Goal: Task Accomplishment & Management: Use online tool/utility

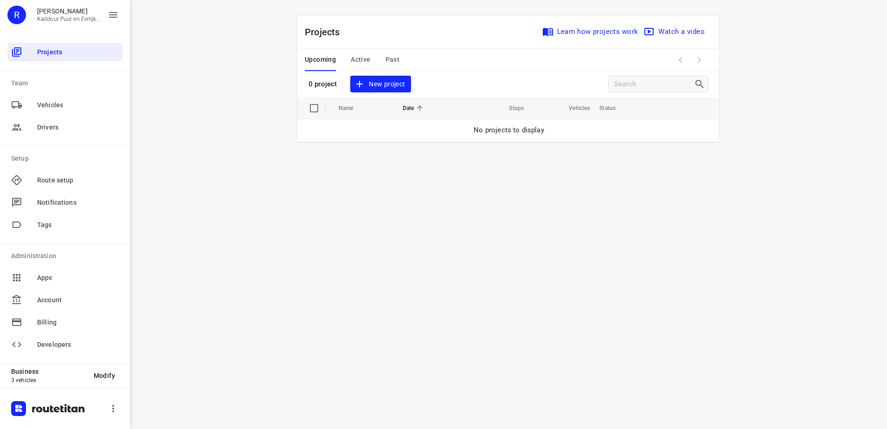
click at [384, 83] on span "New project" at bounding box center [380, 84] width 49 height 12
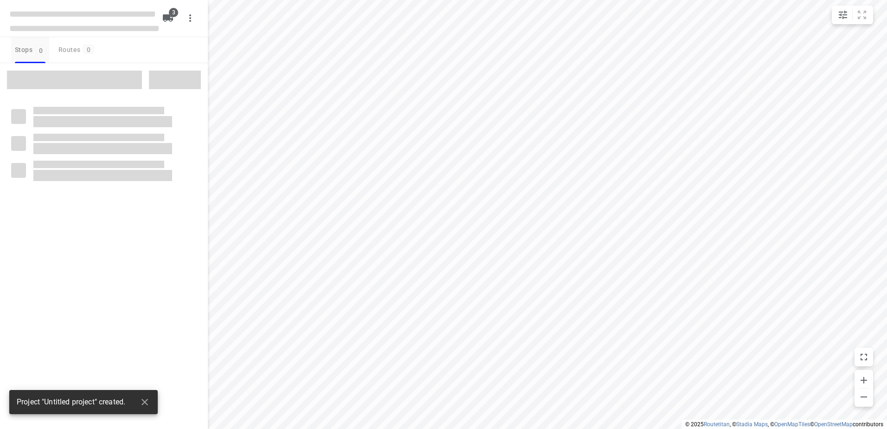
type input "distance"
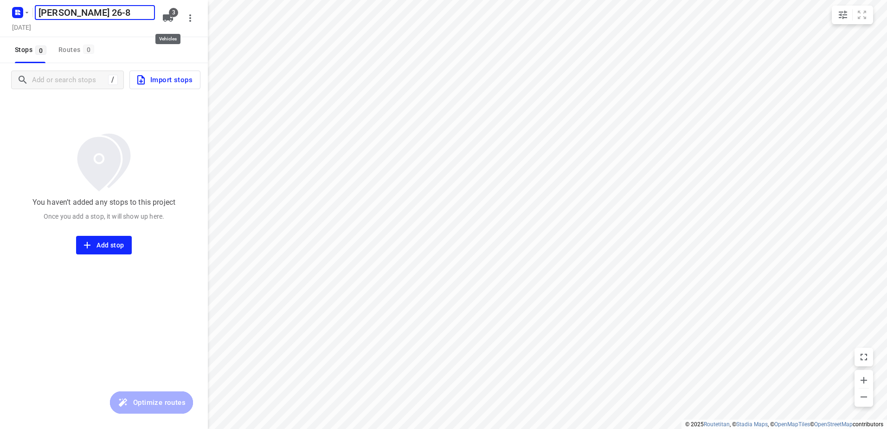
type input "[PERSON_NAME] 26-8"
click at [167, 16] on icon "button" at bounding box center [168, 17] width 10 height 7
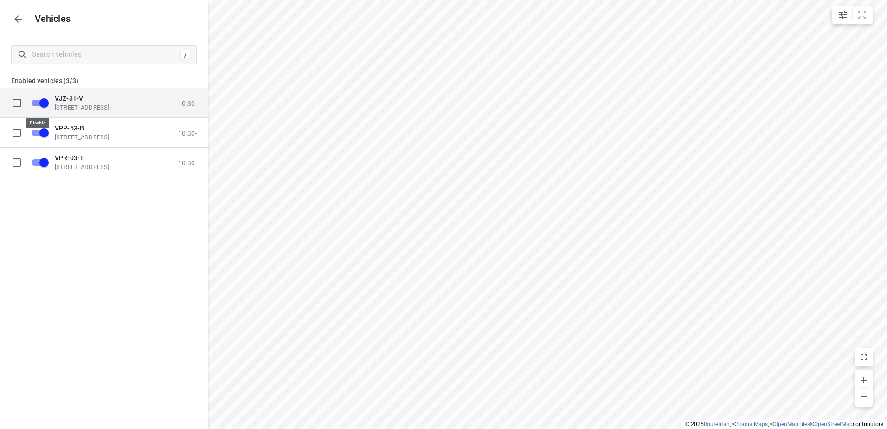
click at [44, 101] on input "grid" at bounding box center [44, 103] width 53 height 18
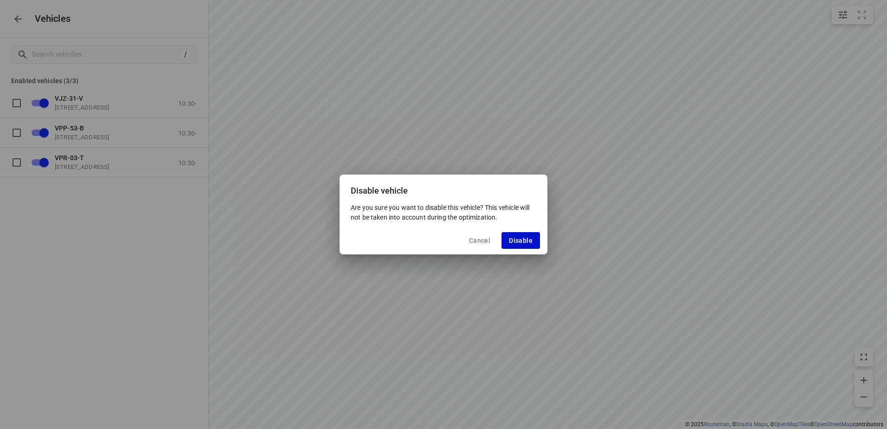
click at [513, 237] on span "Disable" at bounding box center [521, 240] width 24 height 7
checkbox input "false"
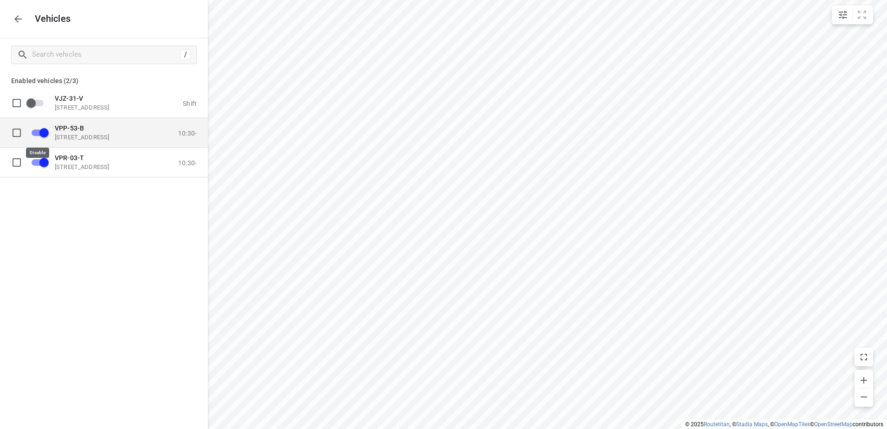
click at [44, 125] on input "grid" at bounding box center [44, 132] width 53 height 18
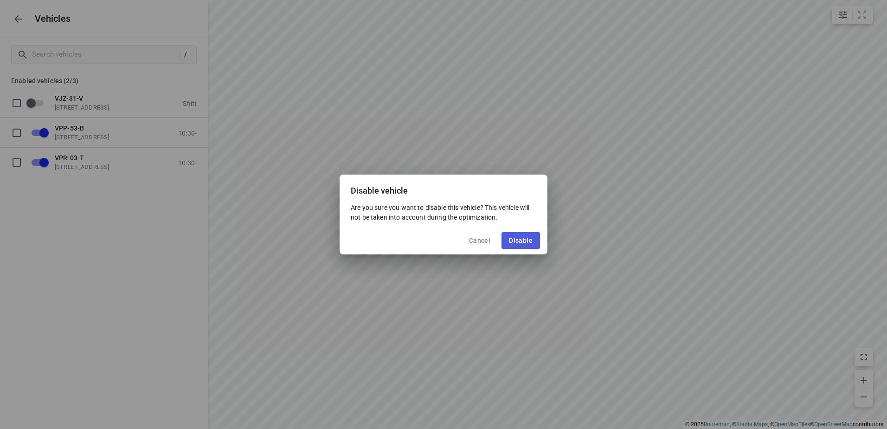
click at [536, 244] on button "Disable" at bounding box center [520, 240] width 38 height 17
checkbox input "false"
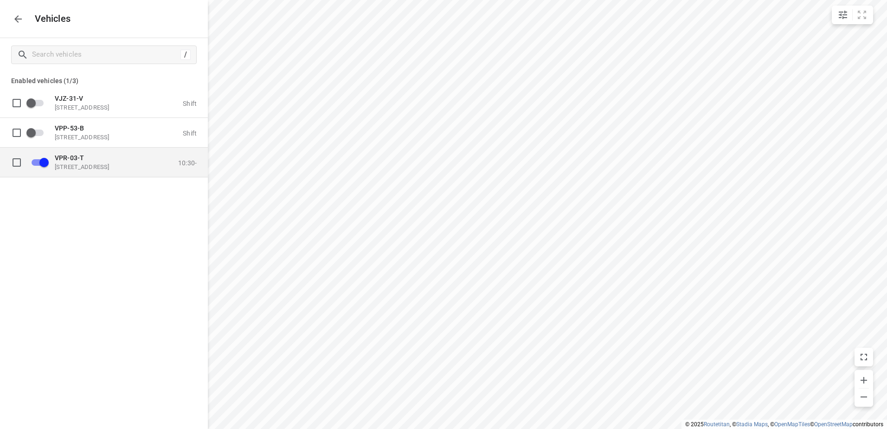
click at [57, 158] on span "VPR-03-T" at bounding box center [69, 157] width 29 height 7
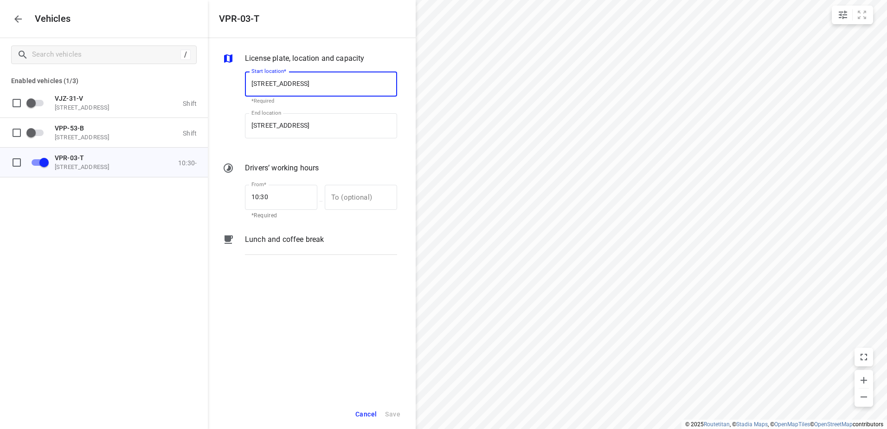
click at [293, 244] on p "Lunch and coffee break" at bounding box center [284, 239] width 79 height 11
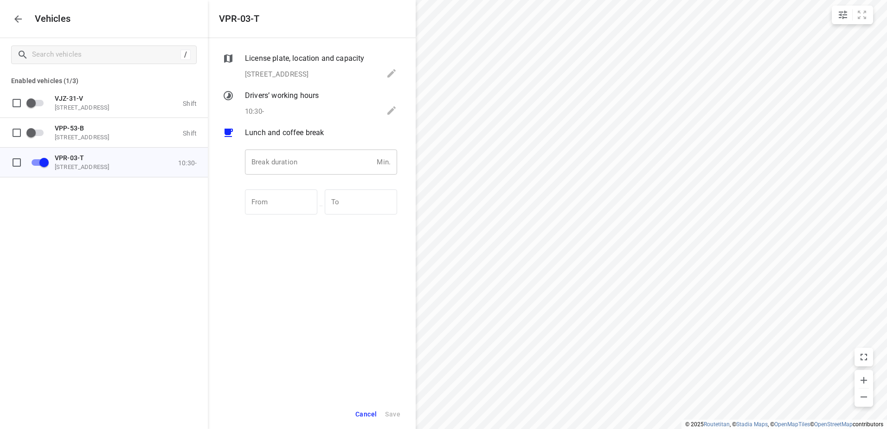
click at [289, 169] on input "number" at bounding box center [309, 161] width 128 height 25
type input "30"
click at [395, 411] on span "Save" at bounding box center [392, 414] width 15 height 12
click at [16, 18] on icon "button" at bounding box center [17, 18] width 7 height 7
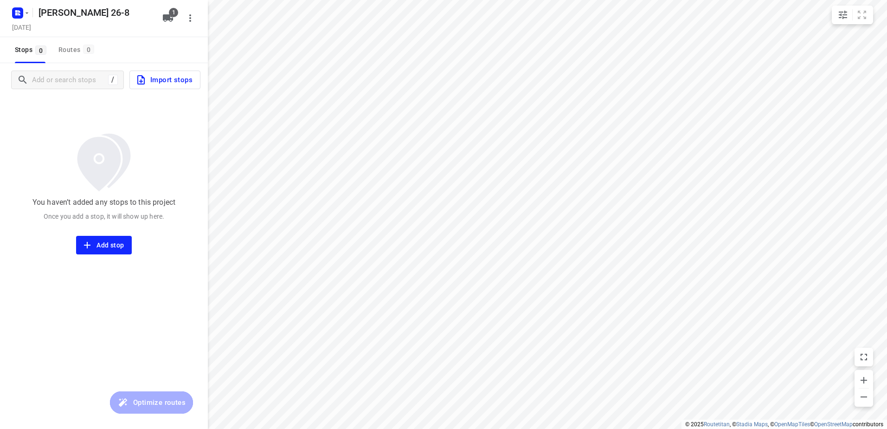
click at [174, 76] on span "Import stops" at bounding box center [163, 80] width 57 height 12
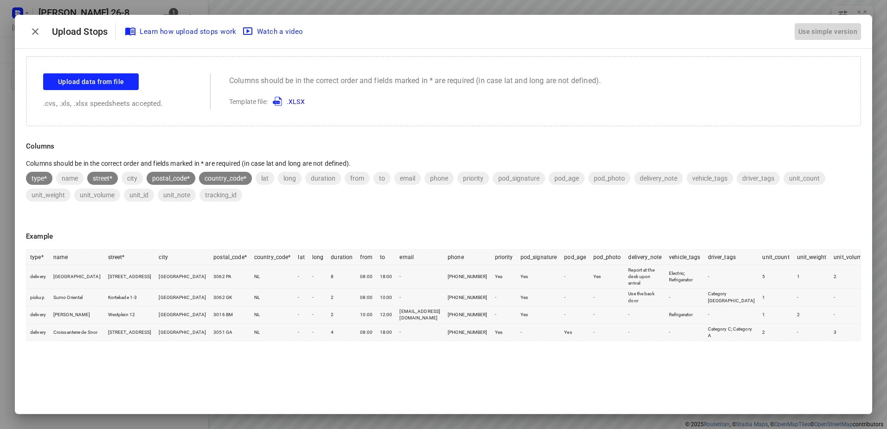
click at [824, 31] on div "Use simple version" at bounding box center [827, 31] width 63 height 15
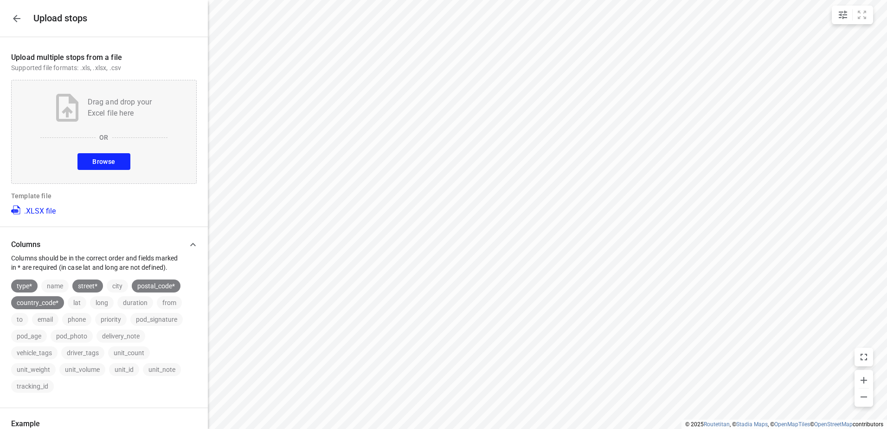
click at [105, 157] on span "Browse" at bounding box center [103, 162] width 23 height 12
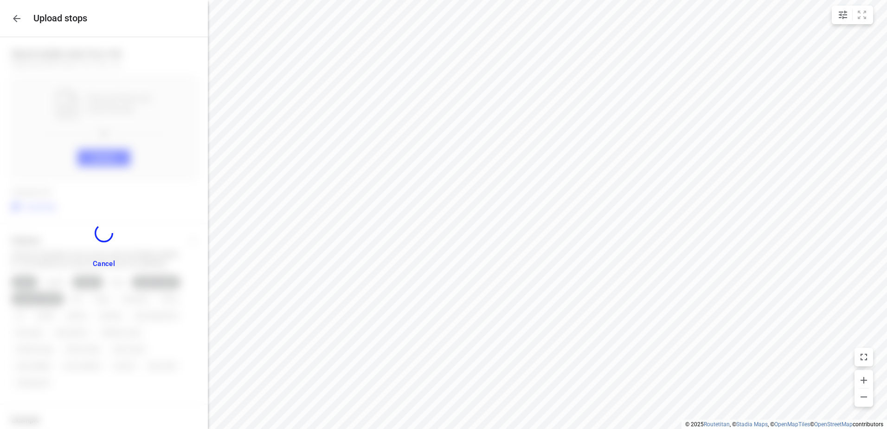
scroll to position [372, 0]
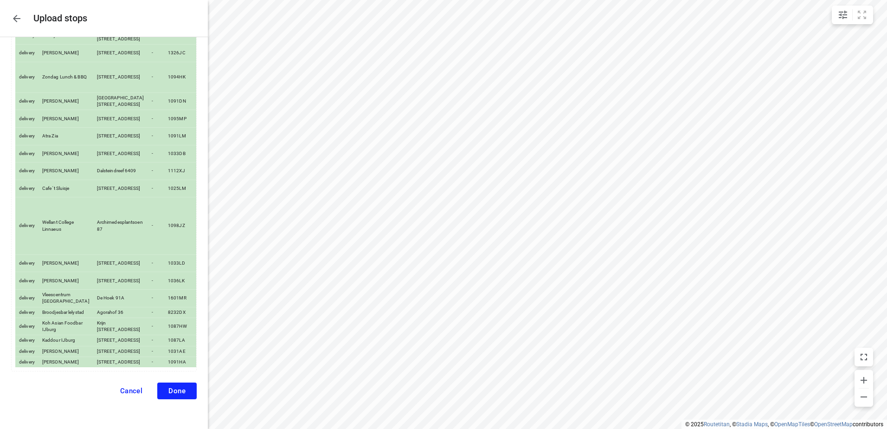
click at [168, 390] on span "Done" at bounding box center [176, 390] width 17 height 8
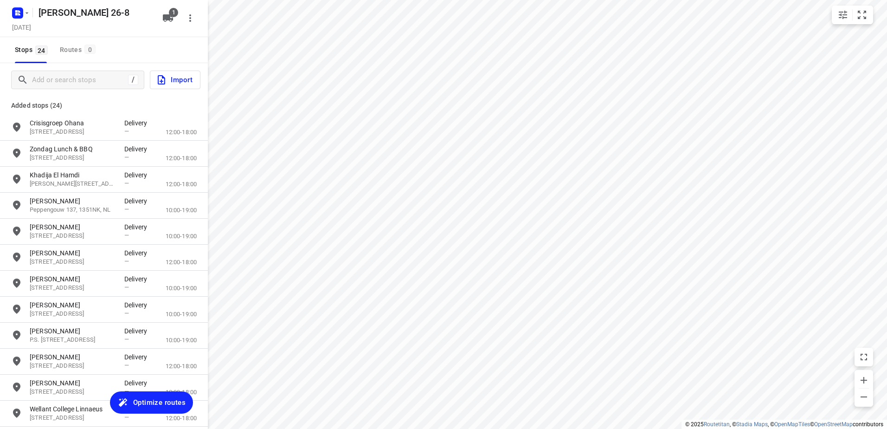
click at [151, 403] on span "Optimize routes" at bounding box center [159, 402] width 52 height 12
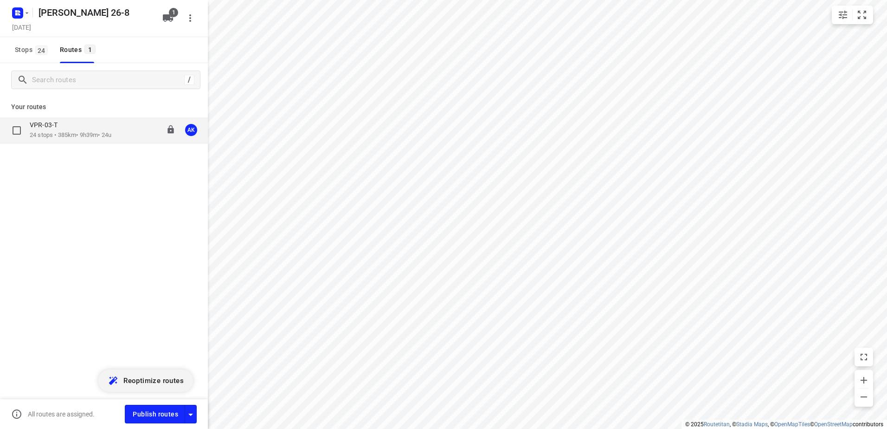
click at [58, 126] on p "VPR-03-T" at bounding box center [46, 125] width 33 height 8
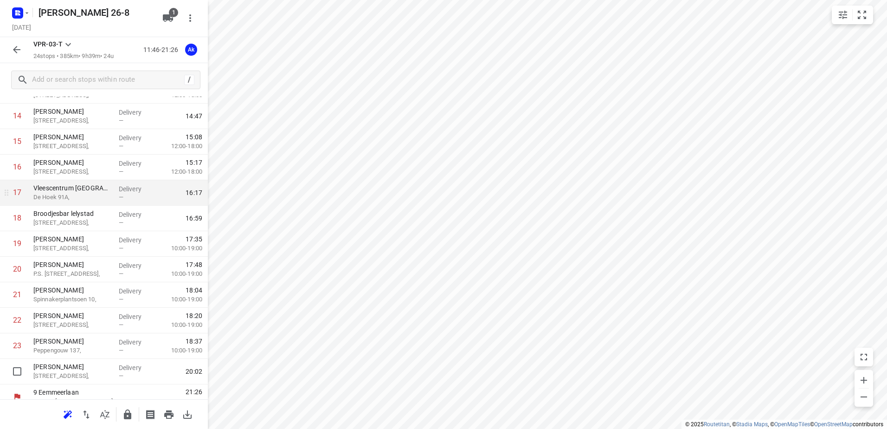
scroll to position [382, 0]
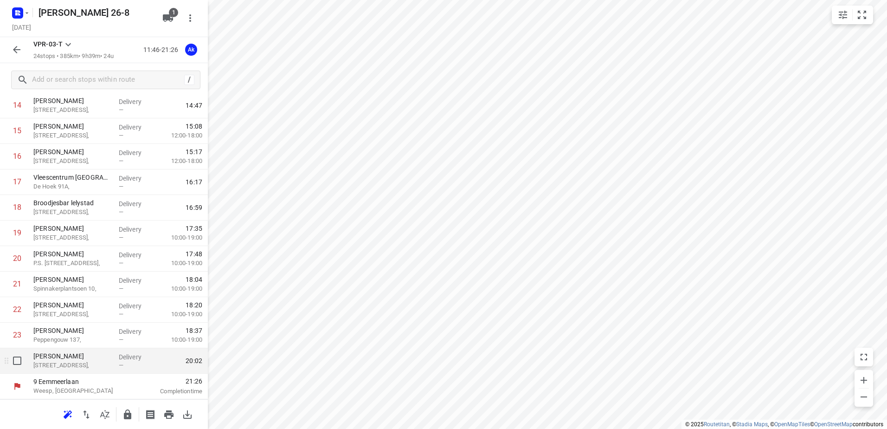
click at [56, 364] on p "[STREET_ADDRESS]," at bounding box center [72, 364] width 78 height 9
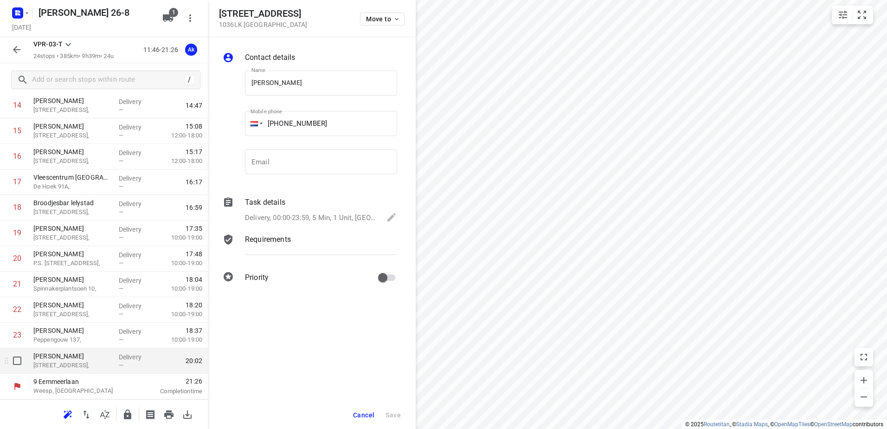
click at [56, 366] on p "[STREET_ADDRESS]," at bounding box center [72, 364] width 78 height 9
click at [66, 366] on p "[STREET_ADDRESS]," at bounding box center [72, 364] width 78 height 9
click at [367, 414] on span "Cancel" at bounding box center [363, 414] width 21 height 7
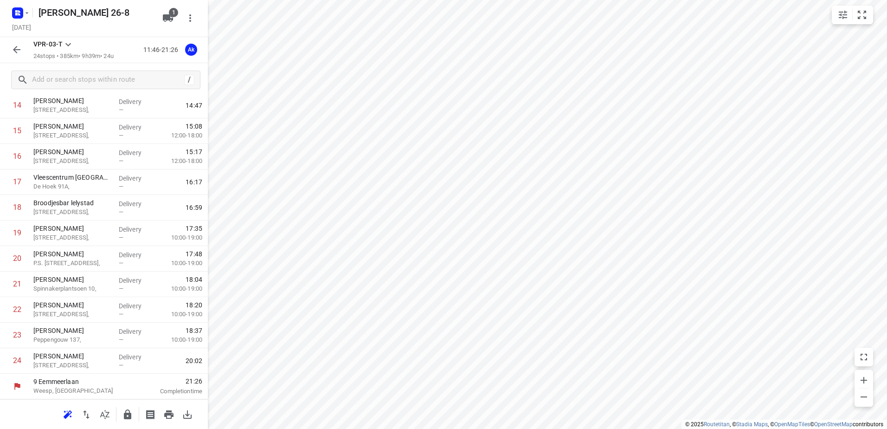
click at [16, 49] on icon "button" at bounding box center [16, 49] width 11 height 11
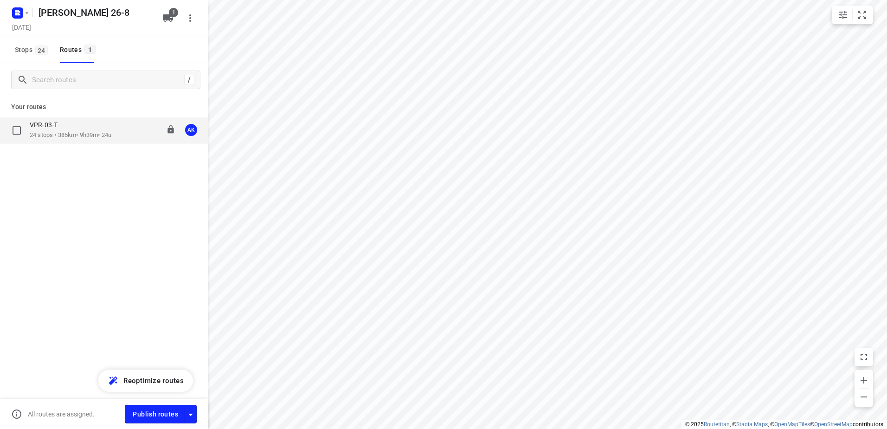
click at [87, 134] on p "24 stops • 385km • 9h39m • 24u" at bounding box center [71, 135] width 82 height 9
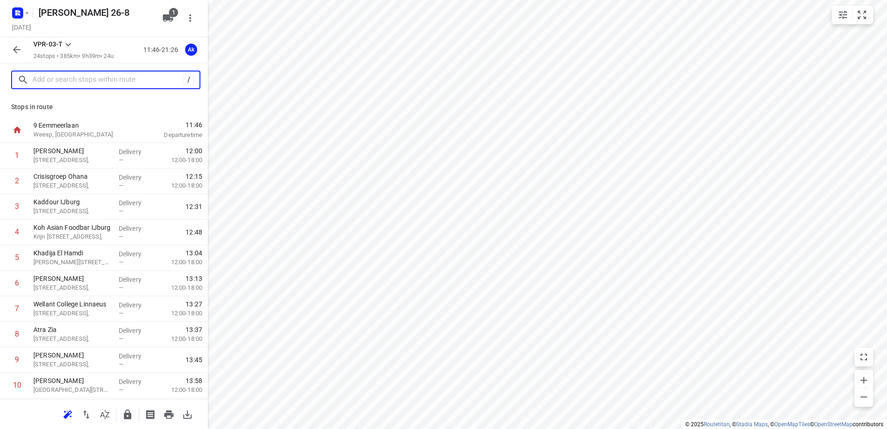
click at [114, 81] on input "text" at bounding box center [107, 80] width 151 height 14
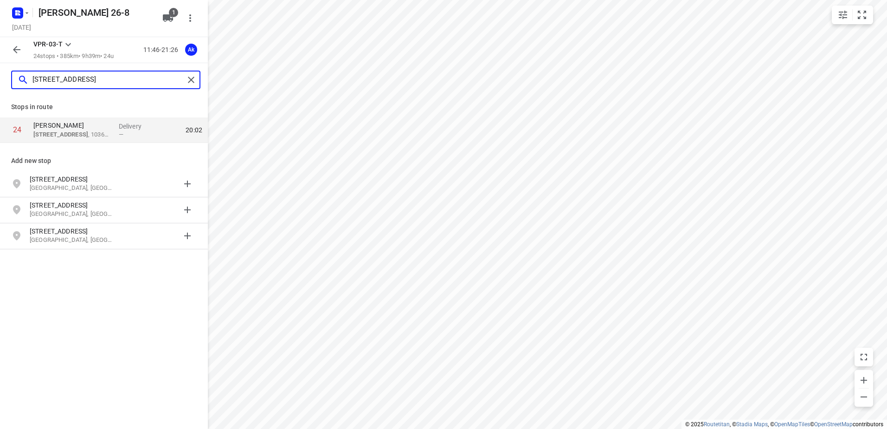
paste input "1036lk"
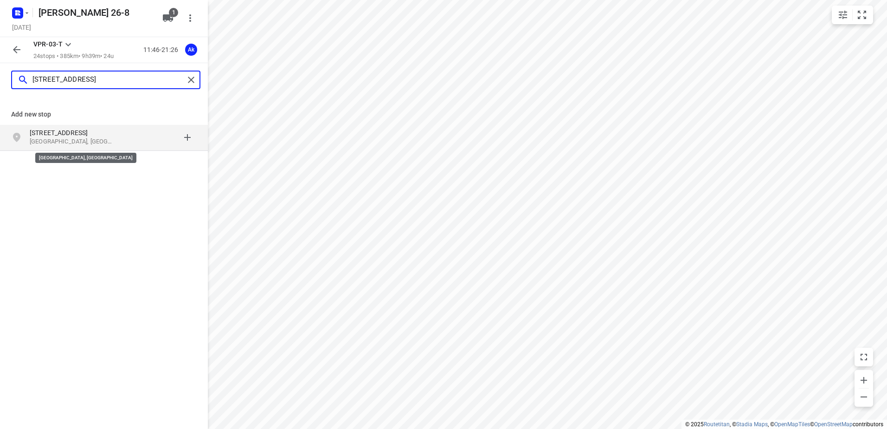
type input "[STREET_ADDRESS]"
click at [64, 140] on p "[GEOGRAPHIC_DATA], [GEOGRAPHIC_DATA]" at bounding box center [72, 141] width 85 height 9
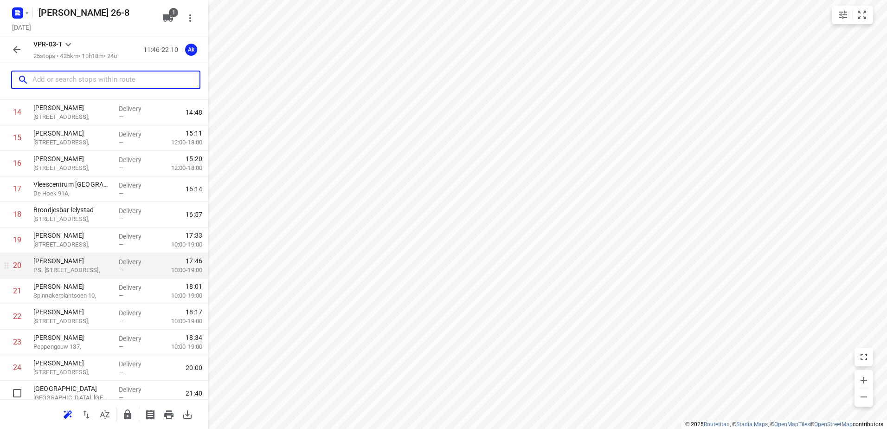
scroll to position [407, 0]
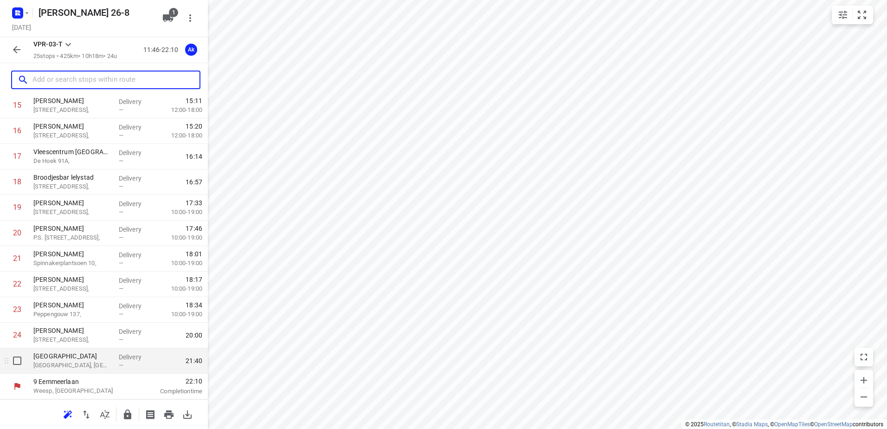
click at [65, 362] on p "[GEOGRAPHIC_DATA], [GEOGRAPHIC_DATA]" at bounding box center [72, 364] width 78 height 9
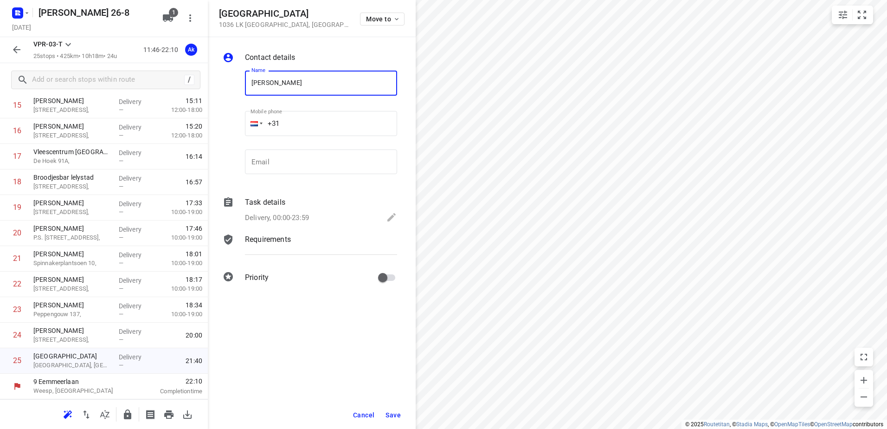
type input "[PERSON_NAME]"
click at [389, 218] on icon at bounding box center [391, 217] width 8 height 8
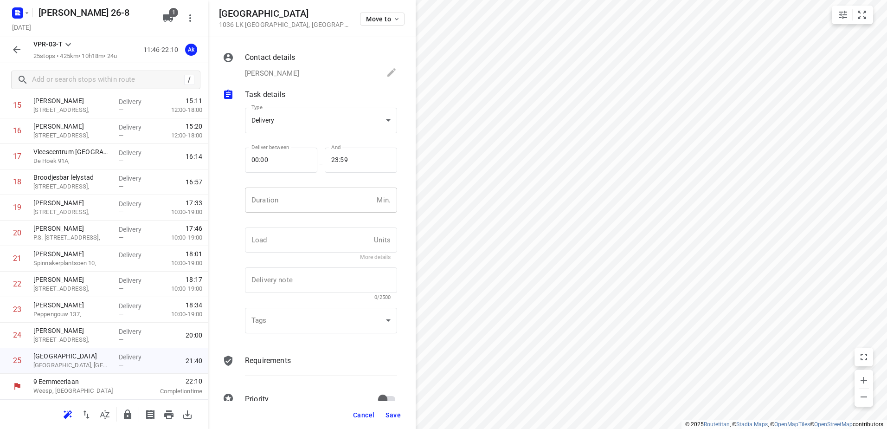
click at [313, 200] on input "number" at bounding box center [309, 199] width 128 height 25
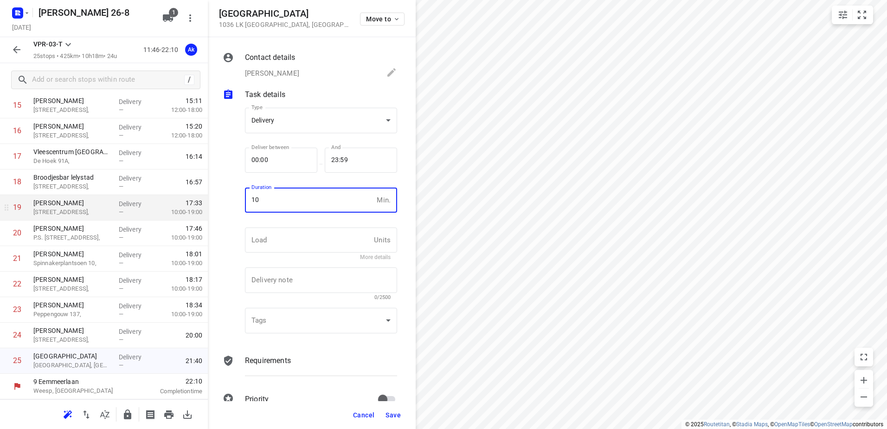
drag, startPoint x: 284, startPoint y: 204, endPoint x: 135, endPoint y: 207, distance: 149.9
click at [209, 202] on div "Contact details [PERSON_NAME] Name [PERSON_NAME] Name Mobile phone +31 ​ Email …" at bounding box center [312, 219] width 208 height 364
type input "5"
click at [392, 414] on span "Save" at bounding box center [392, 414] width 15 height 7
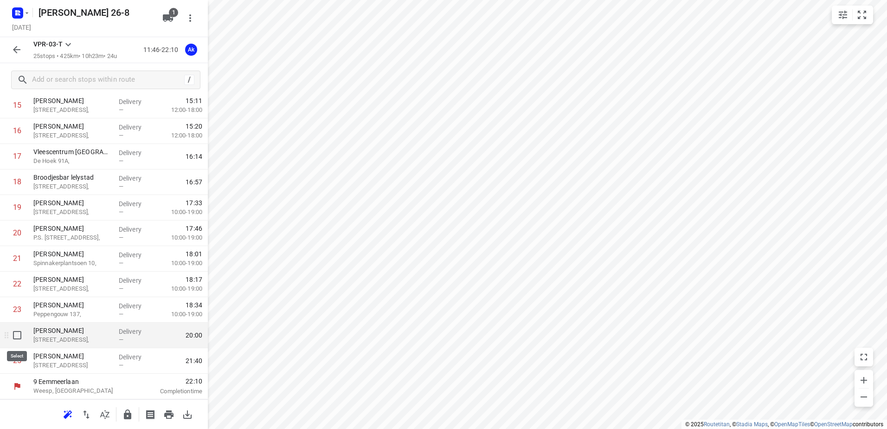
click at [16, 333] on input "checkbox" at bounding box center [17, 335] width 19 height 19
checkbox input "true"
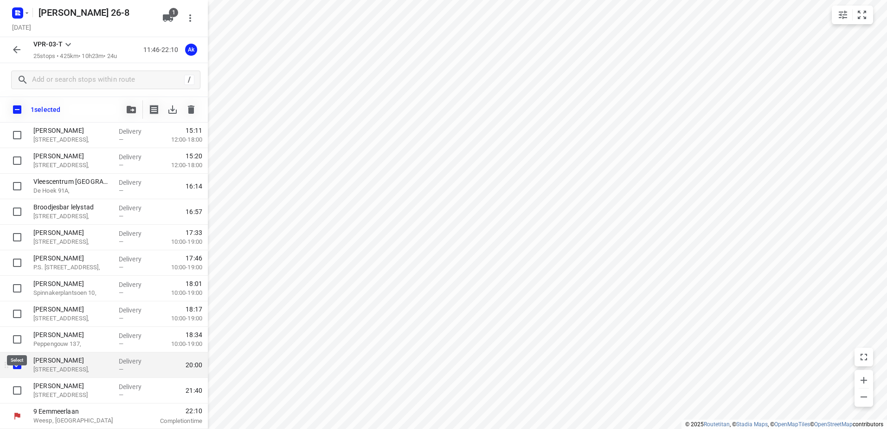
scroll to position [404, 0]
click at [190, 106] on icon "button" at bounding box center [191, 109] width 6 height 8
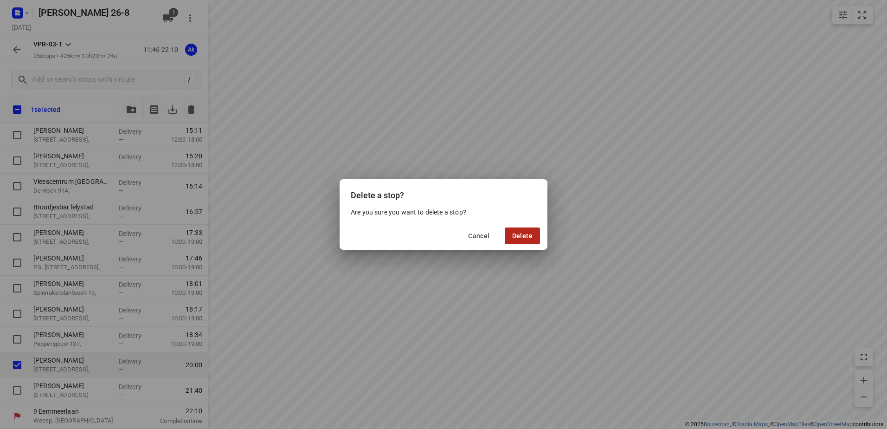
click at [529, 233] on span "Delete" at bounding box center [522, 235] width 20 height 7
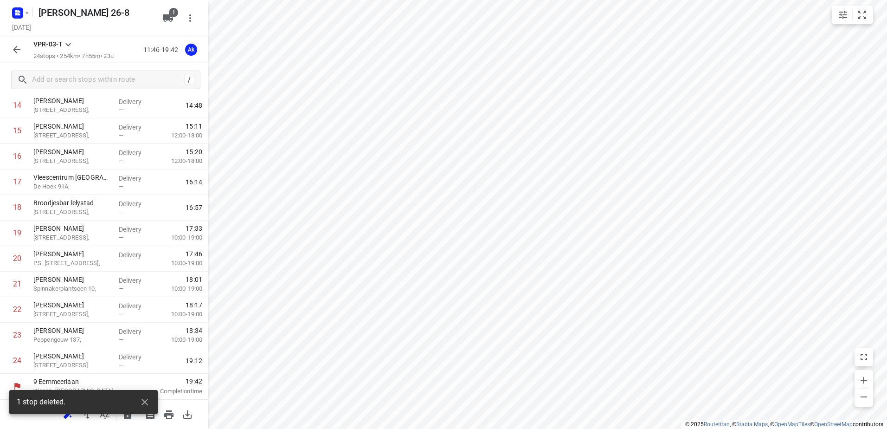
scroll to position [382, 0]
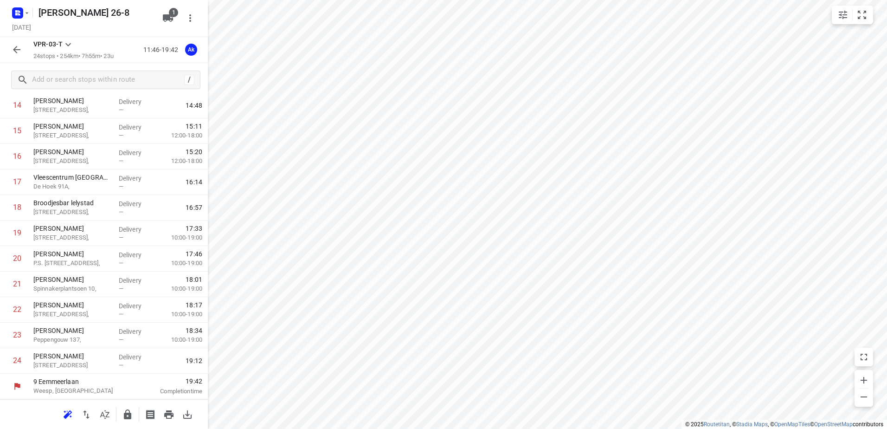
click at [16, 48] on icon "button" at bounding box center [16, 49] width 7 height 7
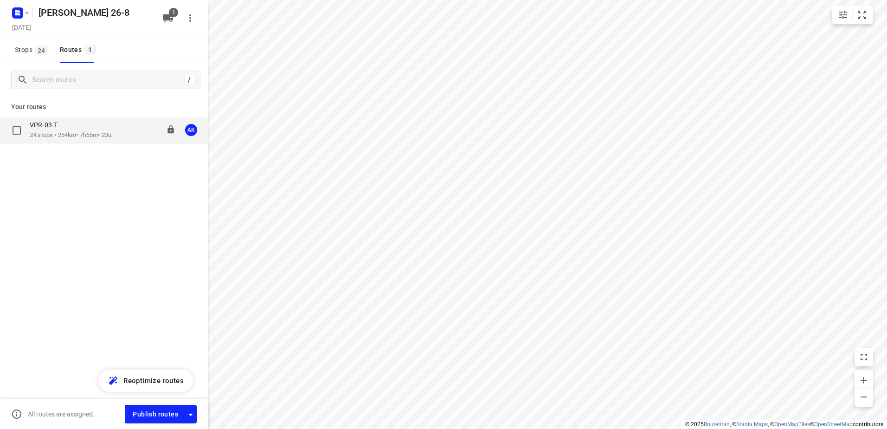
click at [64, 130] on div "VPR-03-T" at bounding box center [71, 126] width 82 height 10
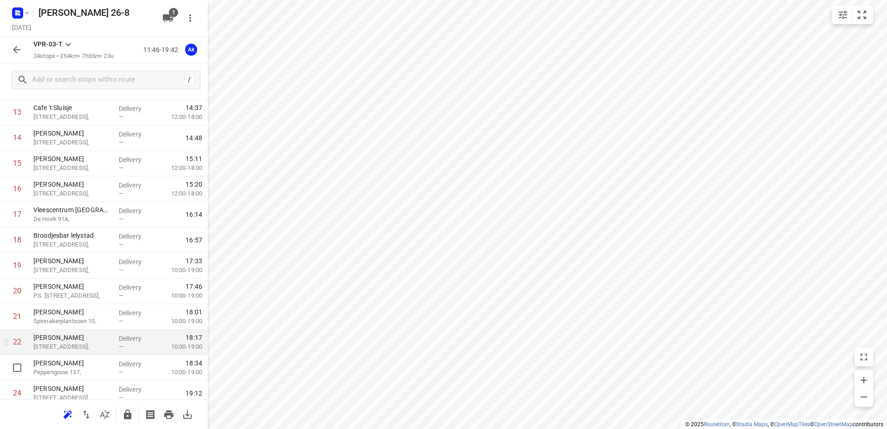
scroll to position [335, 0]
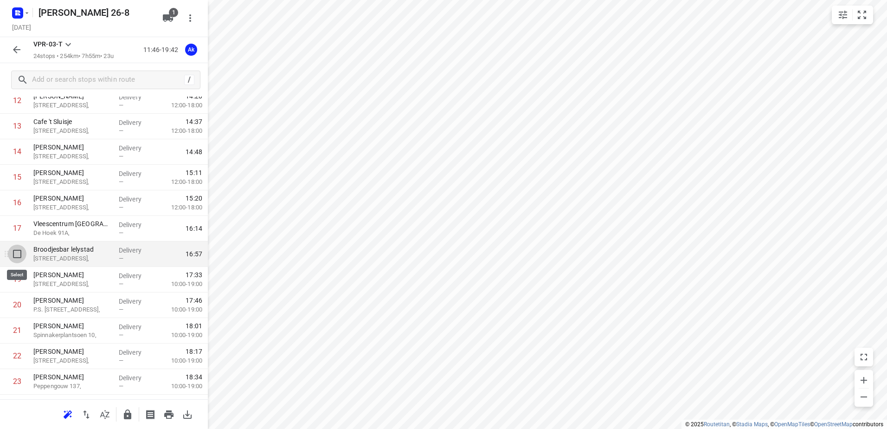
click at [18, 252] on input "checkbox" at bounding box center [17, 253] width 19 height 19
checkbox input "true"
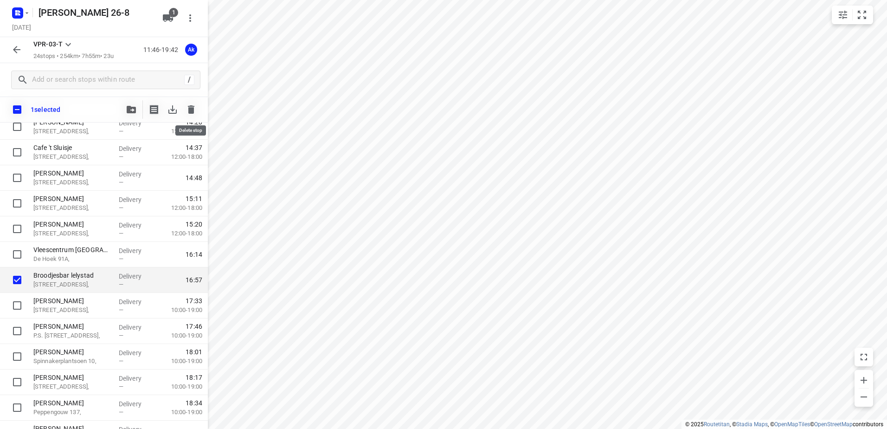
click at [192, 108] on icon "button" at bounding box center [191, 109] width 6 height 8
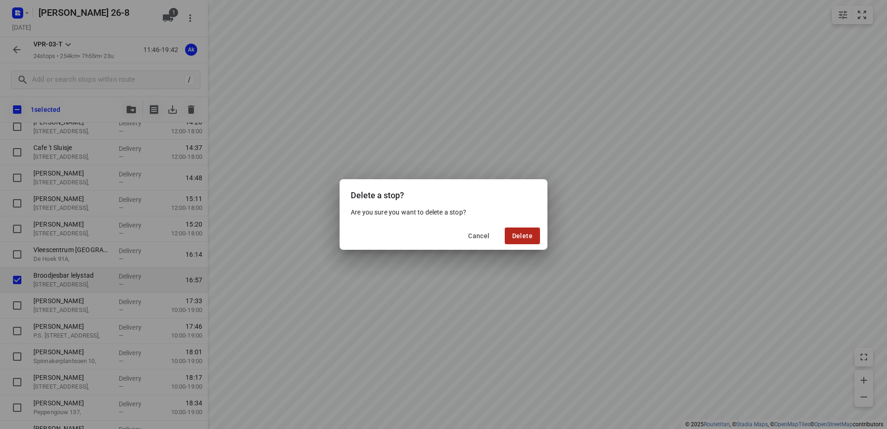
click at [526, 230] on button "Delete" at bounding box center [522, 235] width 35 height 17
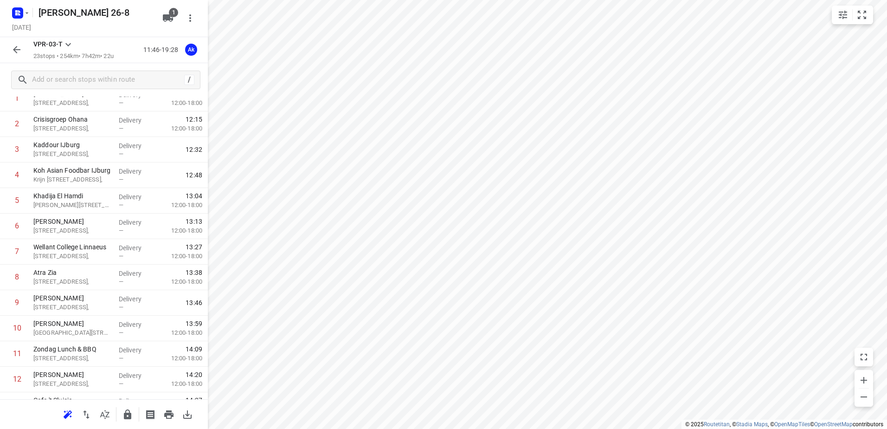
scroll to position [0, 0]
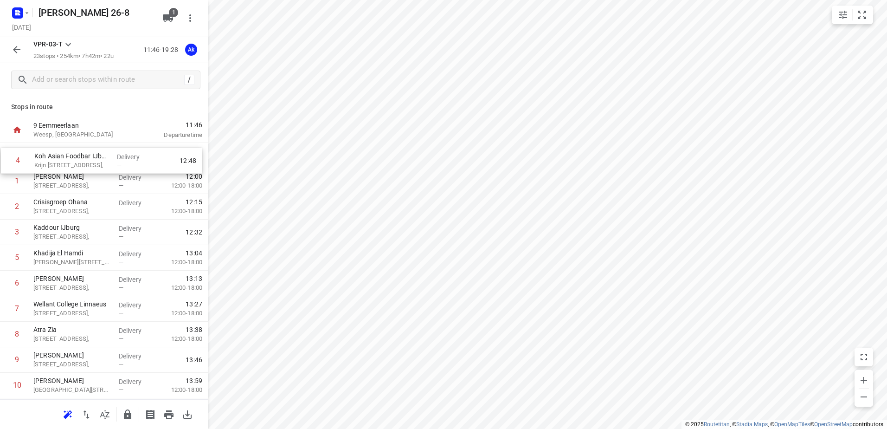
drag, startPoint x: 79, startPoint y: 233, endPoint x: 80, endPoint y: 160, distance: 73.8
click at [80, 160] on div "1 Anisa Dawoodjee [STREET_ADDRESS], Delivery — 12:00 12:00-18:00 2 Crisisgroep …" at bounding box center [104, 436] width 208 height 587
drag, startPoint x: 74, startPoint y: 238, endPoint x: 83, endPoint y: 163, distance: 75.7
click at [83, 163] on div "1 Koh Asian Foodbar IJburg Krijn [STREET_ADDRESS], Delivery — 11:59 2 Anisa Daw…" at bounding box center [104, 436] width 208 height 587
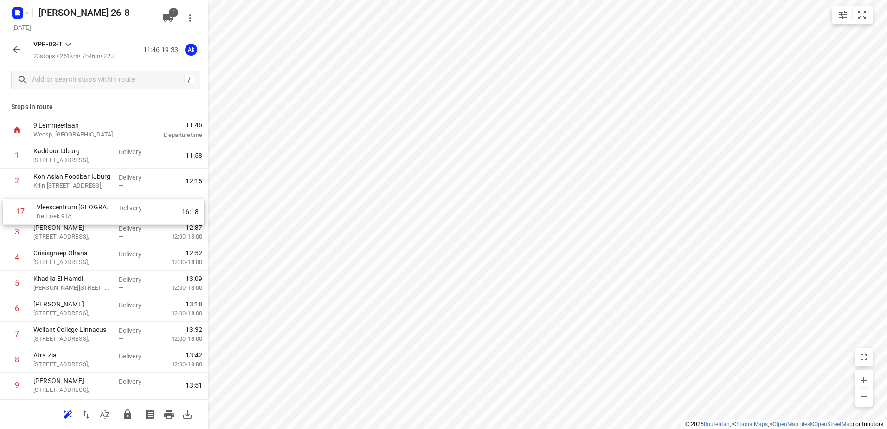
drag, startPoint x: 90, startPoint y: 303, endPoint x: 95, endPoint y: 210, distance: 93.3
click at [95, 210] on div "1 Kaddour IJburg [STREET_ADDRESS], Delivery — 11:58 2 Koh Asian Foodbar IJburg …" at bounding box center [104, 436] width 208 height 587
drag, startPoint x: 90, startPoint y: 301, endPoint x: 93, endPoint y: 211, distance: 89.6
click at [93, 211] on div "1 Kaddour IJburg [STREET_ADDRESS], Delivery — 11:58 2 Koh Asian Foodbar IJburg …" at bounding box center [104, 436] width 208 height 587
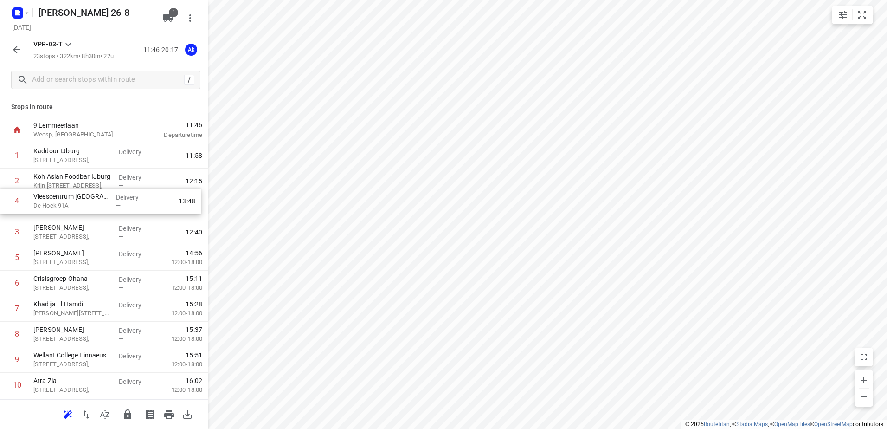
drag, startPoint x: 79, startPoint y: 234, endPoint x: 78, endPoint y: 198, distance: 36.2
click at [78, 198] on div "1 Kaddour IJburg [STREET_ADDRESS], Delivery — 11:58 2 Koh Asian Foodbar IJburg …" at bounding box center [104, 436] width 208 height 587
drag, startPoint x: 92, startPoint y: 210, endPoint x: 86, endPoint y: 235, distance: 25.3
click at [86, 235] on div "1 Kaddour IJburg [STREET_ADDRESS], Delivery — 11:58 2 Koh Asian Foodbar IJburg …" at bounding box center [104, 436] width 208 height 587
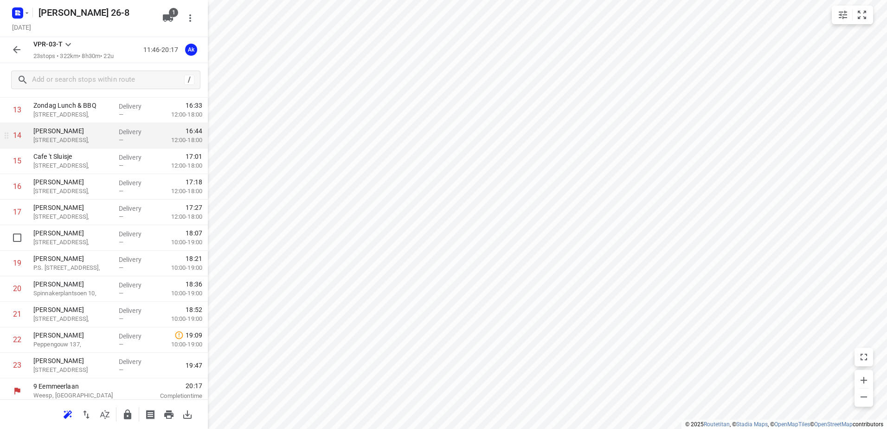
scroll to position [356, 0]
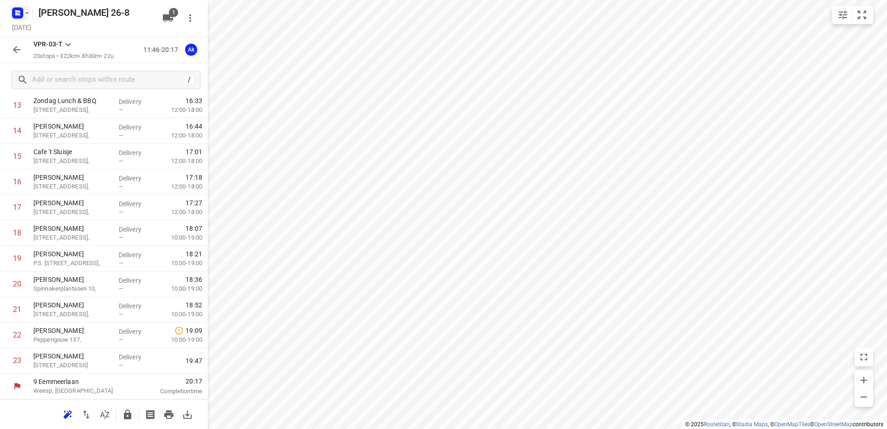
click at [25, 14] on icon "button" at bounding box center [26, 12] width 7 height 7
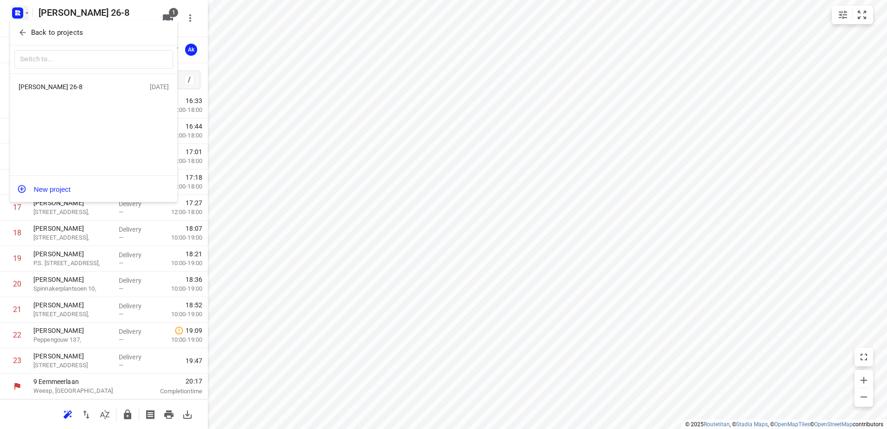
click at [60, 186] on button "New project" at bounding box center [93, 189] width 167 height 19
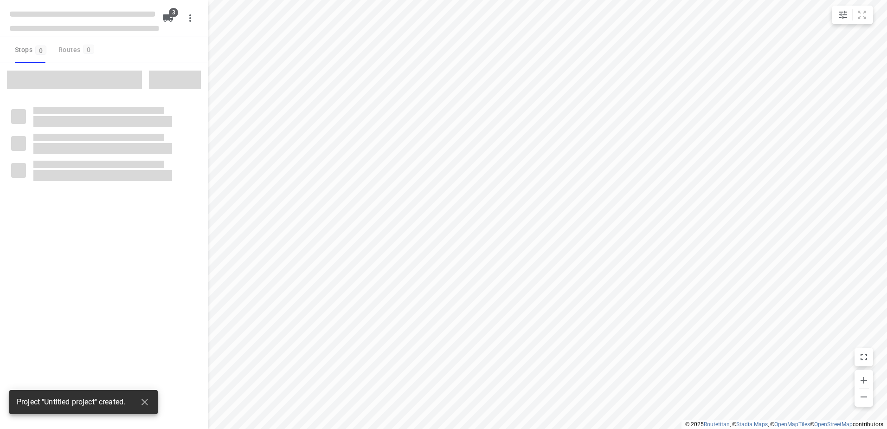
type input "distance"
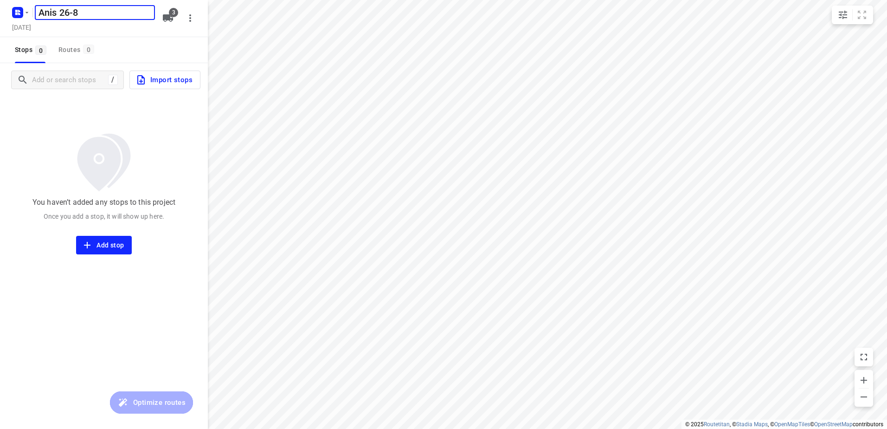
type input "Anis 26-8"
click at [172, 11] on span "3" at bounding box center [173, 12] width 9 height 9
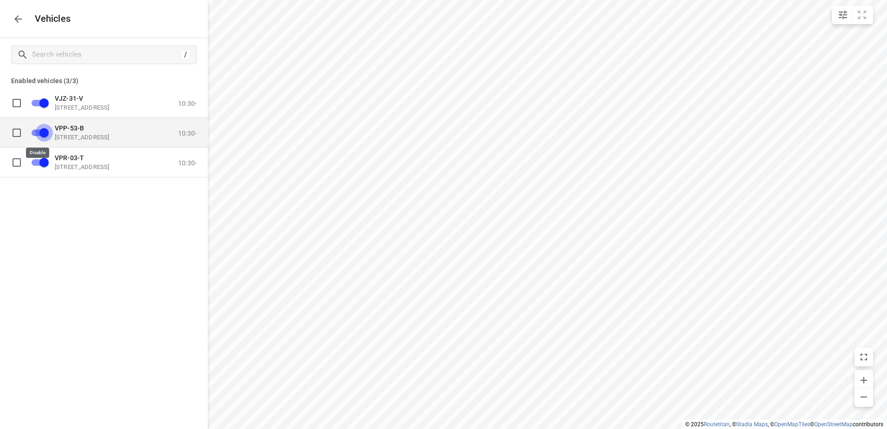
click at [40, 129] on input "grid" at bounding box center [44, 132] width 53 height 18
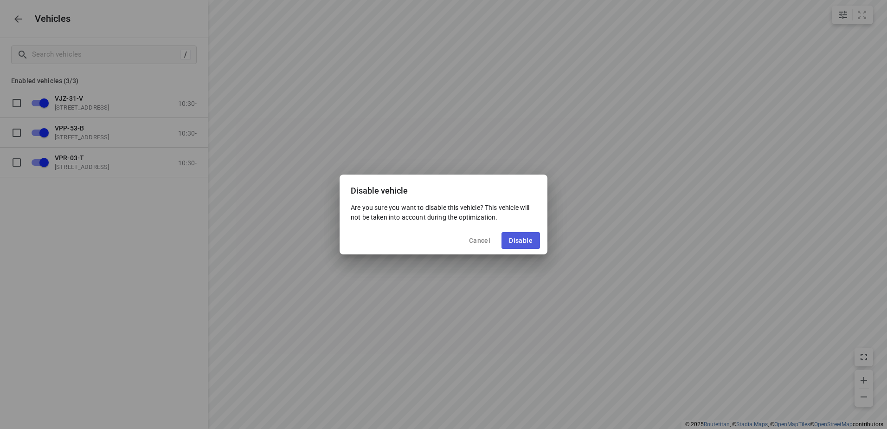
click at [515, 239] on span "Disable" at bounding box center [521, 240] width 24 height 7
checkbox input "false"
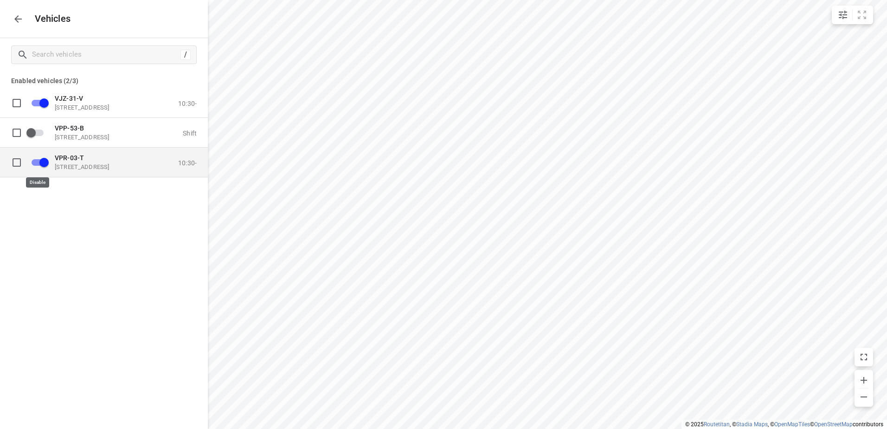
click at [48, 159] on input "grid" at bounding box center [44, 162] width 53 height 18
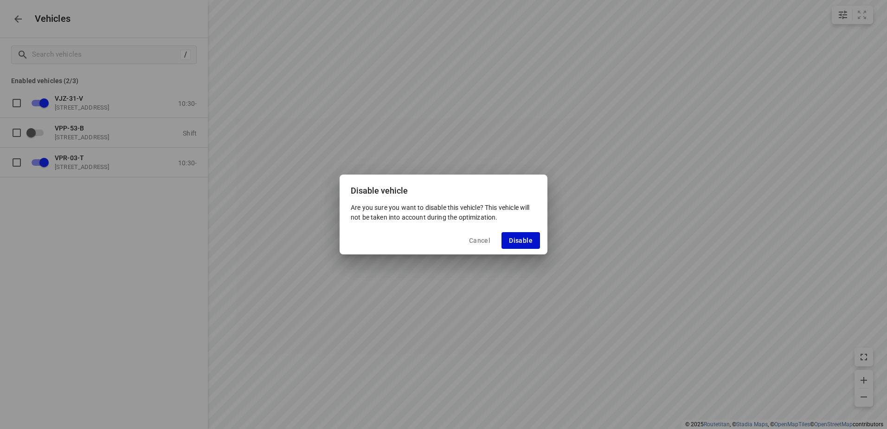
click at [516, 239] on span "Disable" at bounding box center [521, 240] width 24 height 7
checkbox input "false"
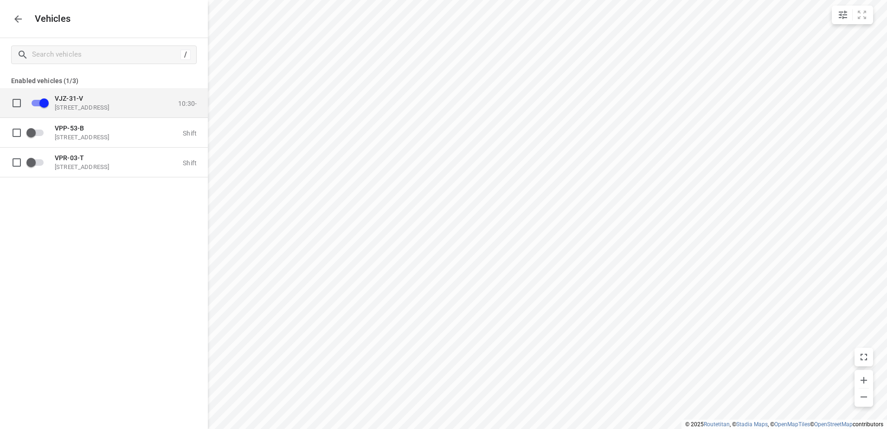
click at [92, 104] on p "[STREET_ADDRESS]" at bounding box center [101, 106] width 93 height 7
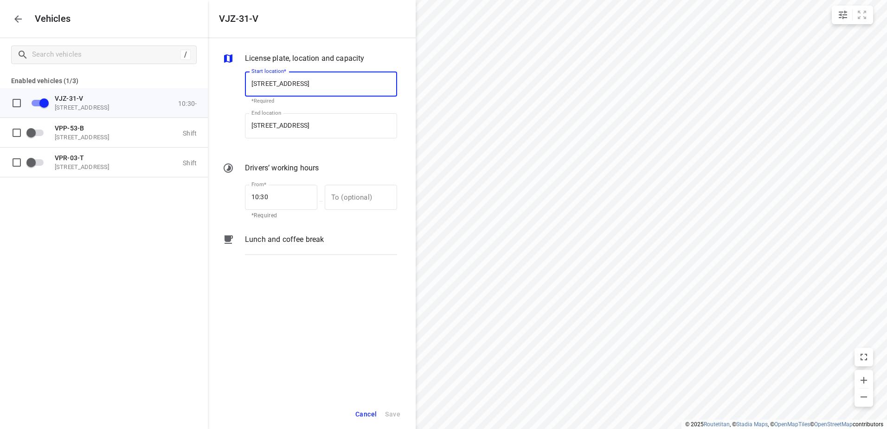
click at [278, 245] on div "Lunch and coffee break" at bounding box center [321, 248] width 156 height 32
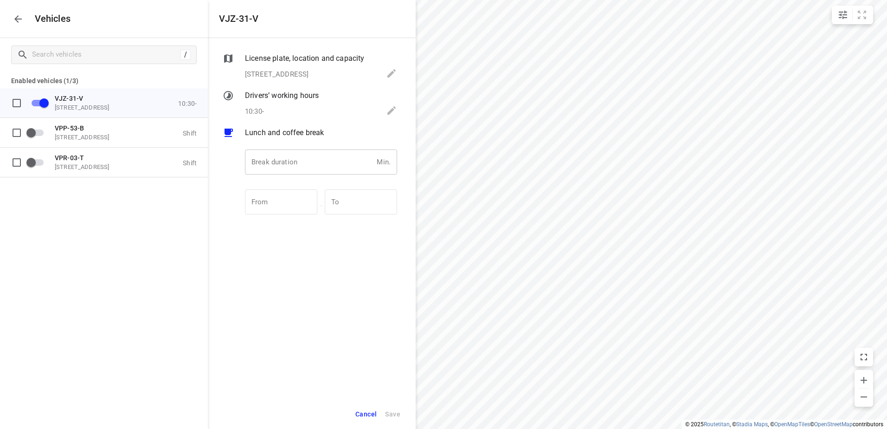
click at [276, 169] on input "number" at bounding box center [309, 161] width 128 height 25
type input "30"
click at [398, 411] on span "Save" at bounding box center [392, 414] width 15 height 12
click at [15, 21] on icon "button" at bounding box center [18, 18] width 11 height 11
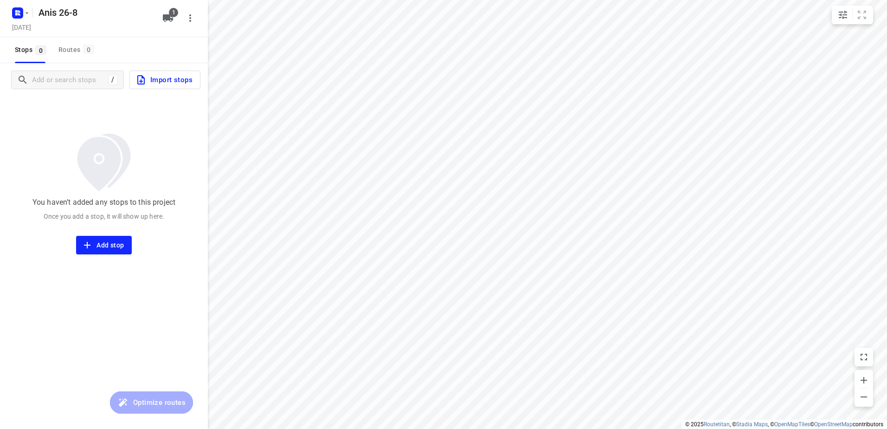
click at [167, 80] on span "Import stops" at bounding box center [163, 80] width 57 height 12
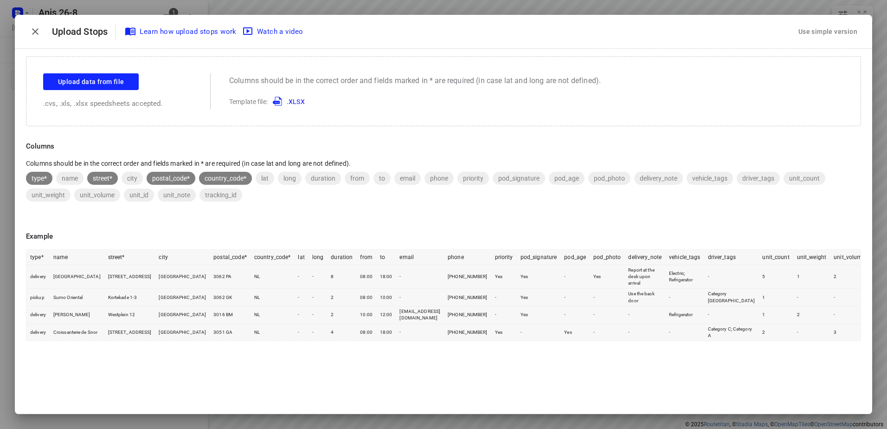
click at [834, 29] on div "Use simple version" at bounding box center [827, 31] width 63 height 15
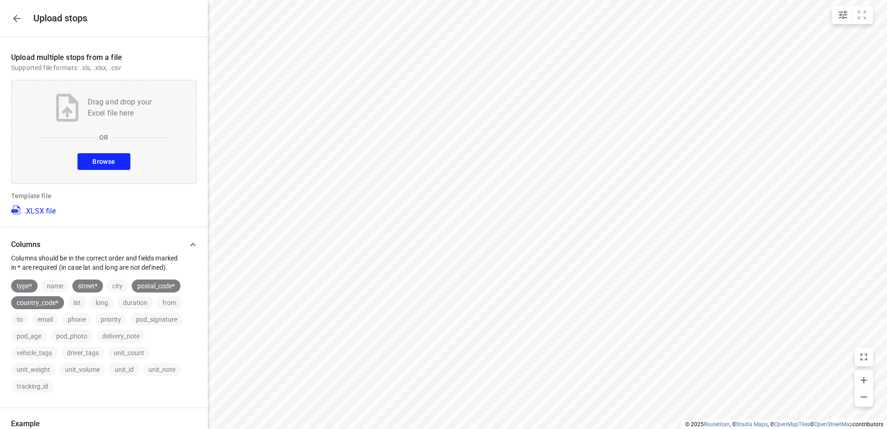
click at [95, 163] on span "Browse" at bounding box center [103, 162] width 23 height 12
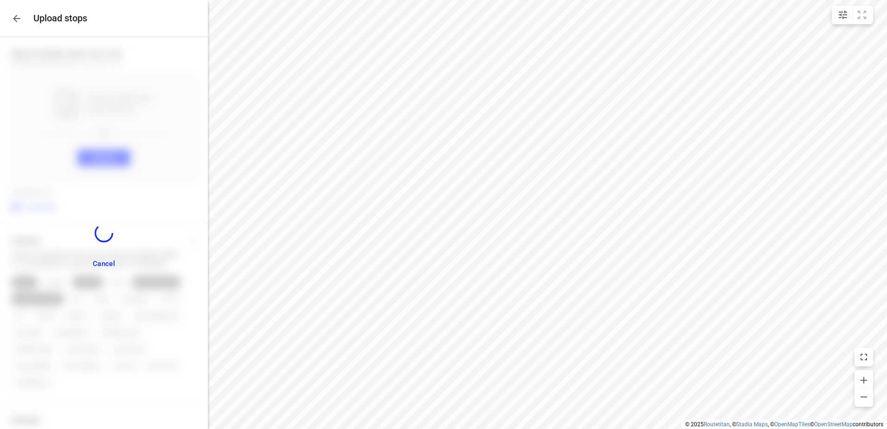
scroll to position [206, 0]
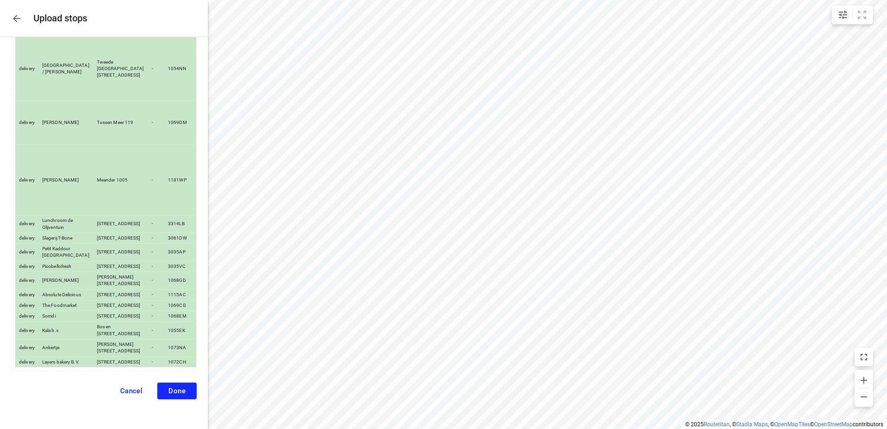
click at [177, 388] on span "Done" at bounding box center [176, 390] width 17 height 8
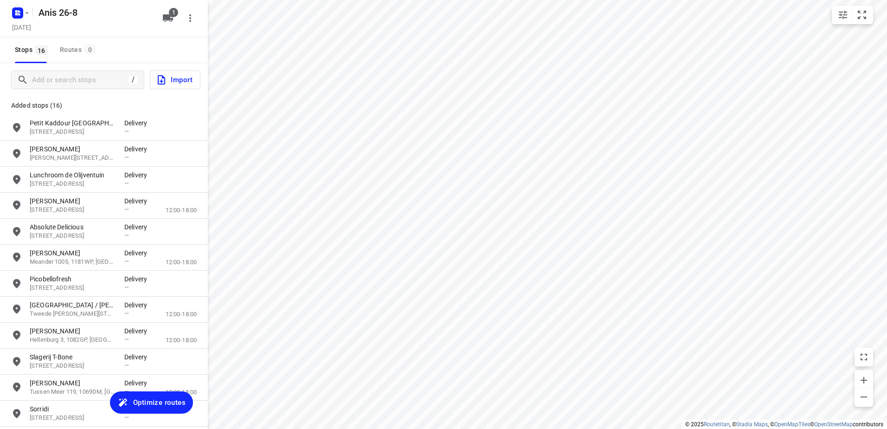
click at [147, 402] on span "Optimize routes" at bounding box center [159, 402] width 52 height 12
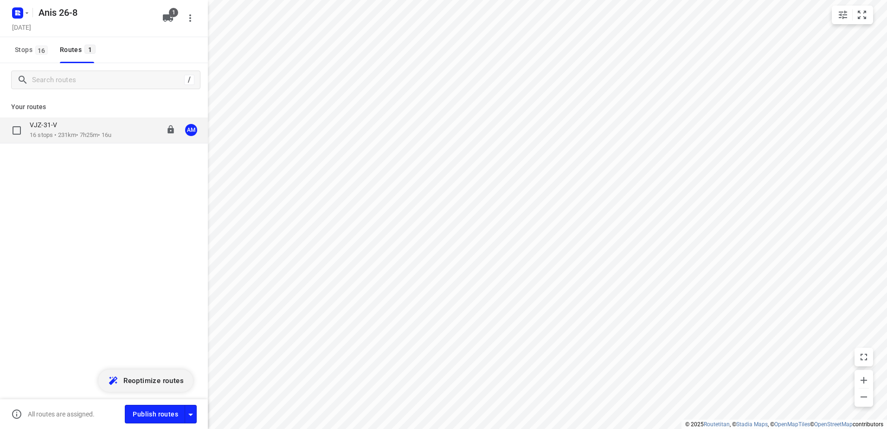
click at [91, 135] on p "16 stops • 231km • 7h25m • 16u" at bounding box center [71, 135] width 82 height 9
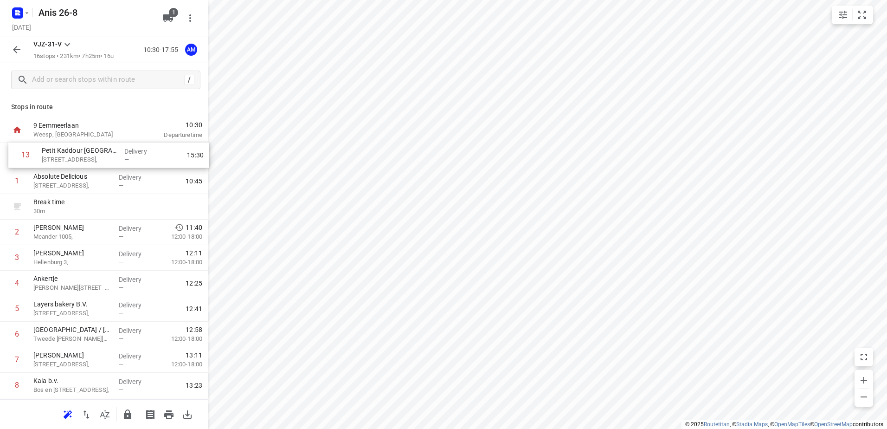
drag, startPoint x: 64, startPoint y: 286, endPoint x: 74, endPoint y: 154, distance: 131.6
click at [74, 154] on div "1 Absolute Delicious Molenkade 46, Delivery — 10:45 Break time 30 m 2 [PERSON_N…" at bounding box center [104, 360] width 208 height 434
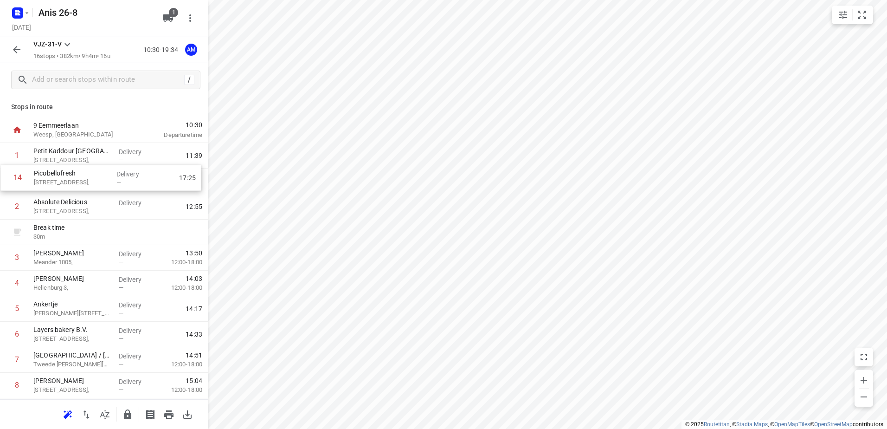
drag, startPoint x: 57, startPoint y: 328, endPoint x: 58, endPoint y: 176, distance: 152.6
click at [58, 176] on div "1 Petit Kaddour [GEOGRAPHIC_DATA] [STREET_ADDRESS], Delivery — 11:39 2 Absolute…" at bounding box center [104, 360] width 208 height 434
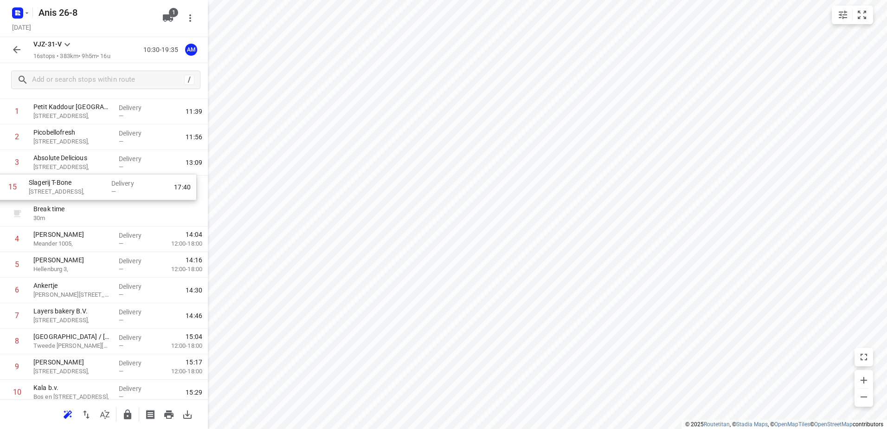
scroll to position [43, 0]
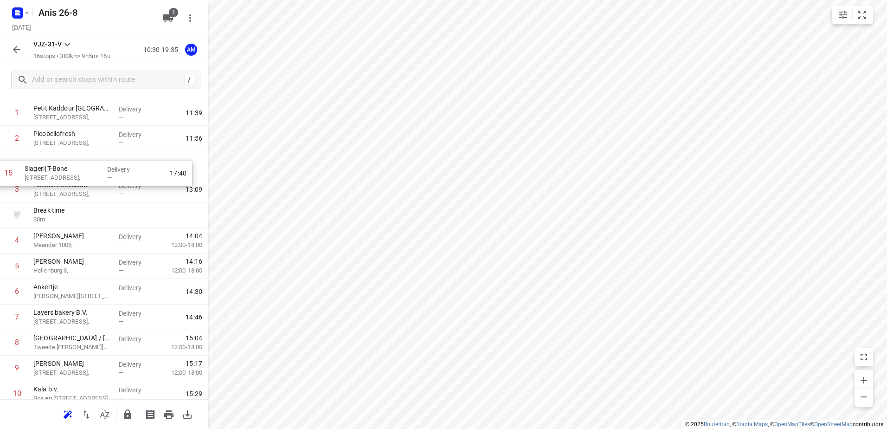
drag, startPoint x: 71, startPoint y: 344, endPoint x: 63, endPoint y: 180, distance: 164.8
click at [63, 180] on div "1 Petit Kaddour [GEOGRAPHIC_DATA] [GEOGRAPHIC_DATA][STREET_ADDRESS], Delivery —…" at bounding box center [104, 317] width 208 height 434
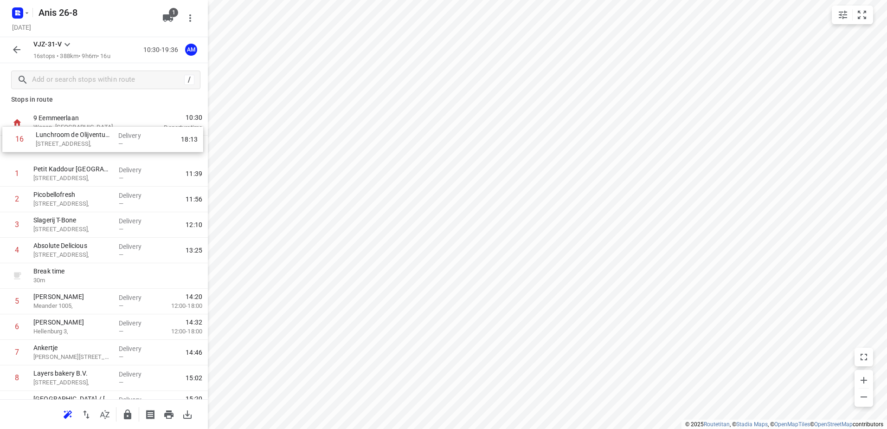
scroll to position [0, 0]
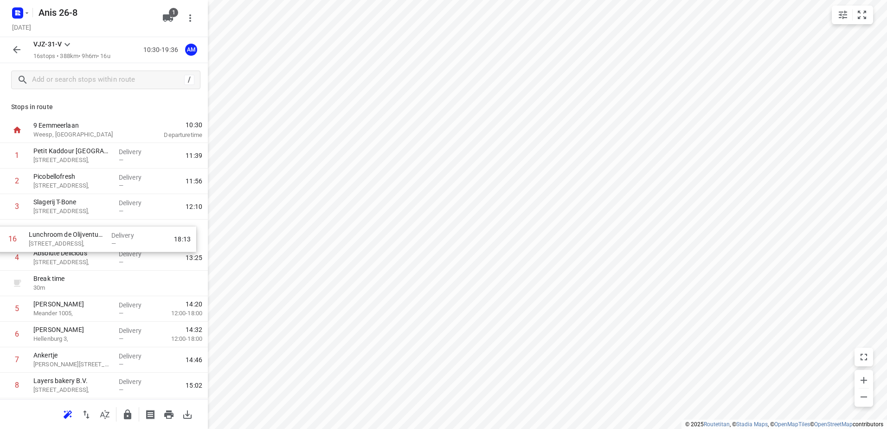
drag, startPoint x: 83, startPoint y: 366, endPoint x: 78, endPoint y: 242, distance: 123.9
click at [78, 242] on div "1 Petit Kaddour [GEOGRAPHIC_DATA] [STREET_ADDRESS], Delivery — 11:39 2 [STREET_…" at bounding box center [104, 360] width 208 height 434
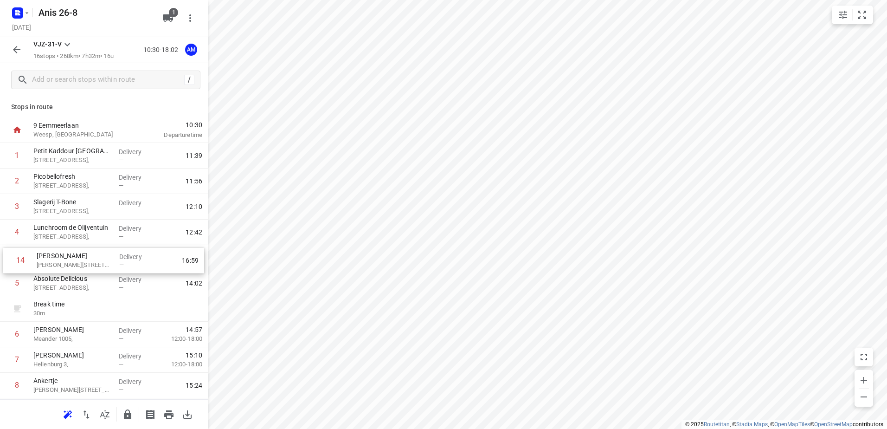
drag, startPoint x: 72, startPoint y: 310, endPoint x: 78, endPoint y: 256, distance: 54.6
click at [78, 256] on div "1 Petit Kaddour [GEOGRAPHIC_DATA] [GEOGRAPHIC_DATA][STREET_ADDRESS], Delivery —…" at bounding box center [104, 360] width 208 height 434
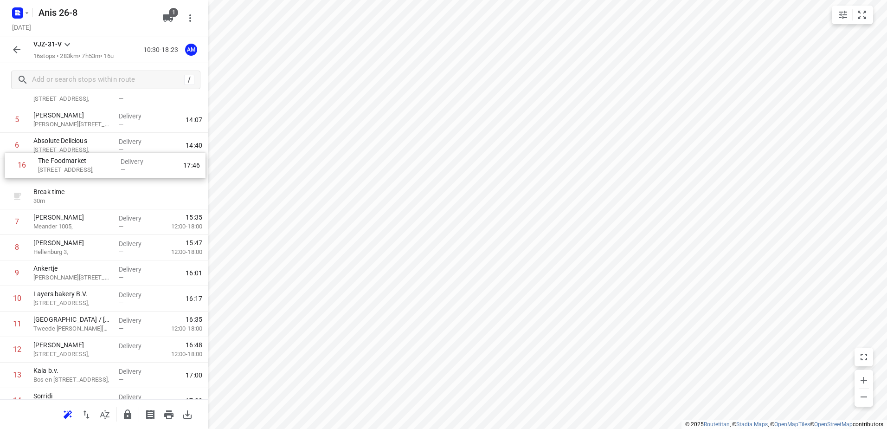
scroll to position [136, 0]
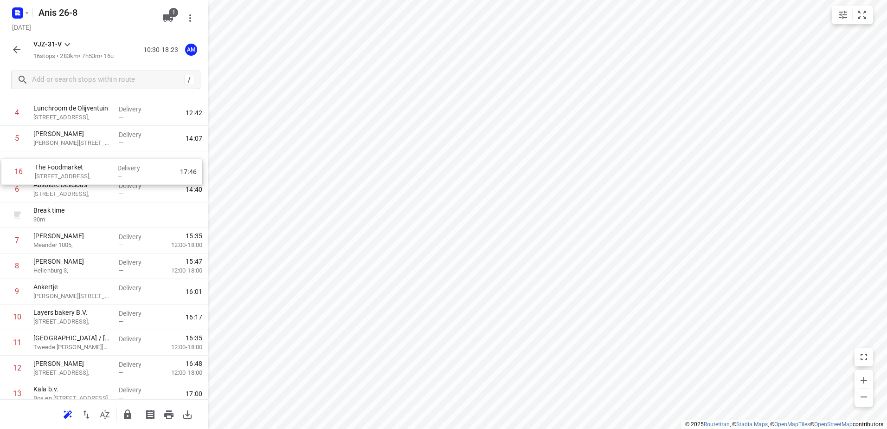
drag, startPoint x: 66, startPoint y: 378, endPoint x: 68, endPoint y: 173, distance: 205.5
click at [68, 173] on div "1 Petit Kaddour [GEOGRAPHIC_DATA] [STREET_ADDRESS], Delivery — 11:39 2 [GEOGRAP…" at bounding box center [104, 241] width 208 height 434
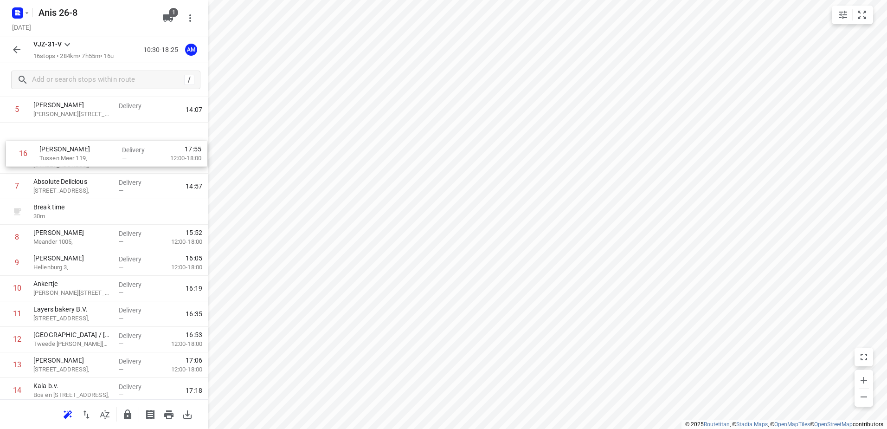
scroll to position [134, 0]
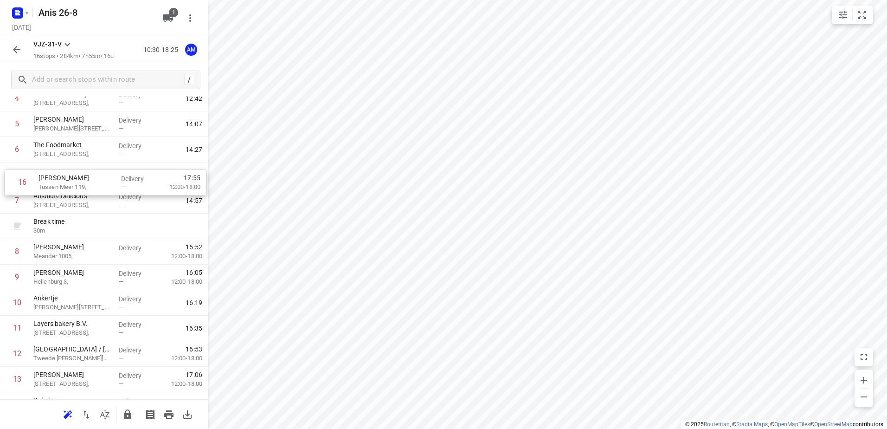
drag, startPoint x: 60, startPoint y: 366, endPoint x: 66, endPoint y: 185, distance: 181.9
click at [66, 185] on div "1 Petit Kaddour [GEOGRAPHIC_DATA] [STREET_ADDRESS], Delivery — 11:39 2 [STREET_…" at bounding box center [104, 226] width 208 height 434
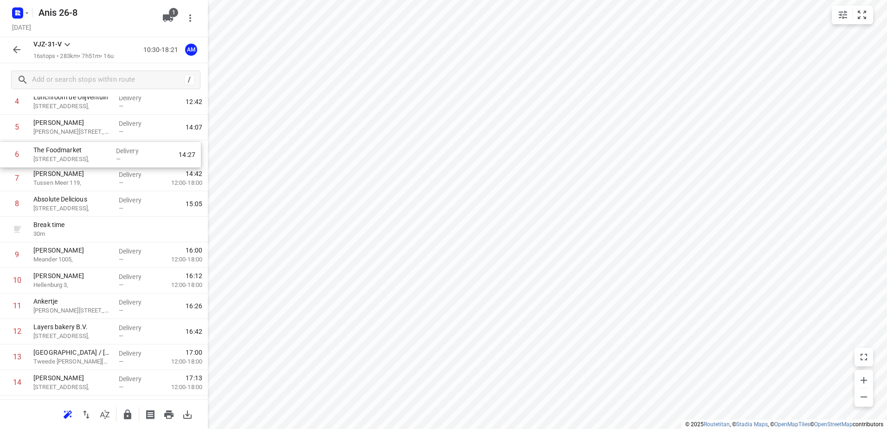
scroll to position [128, 0]
drag, startPoint x: 70, startPoint y: 152, endPoint x: 70, endPoint y: 182, distance: 30.1
click at [70, 182] on div "1 Petit Kaddour [GEOGRAPHIC_DATA] [STREET_ADDRESS], Delivery — 11:39 2 [GEOGRAP…" at bounding box center [104, 232] width 208 height 434
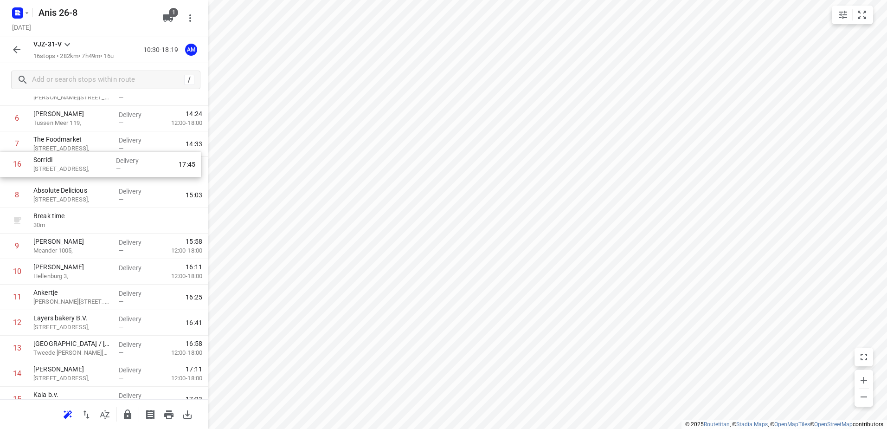
scroll to position [162, 0]
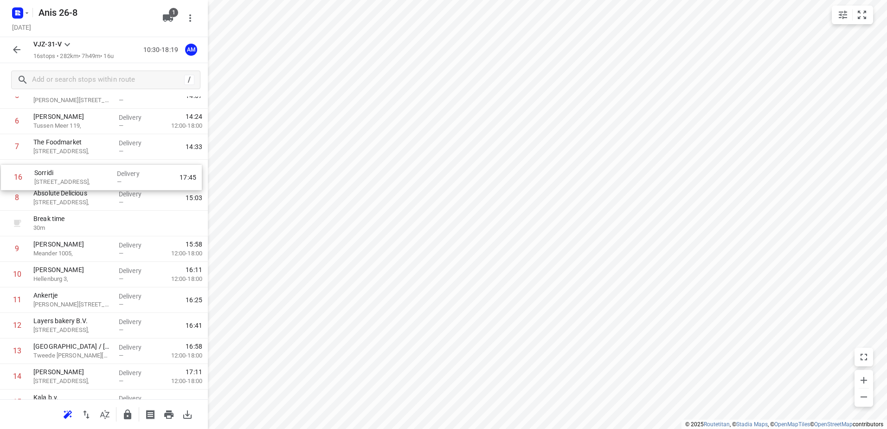
drag, startPoint x: 64, startPoint y: 368, endPoint x: 66, endPoint y: 181, distance: 186.9
click at [66, 181] on div "1 Petit Kaddour [GEOGRAPHIC_DATA] [STREET_ADDRESS], Delivery — 11:39 2 [GEOGRAP…" at bounding box center [104, 198] width 208 height 434
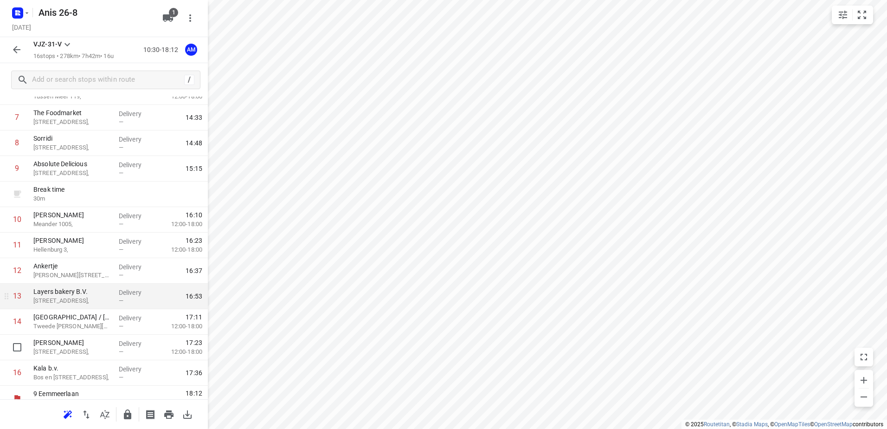
scroll to position [203, 0]
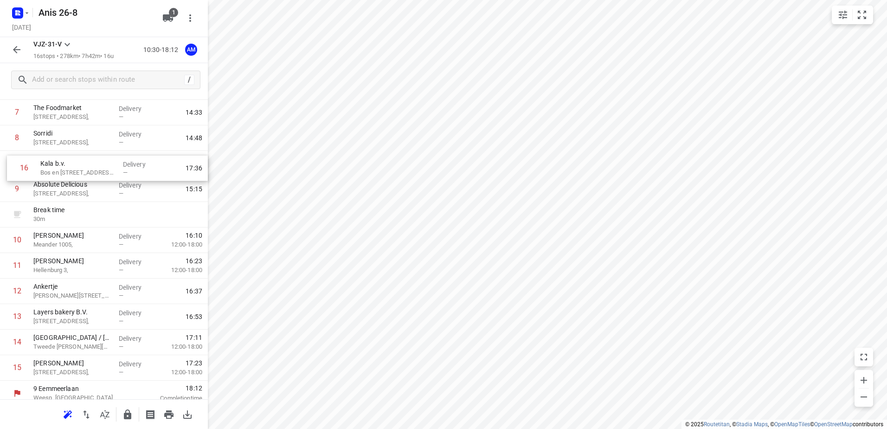
drag, startPoint x: 57, startPoint y: 360, endPoint x: 65, endPoint y: 161, distance: 199.2
click at [65, 161] on div "1 Petit Kaddour [GEOGRAPHIC_DATA] [STREET_ADDRESS], Delivery — 11:39 2 [GEOGRAP…" at bounding box center [104, 164] width 208 height 434
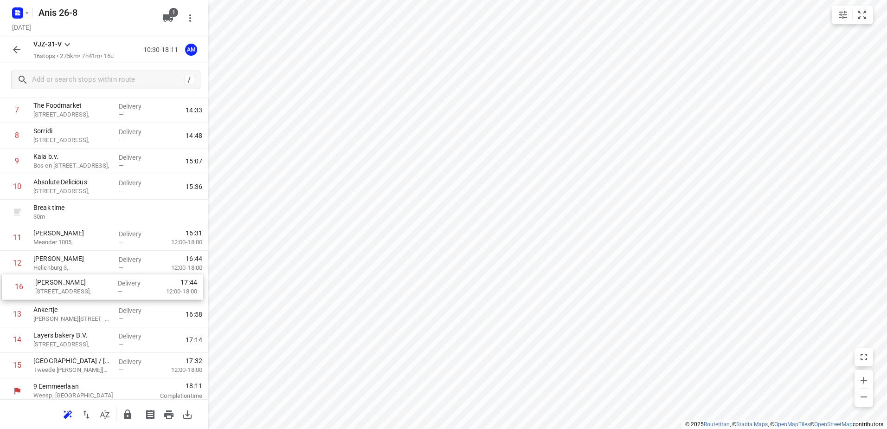
scroll to position [199, 0]
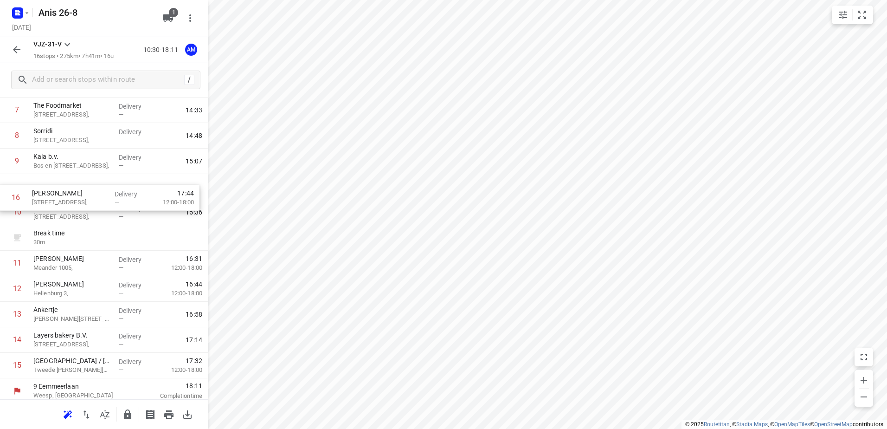
drag, startPoint x: 67, startPoint y: 368, endPoint x: 68, endPoint y: 193, distance: 174.9
click at [68, 193] on div "1 Petit Kaddour [GEOGRAPHIC_DATA] [STREET_ADDRESS], Delivery — 11:39 2 [GEOGRAP…" at bounding box center [104, 161] width 208 height 434
click at [26, 14] on icon "button" at bounding box center [26, 12] width 7 height 7
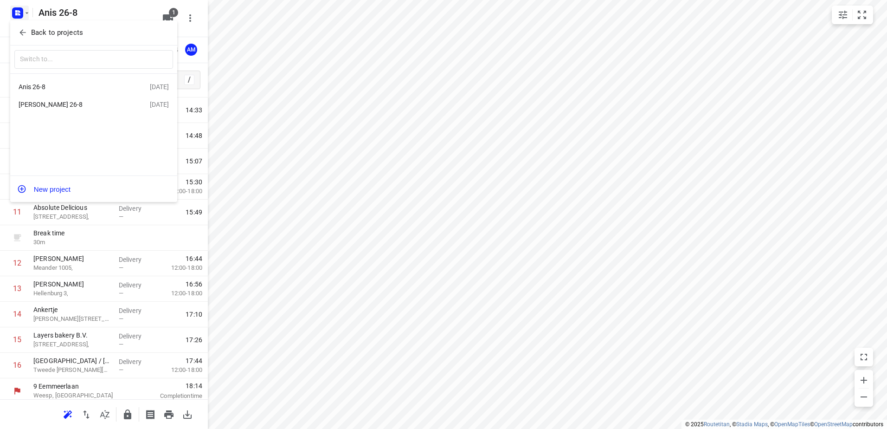
click at [35, 104] on div "[PERSON_NAME] 26-8" at bounding box center [72, 104] width 107 height 7
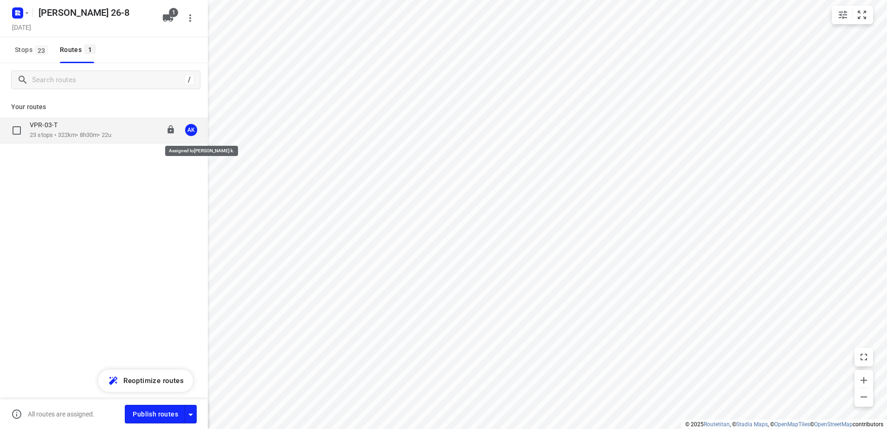
click at [192, 130] on div "AK" at bounding box center [191, 130] width 12 height 12
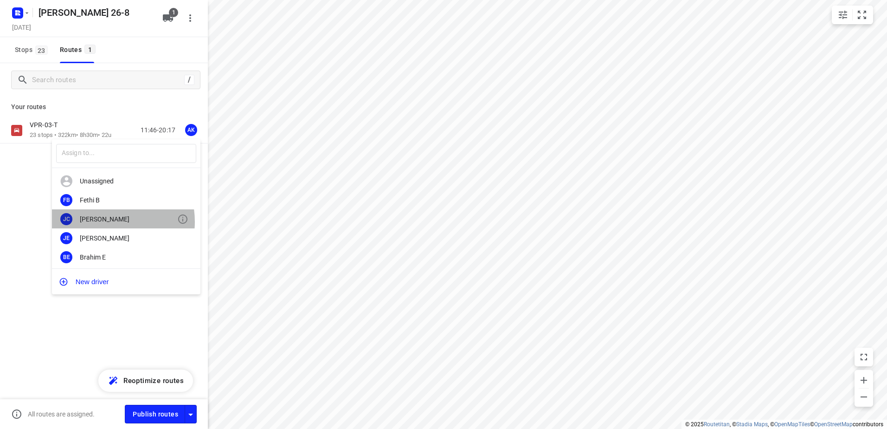
click at [103, 221] on div "[PERSON_NAME]" at bounding box center [128, 218] width 97 height 7
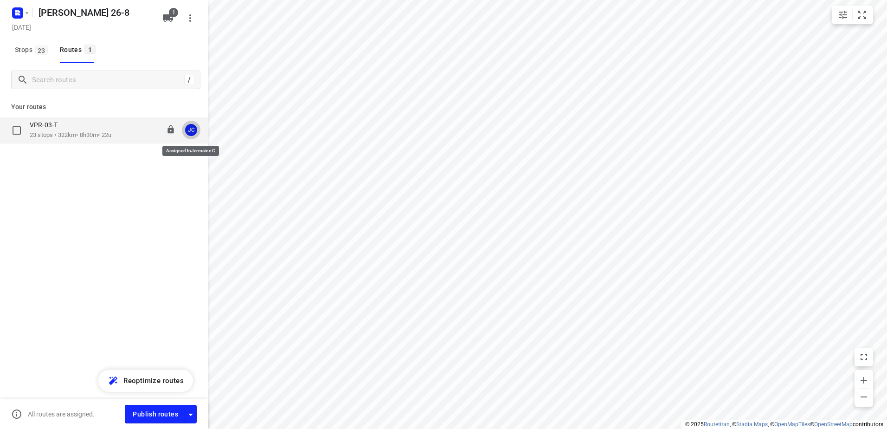
click at [190, 127] on div "JC" at bounding box center [191, 130] width 12 height 12
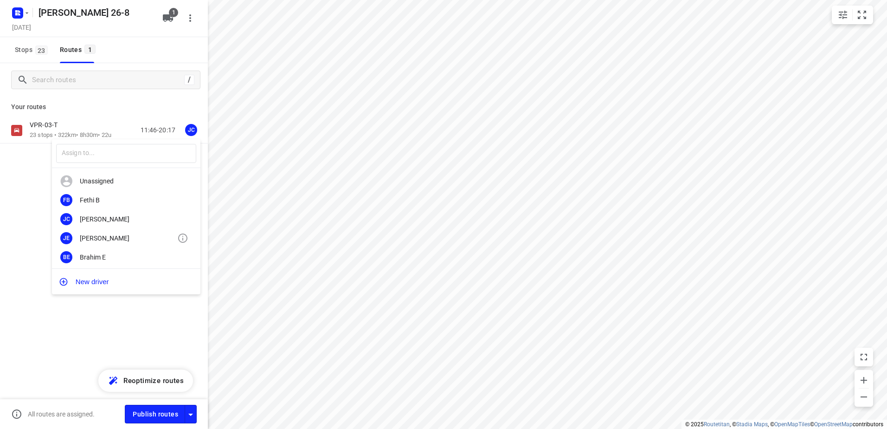
click at [99, 236] on div "[PERSON_NAME]" at bounding box center [128, 237] width 97 height 7
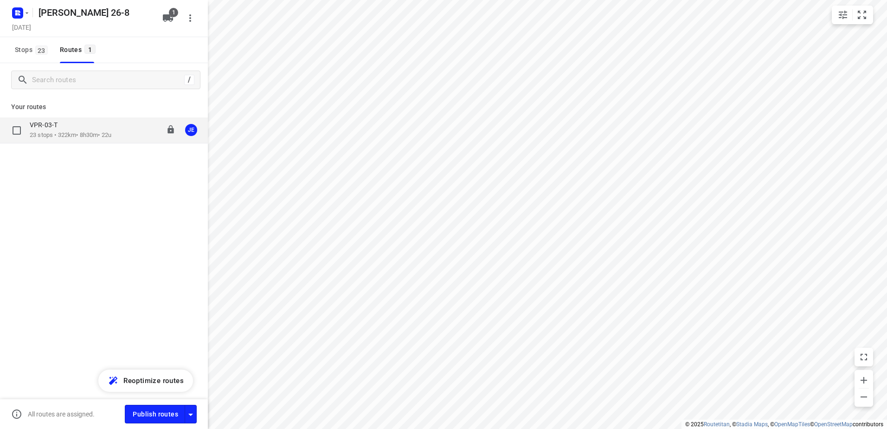
click at [76, 118] on div "VPR-03-T 23 stops • 322km • 8h30m • 22u 11:46-20:17 JE" at bounding box center [104, 130] width 208 height 26
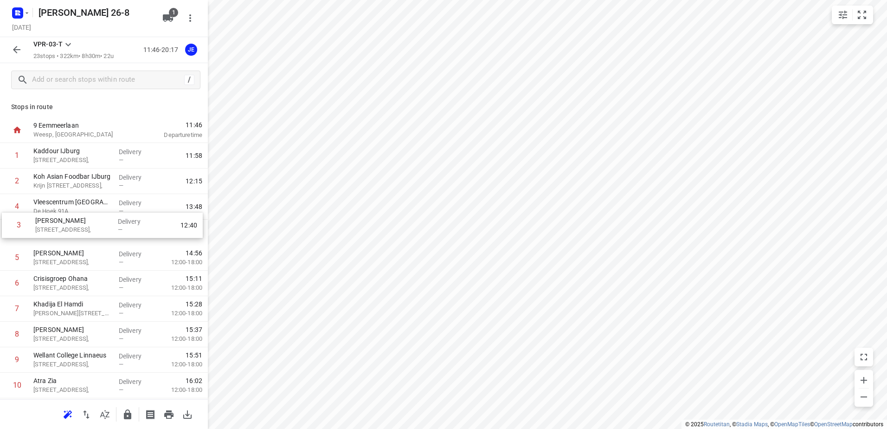
drag, startPoint x: 78, startPoint y: 210, endPoint x: 80, endPoint y: 233, distance: 23.3
click at [80, 233] on div "1 Kaddour IJburg [STREET_ADDRESS], Delivery — 11:58 2 Koh Asian Foodbar IJburg …" at bounding box center [104, 436] width 208 height 587
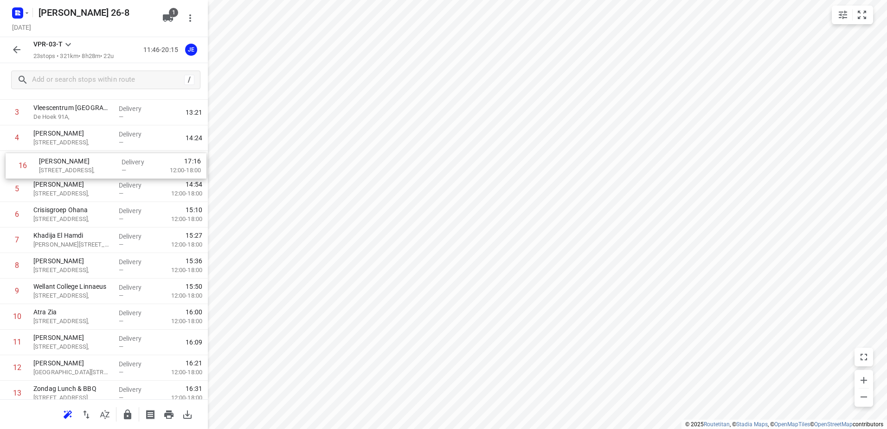
scroll to position [90, 0]
drag, startPoint x: 57, startPoint y: 395, endPoint x: 62, endPoint y: 159, distance: 236.2
click at [62, 159] on div "1 Kaddour IJburg [STREET_ADDRESS], Delivery — 11:58 2 Koh Asian Foodbar IJburg …" at bounding box center [104, 345] width 208 height 587
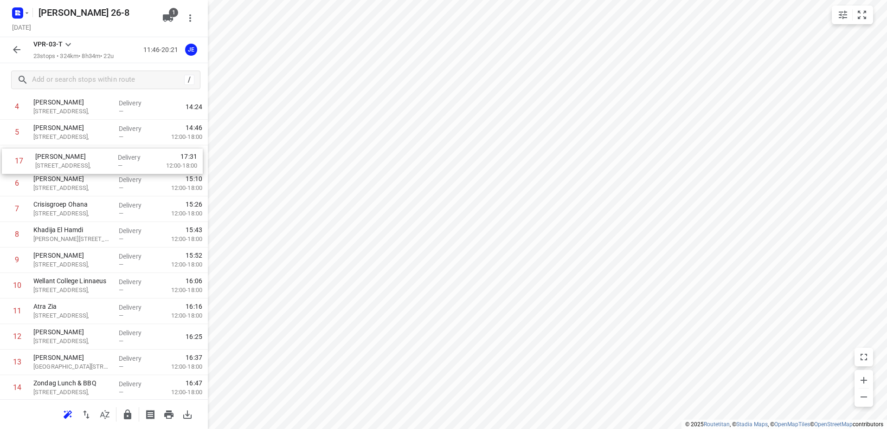
scroll to position [120, 0]
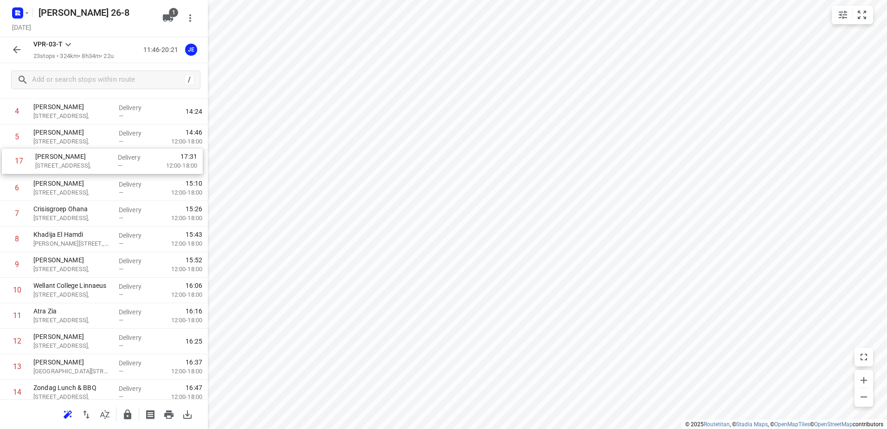
drag, startPoint x: 48, startPoint y: 382, endPoint x: 51, endPoint y: 158, distance: 224.0
click at [51, 158] on div "1 Kaddour IJburg [STREET_ADDRESS], Delivery — 11:58 2 Koh Asian Foodbar IJburg …" at bounding box center [104, 315] width 208 height 587
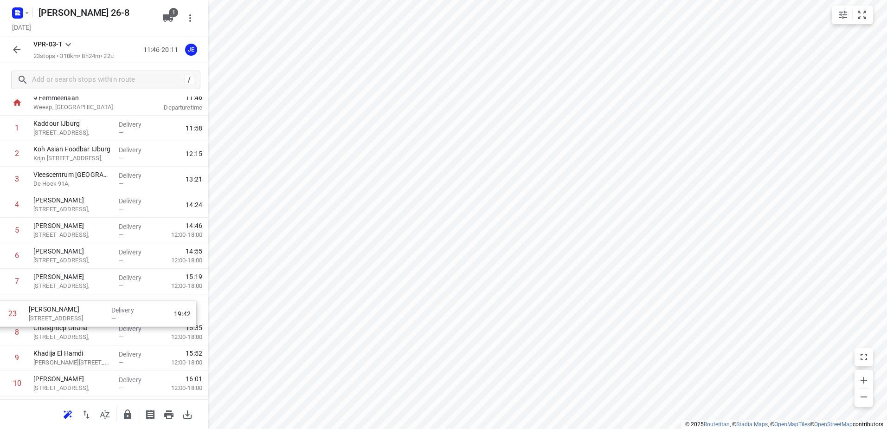
scroll to position [28, 0]
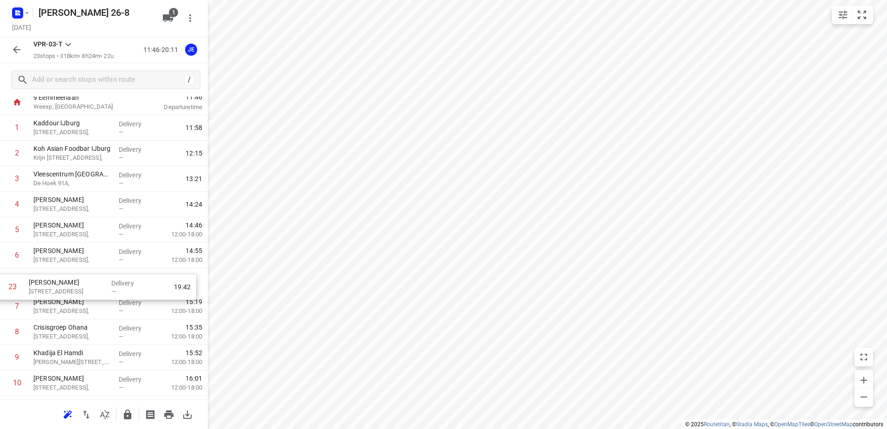
drag, startPoint x: 56, startPoint y: 368, endPoint x: 54, endPoint y: 287, distance: 81.2
click at [52, 286] on div "1 Kaddour IJburg [STREET_ADDRESS], Delivery — 11:58 2 Koh Asian Foodbar IJburg …" at bounding box center [104, 408] width 208 height 587
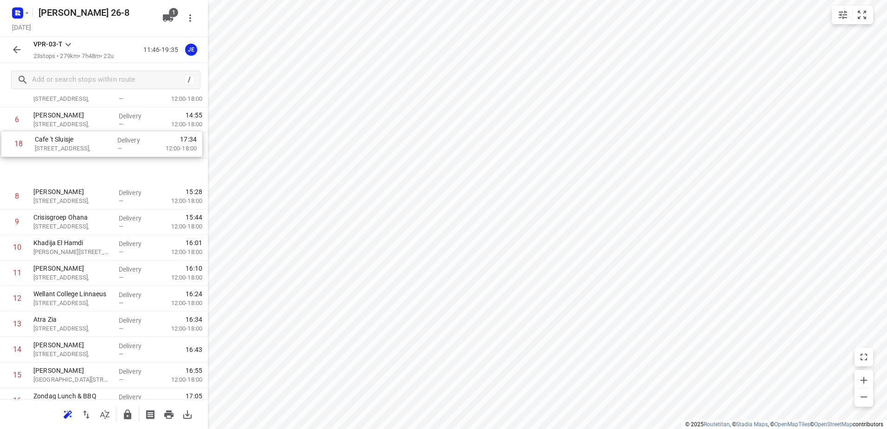
scroll to position [163, 0]
drag, startPoint x: 66, startPoint y: 381, endPoint x: 69, endPoint y: 178, distance: 203.2
click at [69, 178] on div "1 Kaddour IJburg [STREET_ADDRESS], Delivery — 11:58 2 Koh Asian Foodbar IJburg …" at bounding box center [104, 273] width 208 height 587
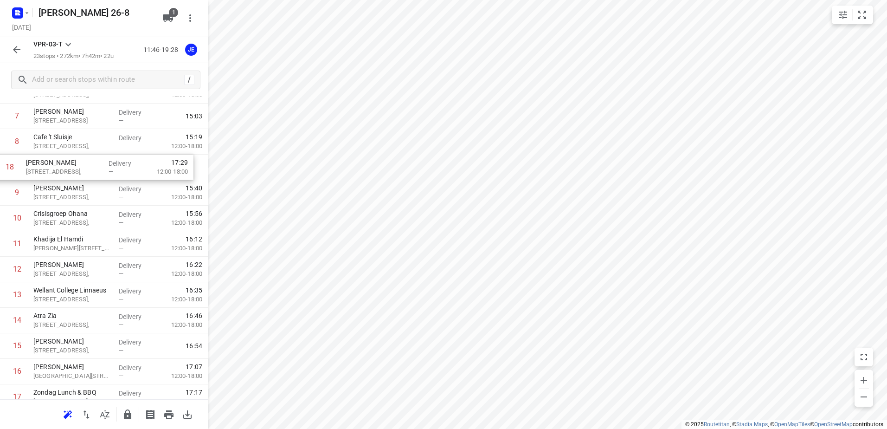
drag, startPoint x: 60, startPoint y: 381, endPoint x: 53, endPoint y: 164, distance: 217.2
click at [53, 164] on div "1 Kaddour IJburg [STREET_ADDRESS], Delivery — 11:58 2 Koh Asian Foodbar IJburg …" at bounding box center [104, 243] width 208 height 587
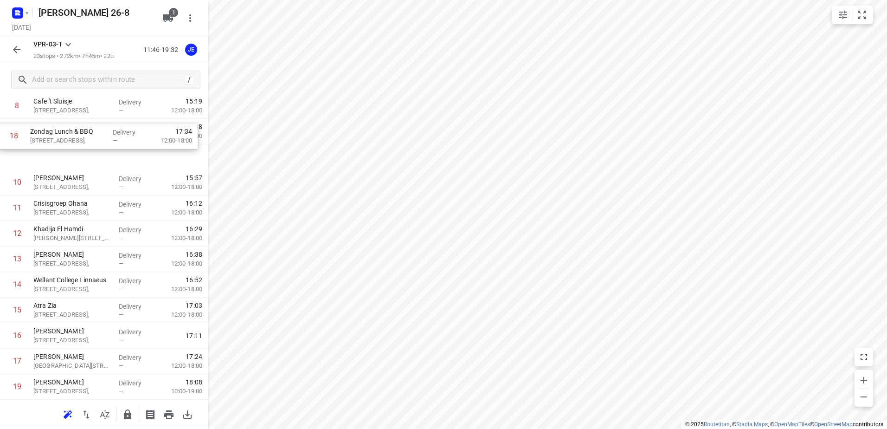
scroll to position [217, 0]
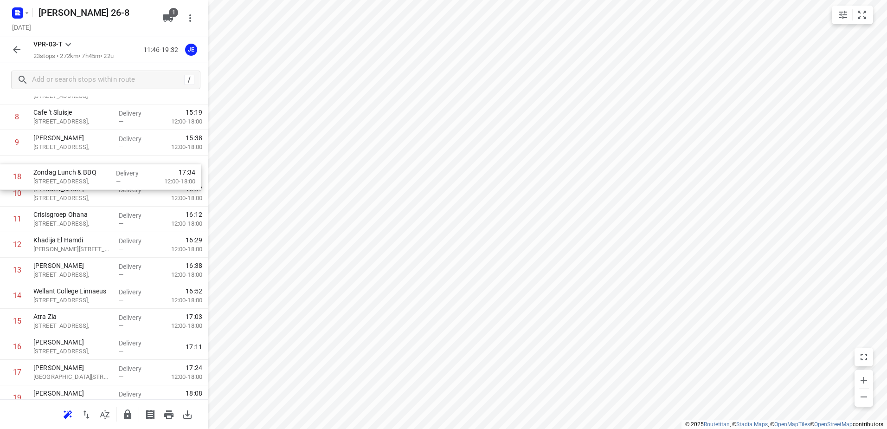
drag, startPoint x: 64, startPoint y: 309, endPoint x: 66, endPoint y: 175, distance: 134.5
click at [66, 175] on div "1 Kaddour IJburg [STREET_ADDRESS], Delivery — 11:58 2 Koh Asian Foodbar IJburg …" at bounding box center [104, 219] width 208 height 587
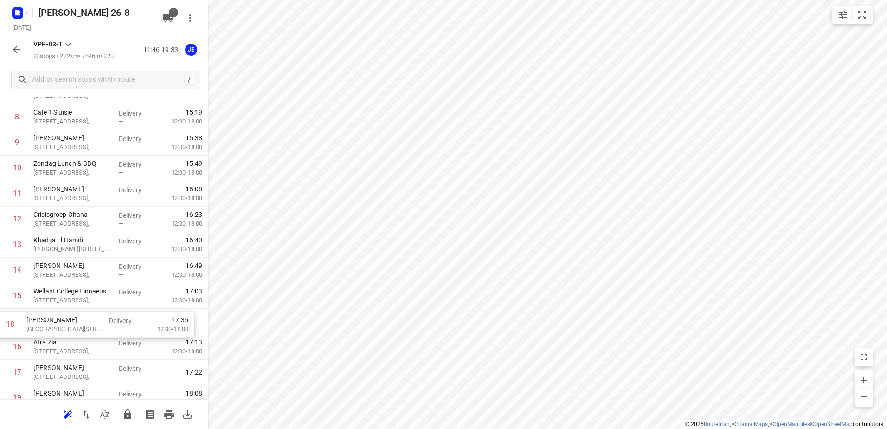
scroll to position [220, 0]
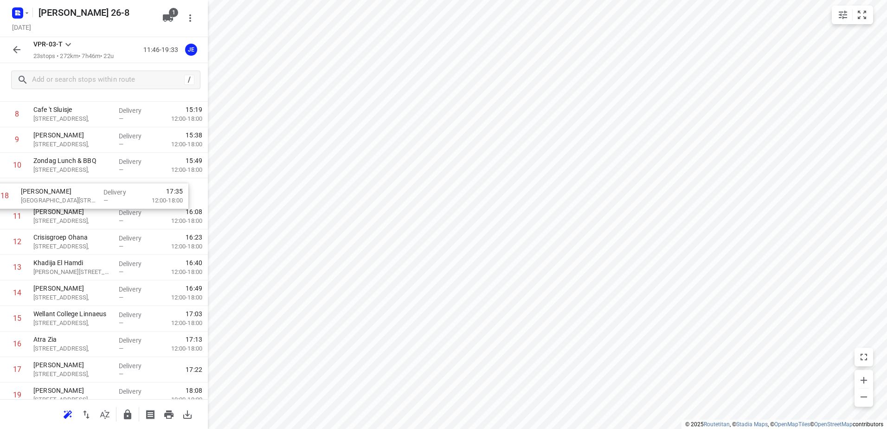
drag, startPoint x: 59, startPoint y: 372, endPoint x: 46, endPoint y: 193, distance: 179.0
click at [46, 193] on div "1 Kaddour IJburg [STREET_ADDRESS], Delivery — 11:58 2 Koh Asian Foodbar IJburg …" at bounding box center [104, 216] width 208 height 587
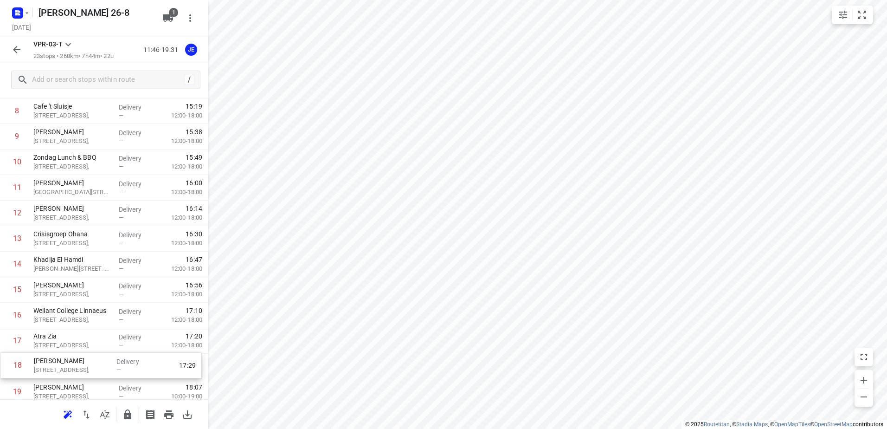
scroll to position [224, 0]
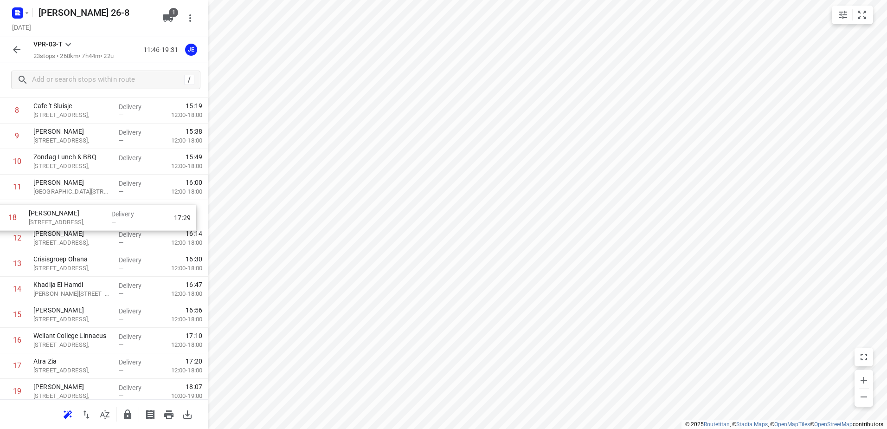
drag, startPoint x: 61, startPoint y: 371, endPoint x: 57, endPoint y: 217, distance: 154.5
click at [57, 217] on div "1 Kaddour IJburg [STREET_ADDRESS], Delivery — 11:58 2 Koh Asian Foodbar IJburg …" at bounding box center [104, 212] width 208 height 587
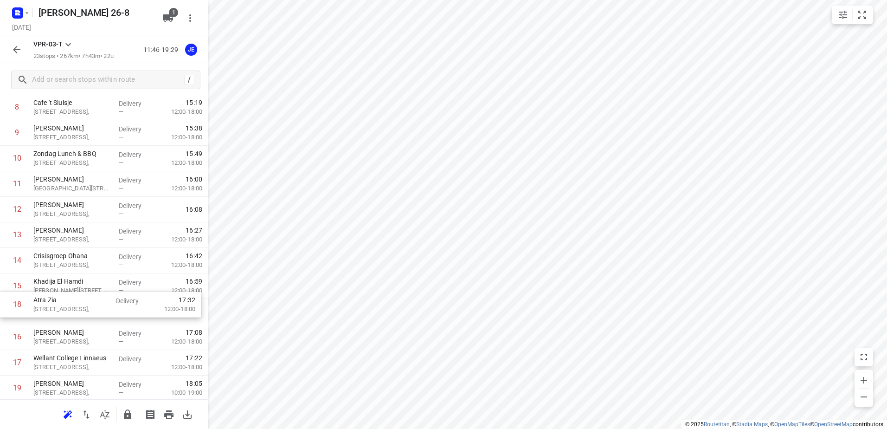
scroll to position [228, 0]
drag, startPoint x: 61, startPoint y: 371, endPoint x: 61, endPoint y: 243, distance: 127.6
click at [61, 243] on div "1 Kaddour IJburg [STREET_ADDRESS], Delivery — 11:58 2 Koh Asian Foodbar IJburg …" at bounding box center [104, 208] width 208 height 587
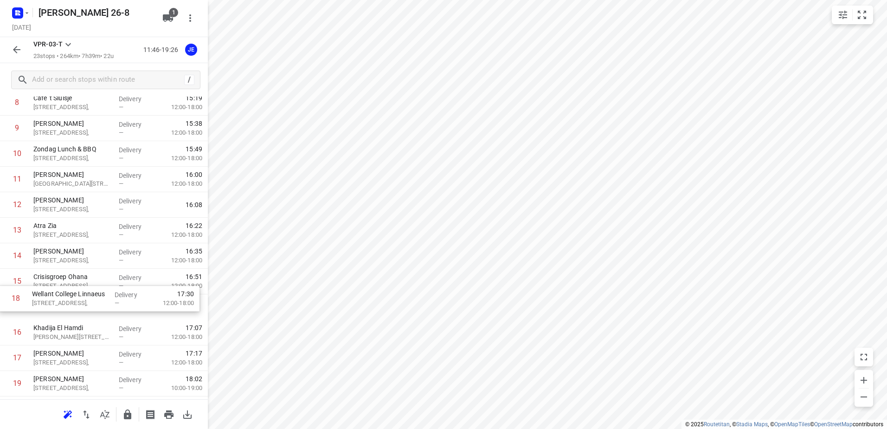
scroll to position [232, 0]
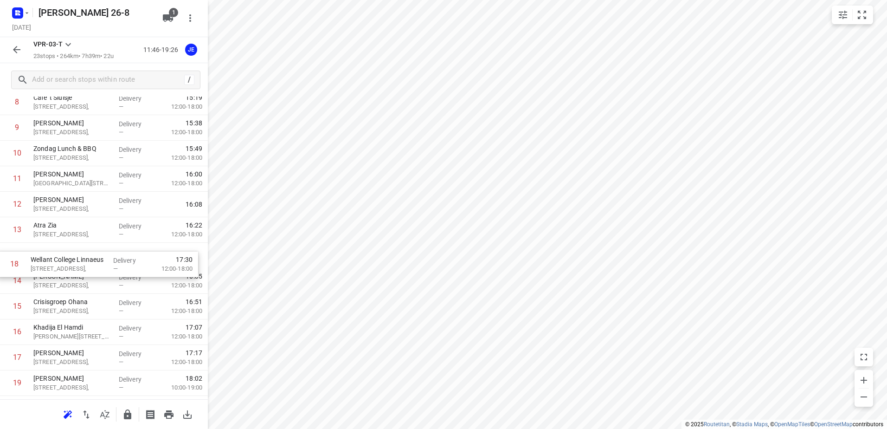
drag, startPoint x: 69, startPoint y: 364, endPoint x: 66, endPoint y: 262, distance: 102.1
click at [66, 262] on div "1 Kaddour IJburg [STREET_ADDRESS], Delivery — 11:58 2 Koh Asian Foodbar IJburg …" at bounding box center [104, 204] width 208 height 587
drag, startPoint x: 60, startPoint y: 284, endPoint x: 63, endPoint y: 309, distance: 25.2
click at [63, 310] on div "1 Kaddour IJburg [STREET_ADDRESS], Delivery — 11:58 2 Koh Asian Foodbar IJburg …" at bounding box center [104, 204] width 208 height 587
drag, startPoint x: 63, startPoint y: 258, endPoint x: 65, endPoint y: 281, distance: 22.8
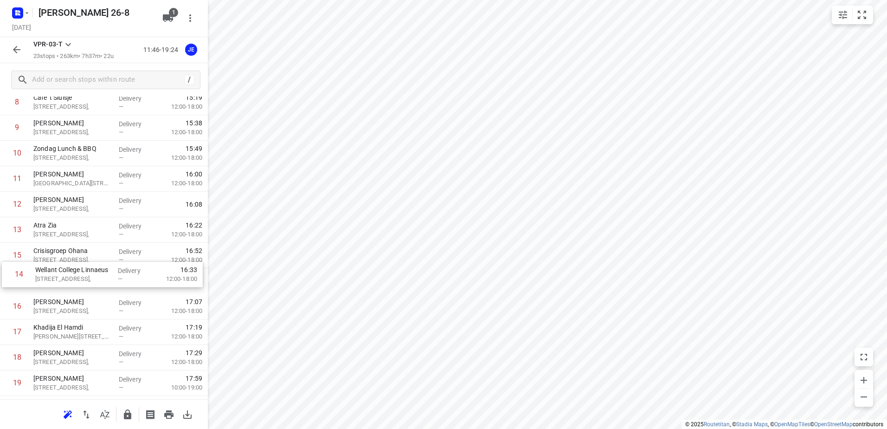
click at [65, 281] on div "1 Kaddour IJburg [STREET_ADDRESS], Delivery — 11:58 2 Koh Asian Foodbar IJburg …" at bounding box center [104, 204] width 208 height 587
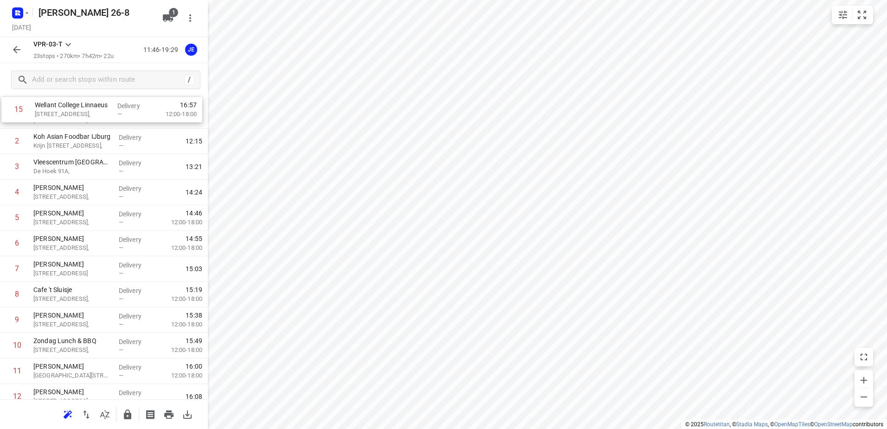
scroll to position [0, 0]
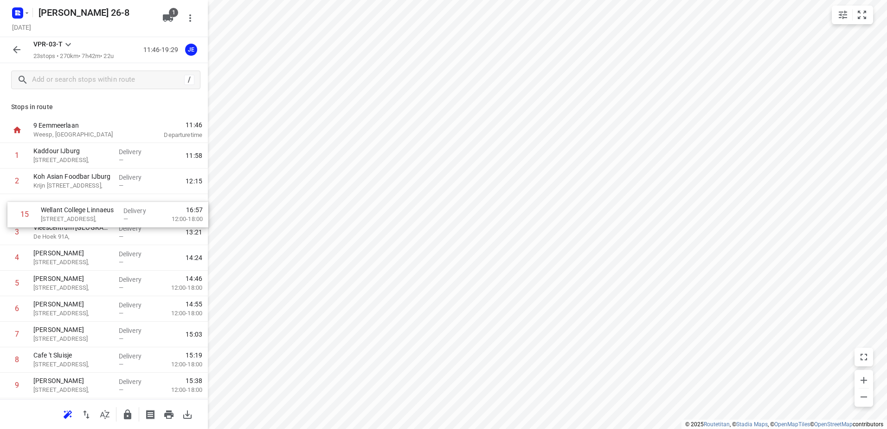
drag, startPoint x: 78, startPoint y: 333, endPoint x: 85, endPoint y: 213, distance: 119.9
click at [85, 213] on div "1 Kaddour IJburg [STREET_ADDRESS], Delivery — 11:58 2 Koh Asian Foodbar IJburg …" at bounding box center [104, 436] width 208 height 587
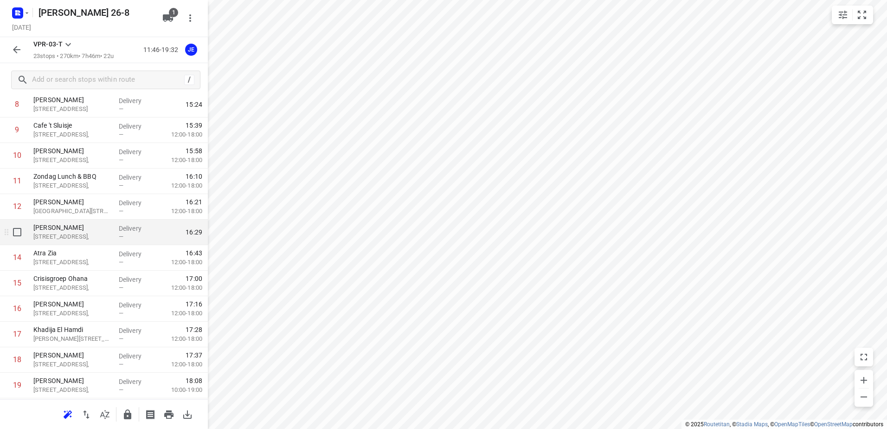
scroll to position [232, 0]
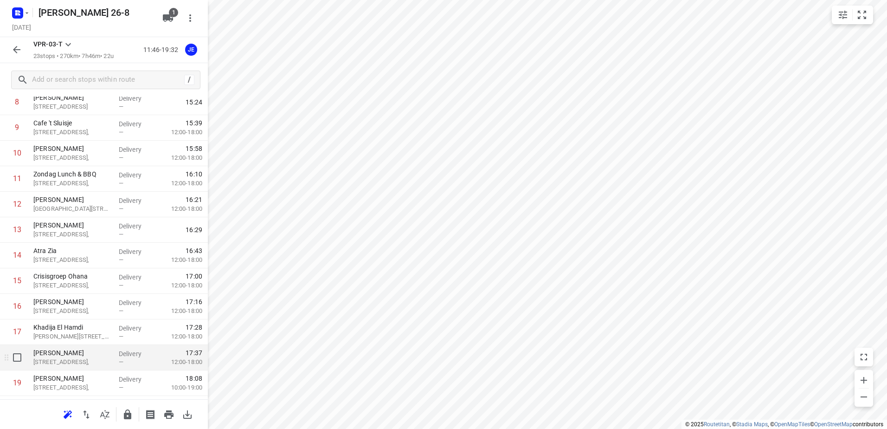
click at [64, 359] on p "[STREET_ADDRESS]," at bounding box center [72, 361] width 78 height 9
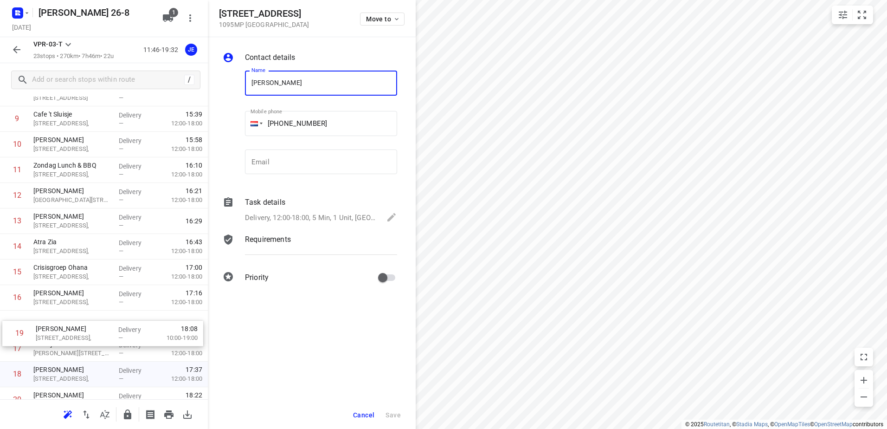
scroll to position [241, 0]
drag, startPoint x: 58, startPoint y: 383, endPoint x: 68, endPoint y: 290, distance: 93.7
click at [68, 290] on div "1 [GEOGRAPHIC_DATA][STREET_ADDRESS], Delivery — 11:58 2 Koh Asian Foodbar IJbur…" at bounding box center [104, 195] width 208 height 587
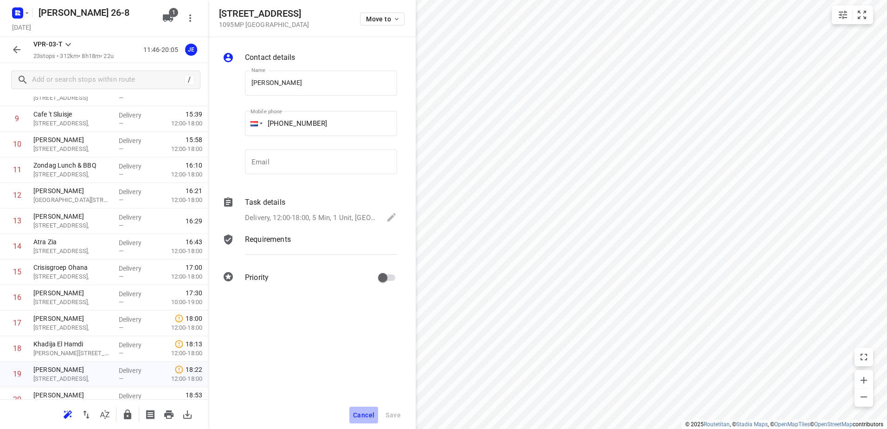
click at [369, 417] on span "Cancel" at bounding box center [363, 414] width 21 height 7
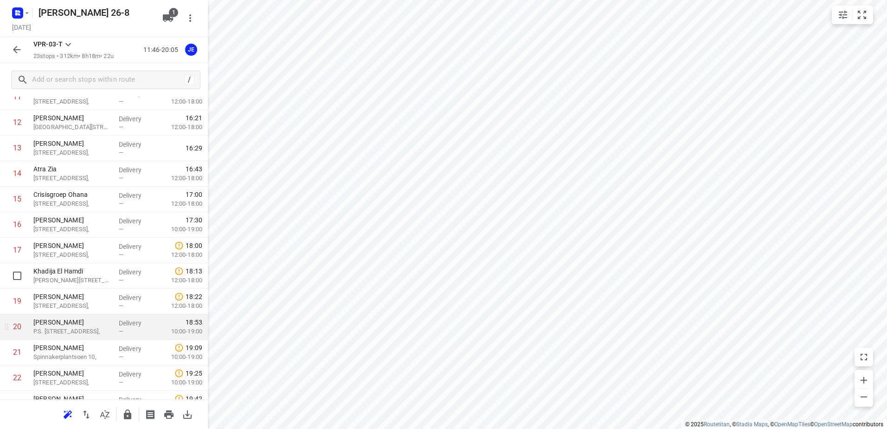
scroll to position [356, 0]
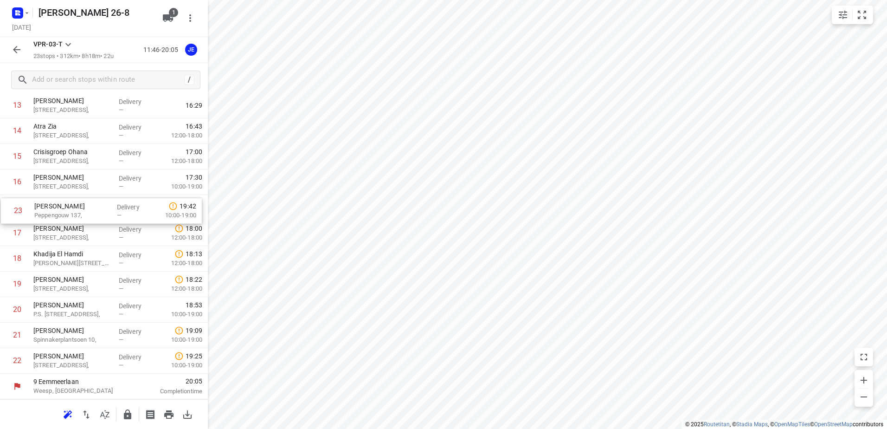
drag, startPoint x: 64, startPoint y: 360, endPoint x: 65, endPoint y: 206, distance: 154.0
click at [65, 206] on div "1 [GEOGRAPHIC_DATA][STREET_ADDRESS], Delivery — 11:58 2 Koh Asian Foodbar IJbur…" at bounding box center [104, 80] width 208 height 587
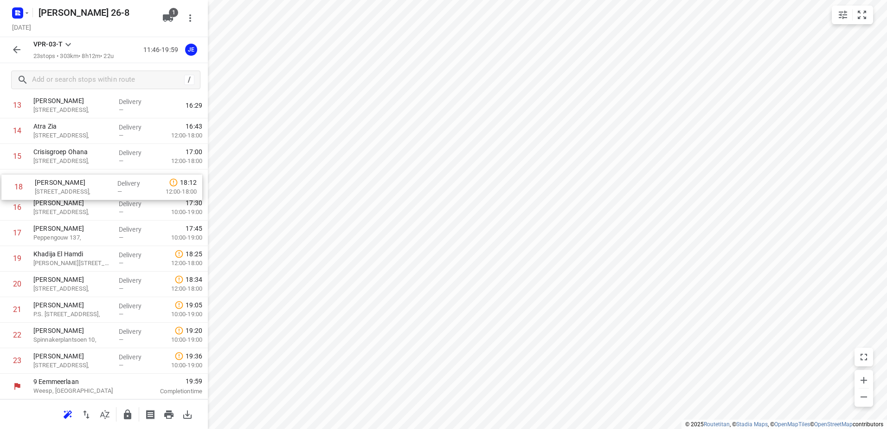
drag, startPoint x: 80, startPoint y: 235, endPoint x: 82, endPoint y: 179, distance: 56.2
click at [82, 181] on div "1 [GEOGRAPHIC_DATA][STREET_ADDRESS], Delivery — 11:58 2 Koh Asian Foodbar IJbur…" at bounding box center [104, 80] width 208 height 587
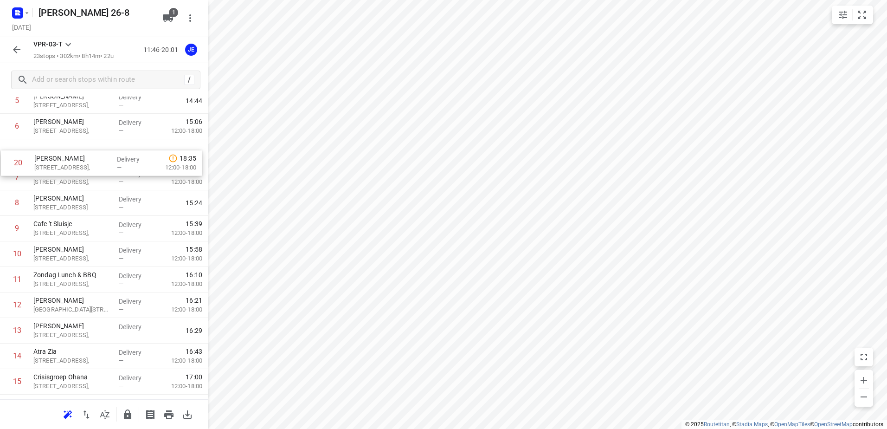
scroll to position [155, 0]
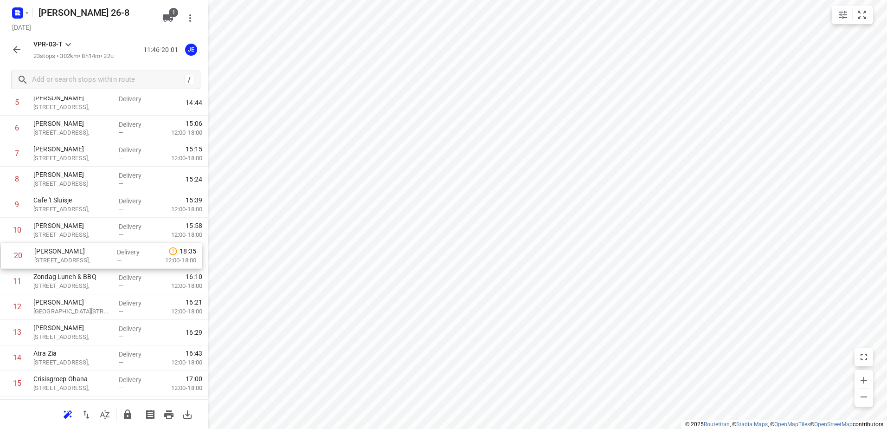
drag, startPoint x: 70, startPoint y: 289, endPoint x: 72, endPoint y: 257, distance: 31.6
click at [72, 257] on div "1 [GEOGRAPHIC_DATA][STREET_ADDRESS], Delivery — 11:58 2 Koh Asian Foodbar IJbur…" at bounding box center [104, 281] width 208 height 587
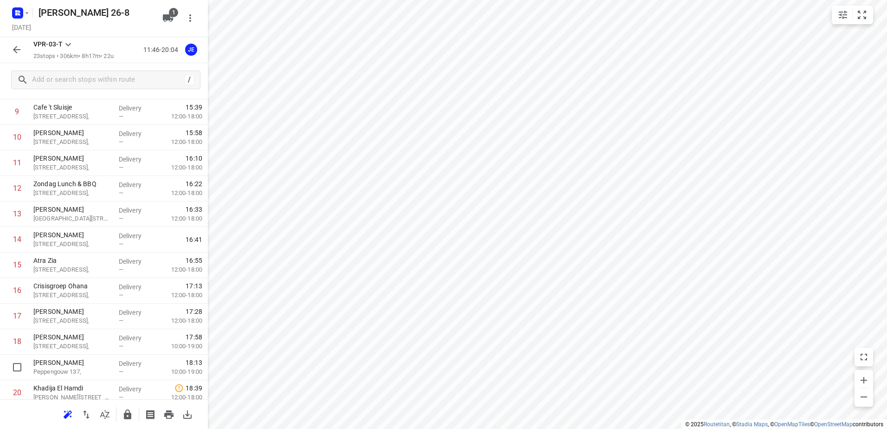
scroll to position [340, 0]
drag, startPoint x: 64, startPoint y: 307, endPoint x: 71, endPoint y: 170, distance: 137.5
click at [71, 170] on div "1 [GEOGRAPHIC_DATA][STREET_ADDRESS], Delivery — 11:58 2 Koh Asian Foodbar IJbur…" at bounding box center [104, 164] width 208 height 587
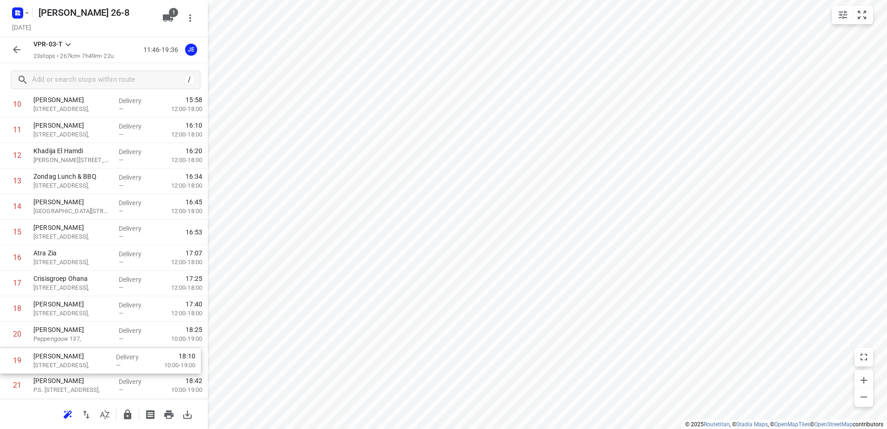
drag, startPoint x: 57, startPoint y: 346, endPoint x: 59, endPoint y: 359, distance: 12.8
click at [59, 359] on div "1 [GEOGRAPHIC_DATA][STREET_ADDRESS], Delivery — 11:58 2 Koh Asian Foodbar IJbur…" at bounding box center [104, 155] width 208 height 587
click at [14, 44] on icon "button" at bounding box center [16, 49] width 11 height 11
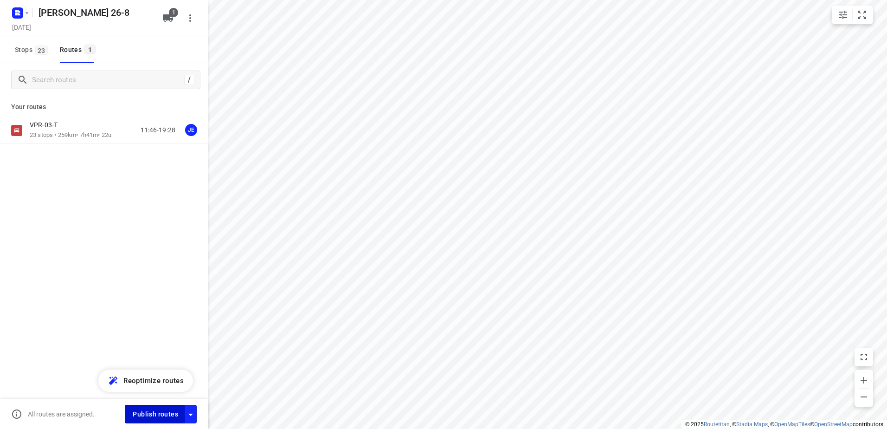
click at [152, 407] on button "Publish routes" at bounding box center [155, 413] width 60 height 18
click at [28, 11] on icon "button" at bounding box center [26, 12] width 7 height 7
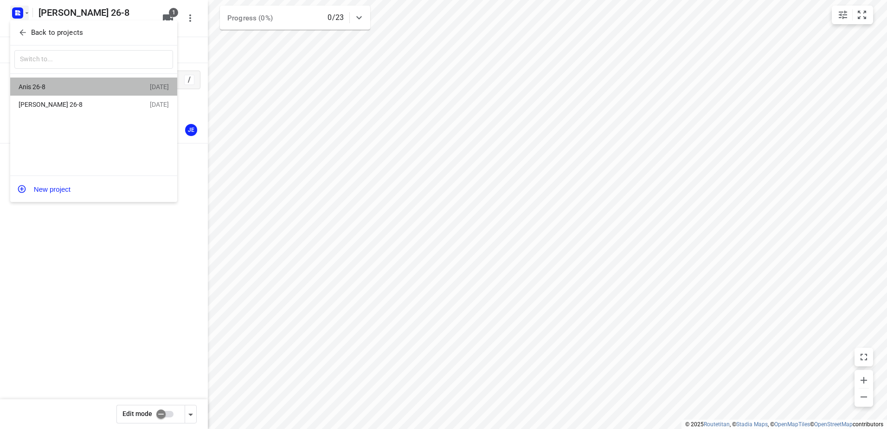
click at [43, 87] on div "Anis 26-8" at bounding box center [72, 86] width 107 height 7
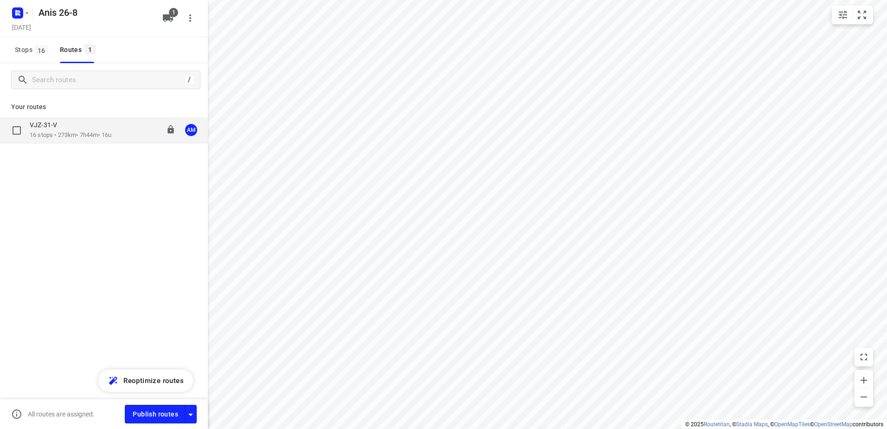
click at [51, 135] on p "16 stops • 273km • 7h44m • 16u" at bounding box center [71, 135] width 82 height 9
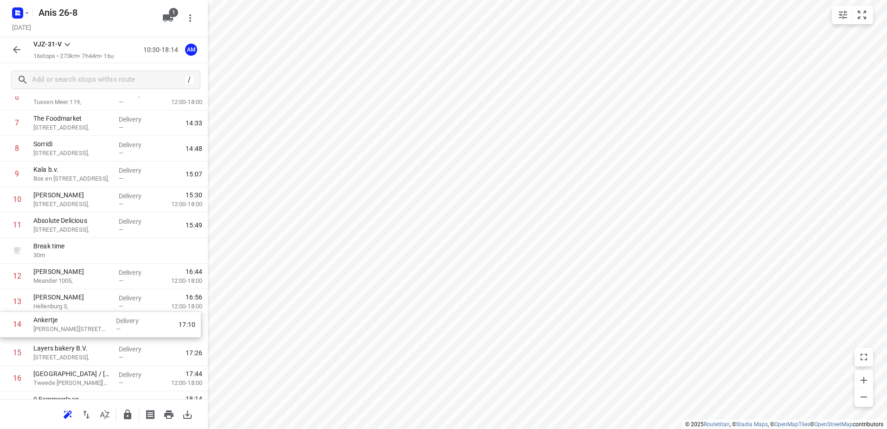
scroll to position [186, 0]
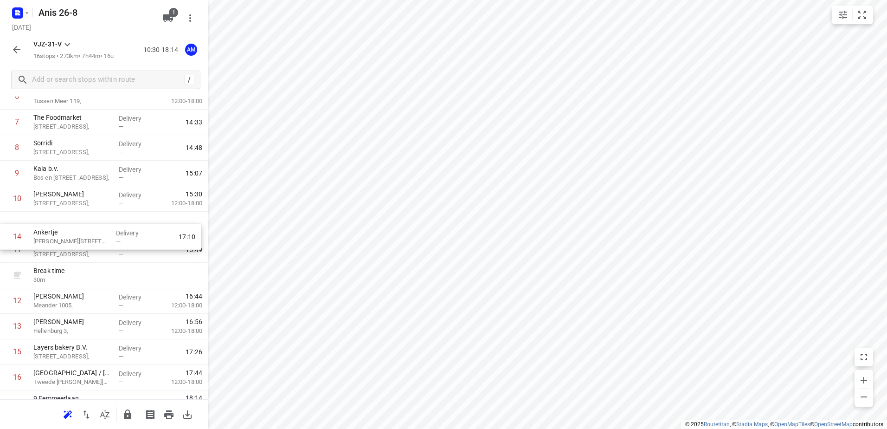
drag, startPoint x: 61, startPoint y: 332, endPoint x: 62, endPoint y: 230, distance: 102.0
click at [62, 230] on div "1 Petit Kaddour [GEOGRAPHIC_DATA] [STREET_ADDRESS], Delivery — 11:39 2 [GEOGRAP…" at bounding box center [104, 173] width 208 height 434
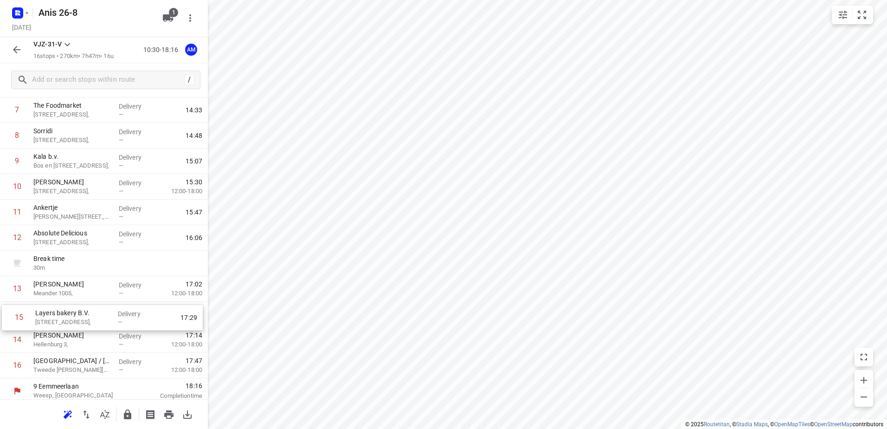
scroll to position [199, 0]
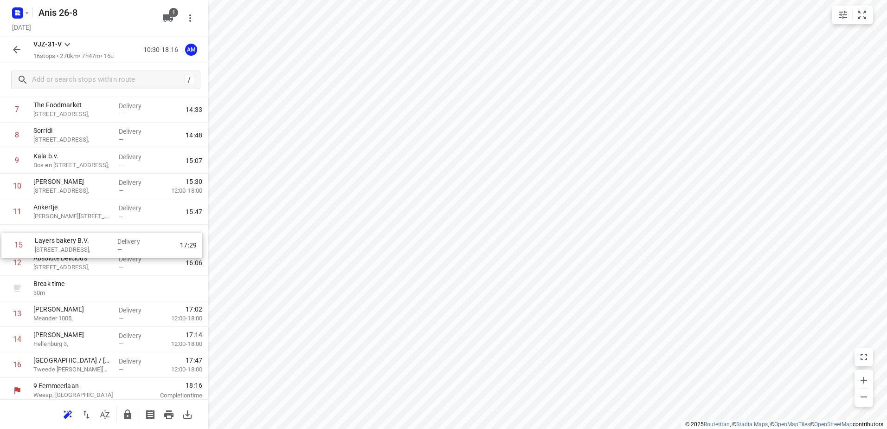
drag, startPoint x: 59, startPoint y: 353, endPoint x: 62, endPoint y: 242, distance: 110.9
click at [62, 242] on div "1 Petit Kaddour [GEOGRAPHIC_DATA] [STREET_ADDRESS], Delivery — 11:39 2 [GEOGRAP…" at bounding box center [104, 161] width 208 height 434
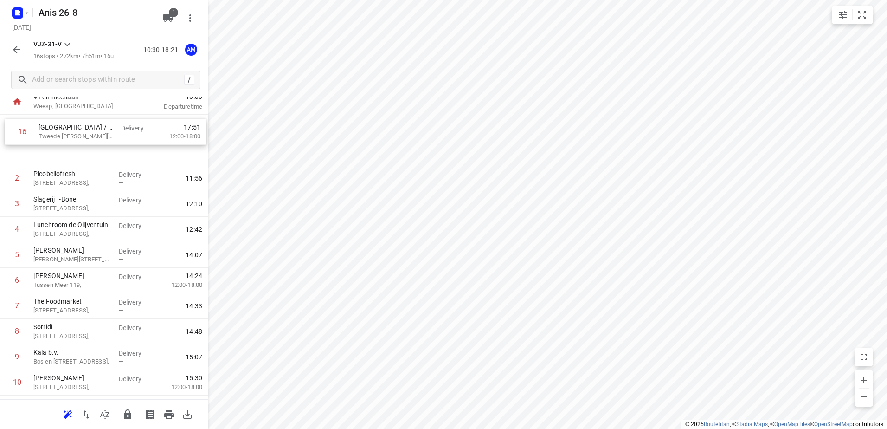
scroll to position [20, 0]
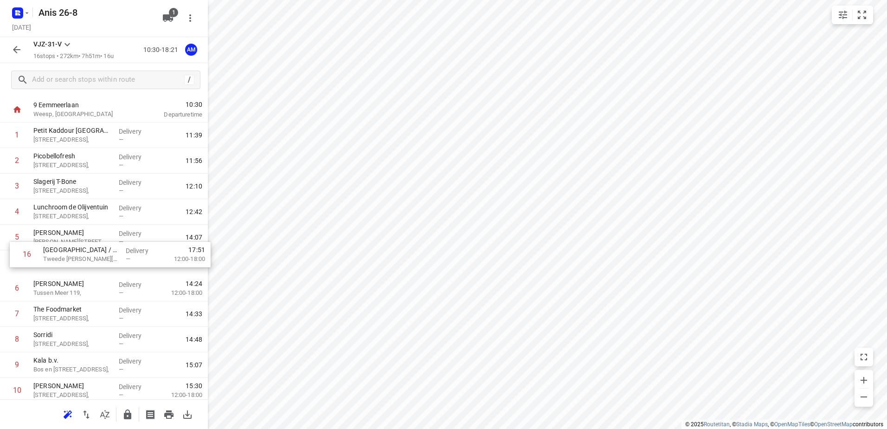
drag, startPoint x: 64, startPoint y: 364, endPoint x: 75, endPoint y: 250, distance: 114.1
click at [75, 250] on div "1 Petit Kaddour [GEOGRAPHIC_DATA] [STREET_ADDRESS], Delivery — 11:39 2 [GEOGRAP…" at bounding box center [104, 339] width 208 height 434
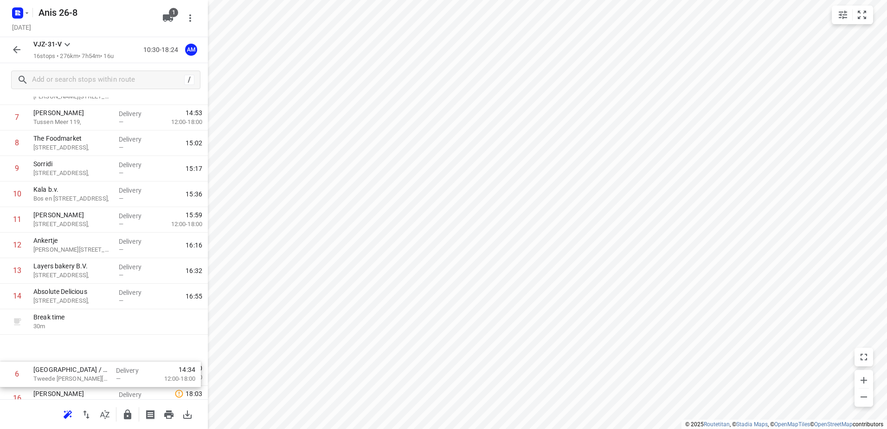
scroll to position [168, 0]
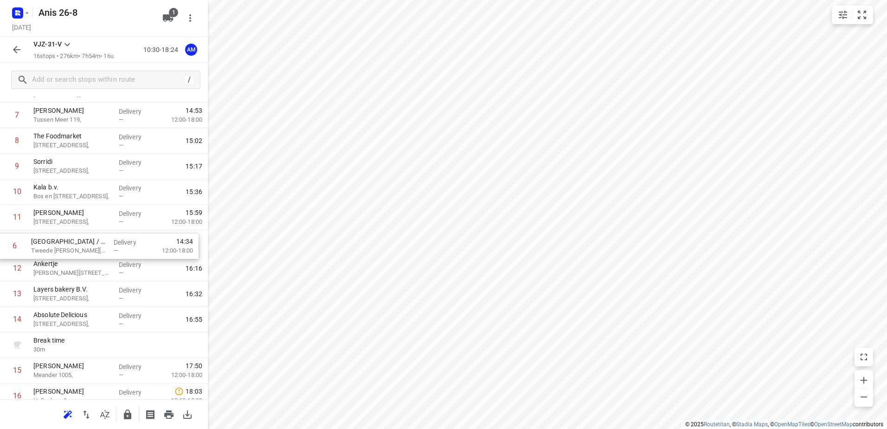
drag, startPoint x: 65, startPoint y: 269, endPoint x: 64, endPoint y: 254, distance: 14.4
click at [64, 254] on div "1 [GEOGRAPHIC_DATA][STREET_ADDRESS], Delivery — 11:39 2 [GEOGRAPHIC_DATA][STREE…" at bounding box center [104, 192] width 208 height 434
drag, startPoint x: 66, startPoint y: 293, endPoint x: 69, endPoint y: 314, distance: 21.0
click at [70, 315] on div "1 Petit Kaddour [GEOGRAPHIC_DATA] [STREET_ADDRESS], Delivery — 11:39 2 [GEOGRAP…" at bounding box center [104, 192] width 208 height 434
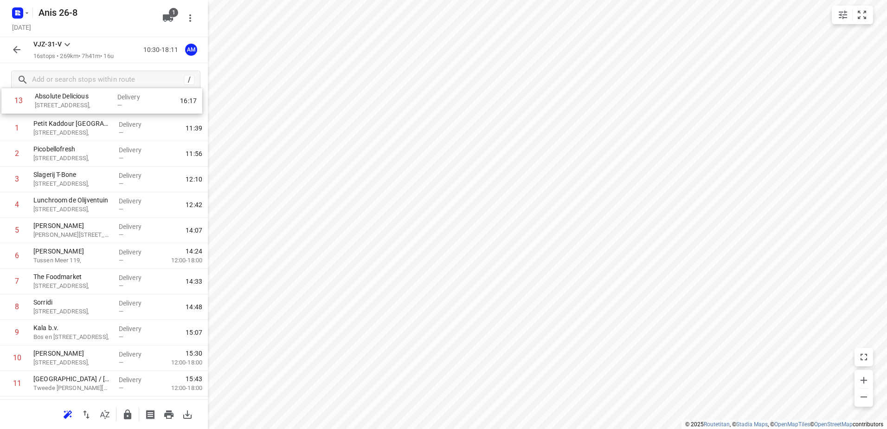
scroll to position [0, 0]
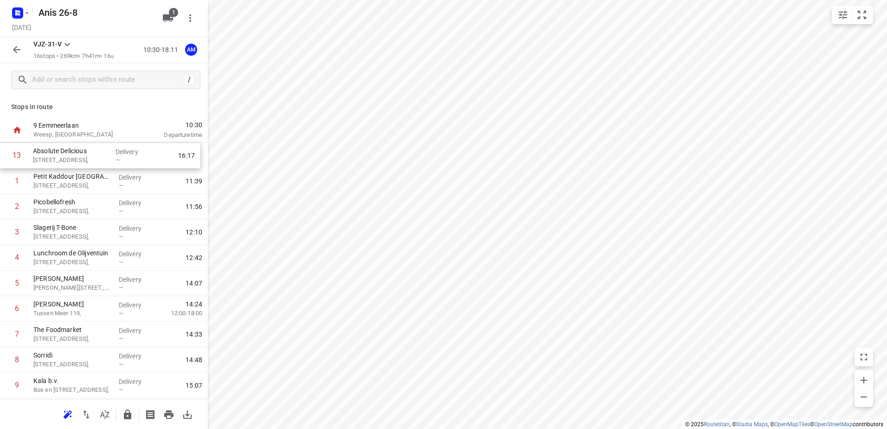
drag, startPoint x: 65, startPoint y: 370, endPoint x: 65, endPoint y: 154, distance: 216.2
click at [65, 154] on div "1 Petit Kaddour [GEOGRAPHIC_DATA] [STREET_ADDRESS], Delivery — 11:39 2 [GEOGRAP…" at bounding box center [104, 360] width 208 height 434
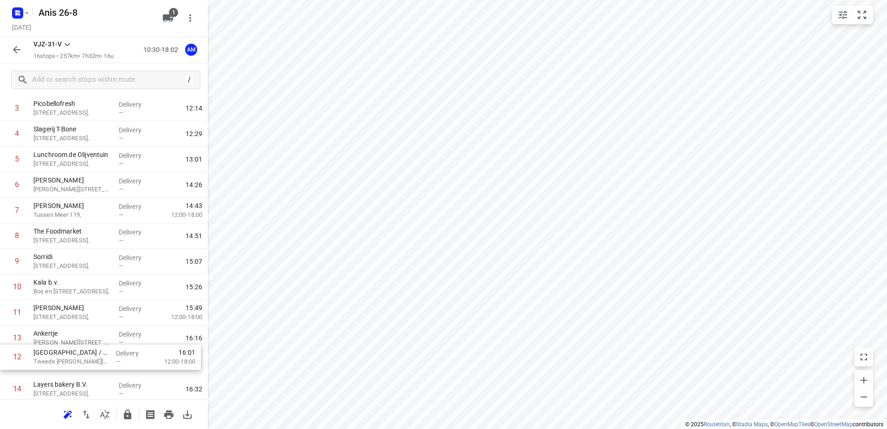
scroll to position [103, 0]
drag, startPoint x: 62, startPoint y: 345, endPoint x: 62, endPoint y: 362, distance: 17.2
click at [62, 362] on div "1 Absolute [PERSON_NAME] 46, Delivery — 10:45 2 [GEOGRAPHIC_DATA][STREET_ADDRES…" at bounding box center [104, 258] width 208 height 434
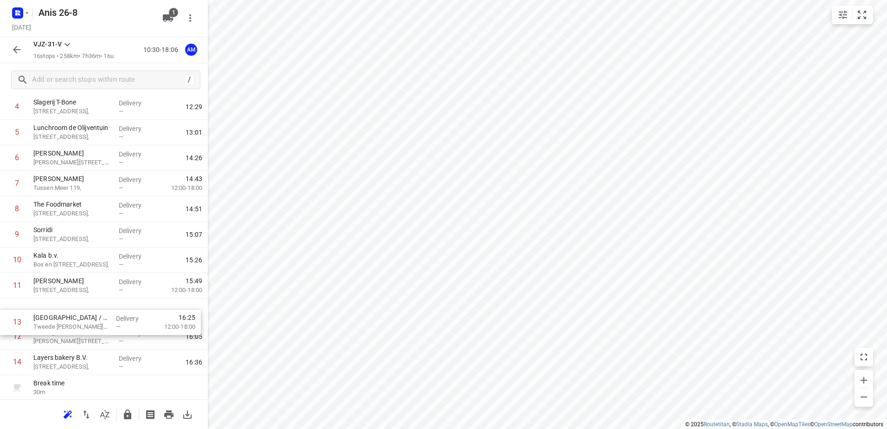
scroll to position [126, 0]
drag, startPoint x: 62, startPoint y: 358, endPoint x: 62, endPoint y: 306, distance: 52.0
click at [62, 306] on div "1 Absolute [PERSON_NAME] 46, Delivery — 10:45 2 [GEOGRAPHIC_DATA][STREET_ADDRES…" at bounding box center [104, 234] width 208 height 434
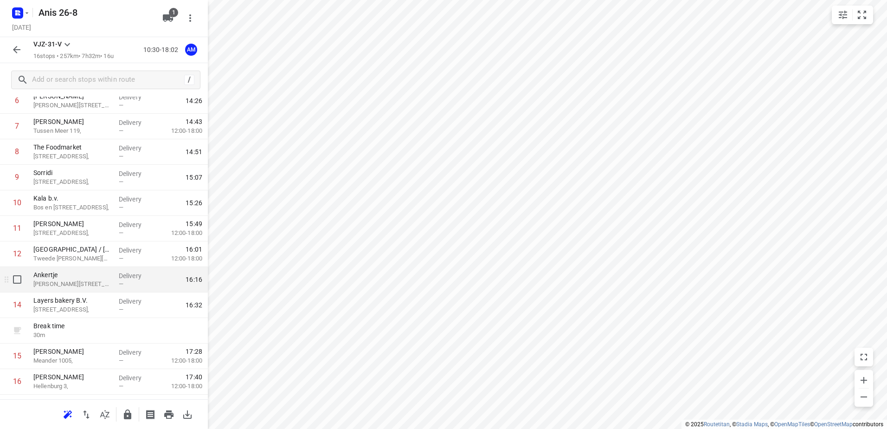
scroll to position [203, 0]
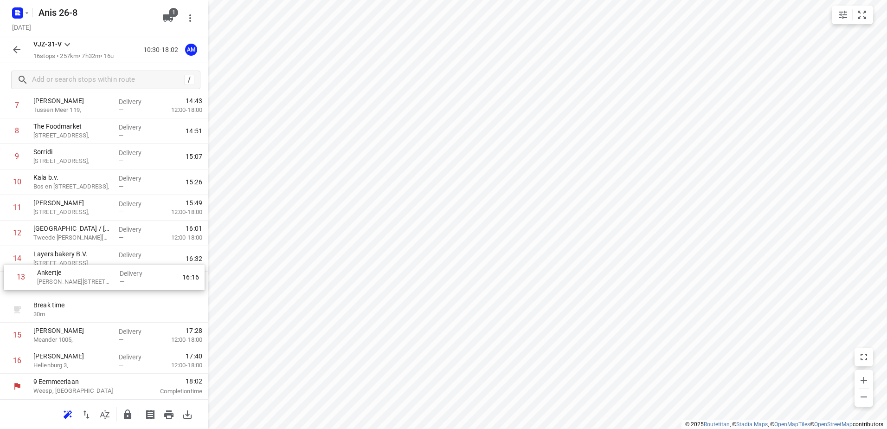
drag, startPoint x: 58, startPoint y: 259, endPoint x: 62, endPoint y: 282, distance: 23.0
click at [62, 282] on div "1 Absolute [PERSON_NAME] 46, Delivery — 10:45 2 [GEOGRAPHIC_DATA][STREET_ADDRES…" at bounding box center [104, 157] width 208 height 434
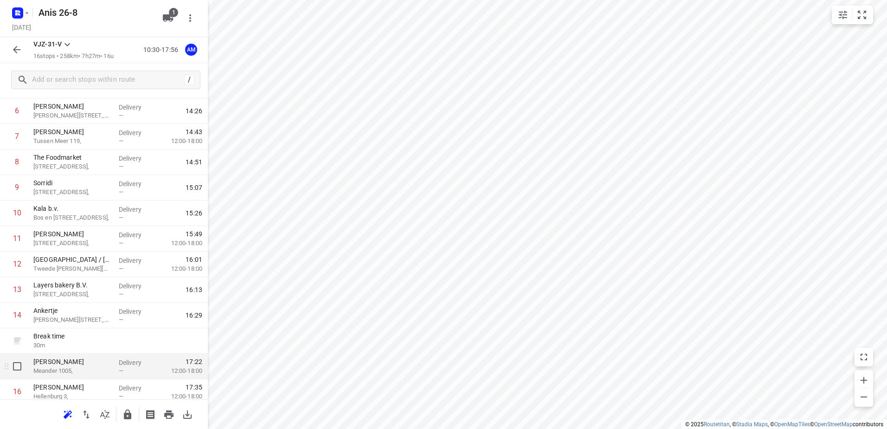
scroll to position [157, 0]
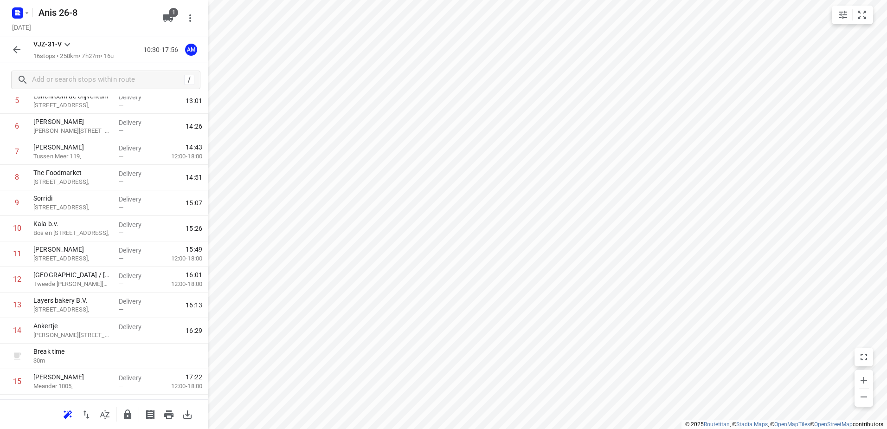
click at [13, 46] on icon "button" at bounding box center [16, 49] width 11 height 11
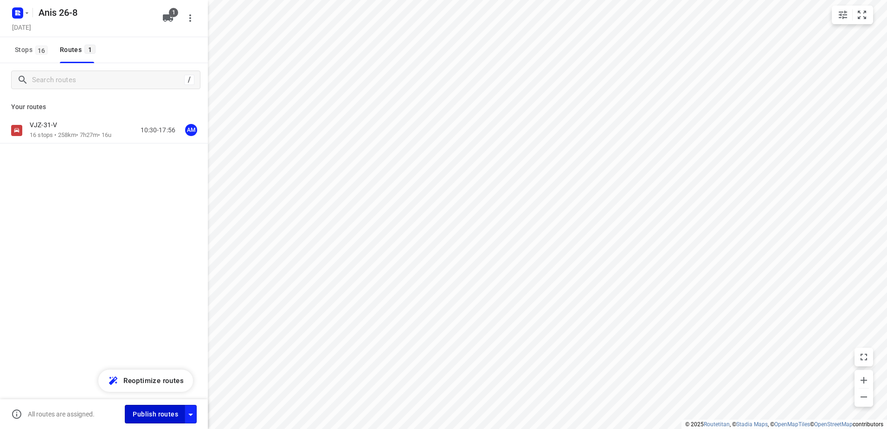
click at [158, 409] on span "Publish routes" at bounding box center [155, 414] width 45 height 12
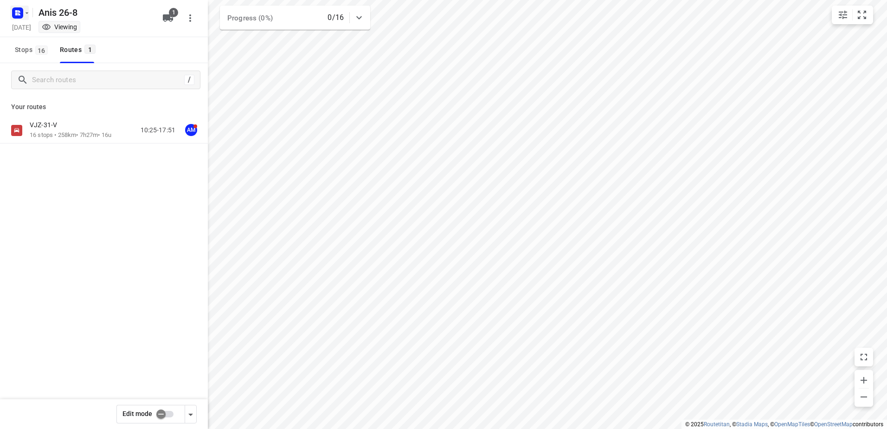
click at [27, 13] on icon "button" at bounding box center [27, 12] width 3 height 1
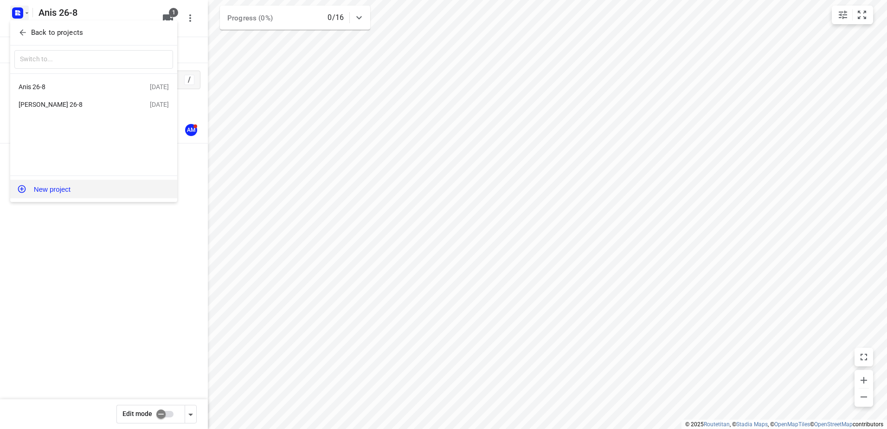
click at [49, 187] on button "New project" at bounding box center [93, 189] width 167 height 19
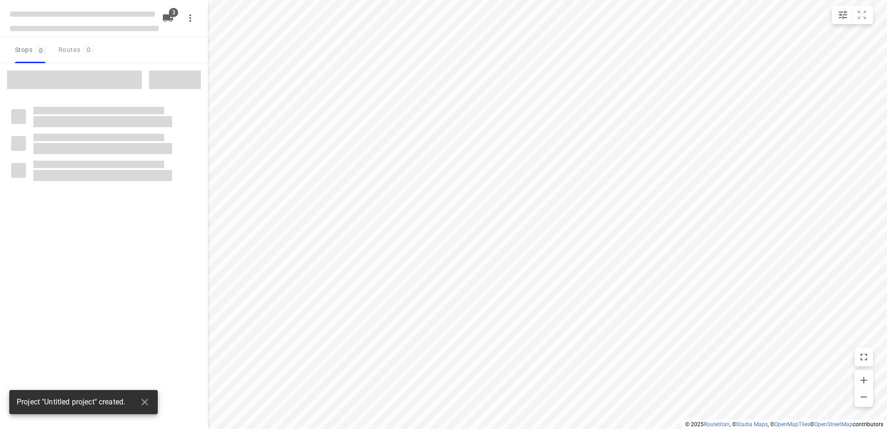
type input "distance"
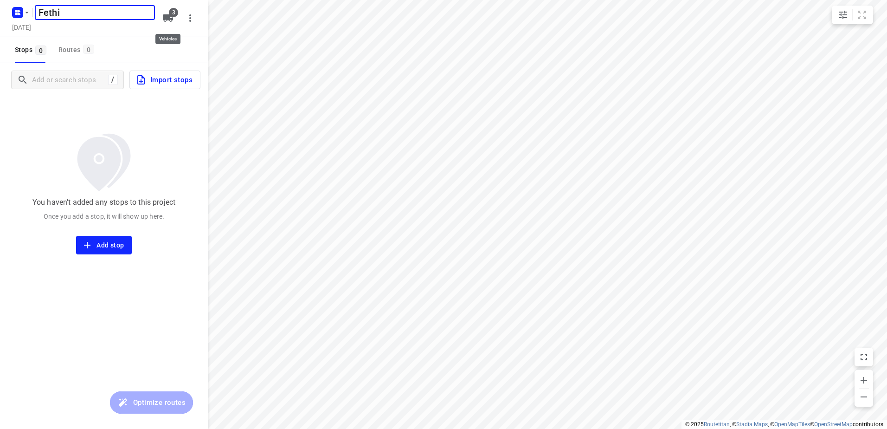
type input "Fethi"
click at [168, 19] on icon "button" at bounding box center [168, 17] width 10 height 7
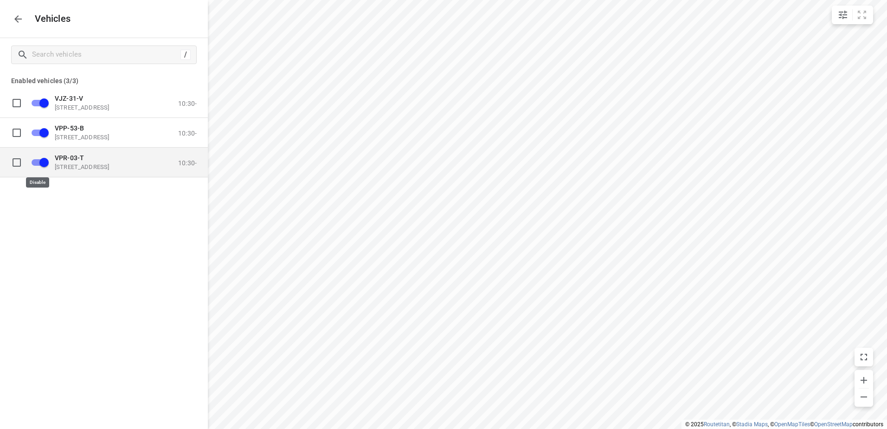
click at [42, 162] on input "grid" at bounding box center [44, 162] width 53 height 18
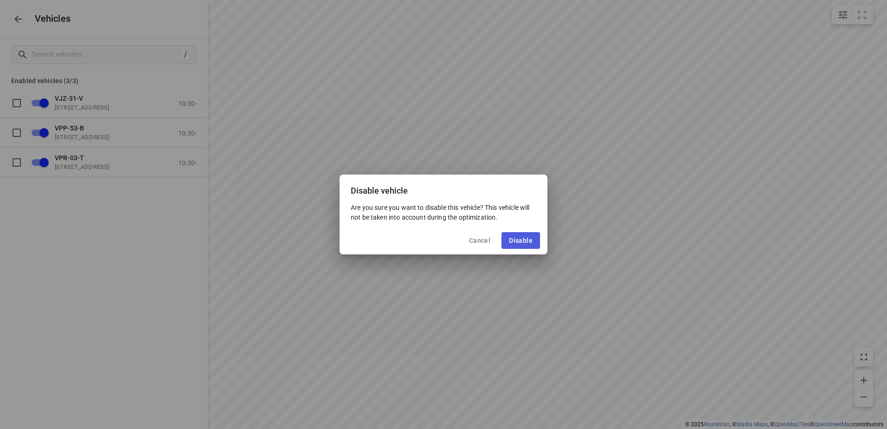
click at [513, 239] on span "Disable" at bounding box center [521, 240] width 24 height 7
checkbox input "false"
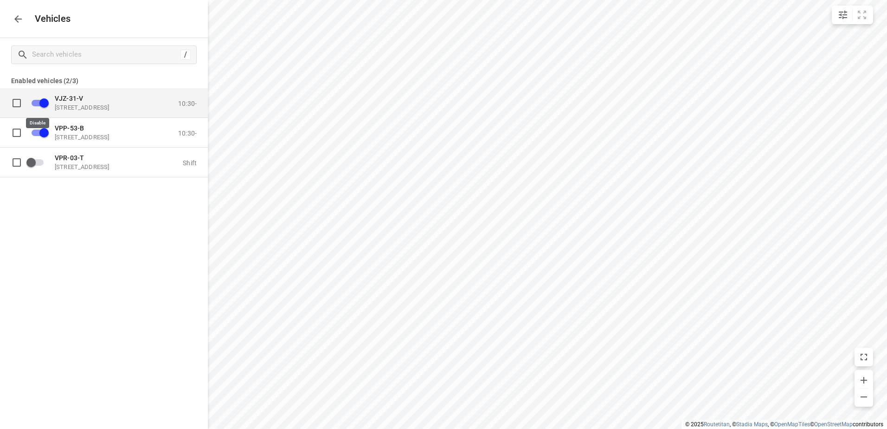
click at [45, 100] on input "grid" at bounding box center [44, 103] width 53 height 18
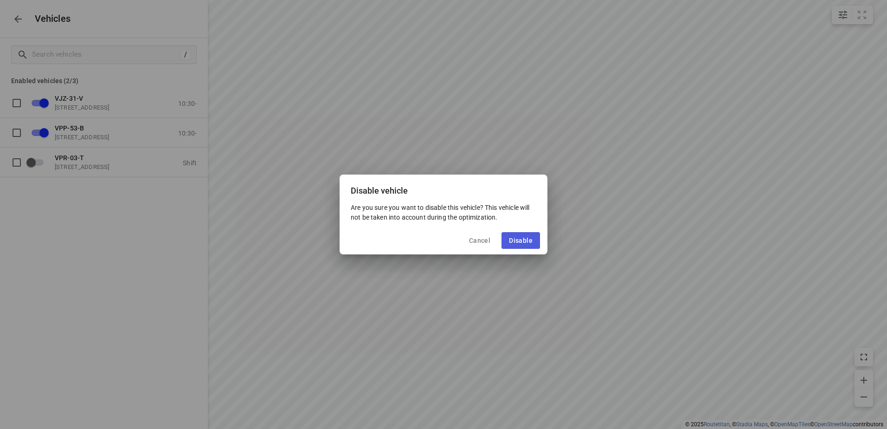
click at [513, 237] on span "Disable" at bounding box center [521, 240] width 24 height 7
checkbox input "false"
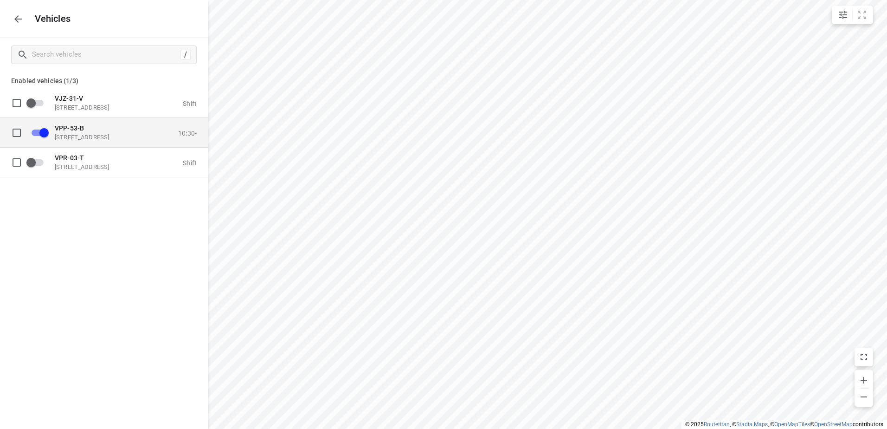
click at [80, 133] on div "VPP-53-[STREET_ADDRESS]" at bounding box center [101, 132] width 93 height 17
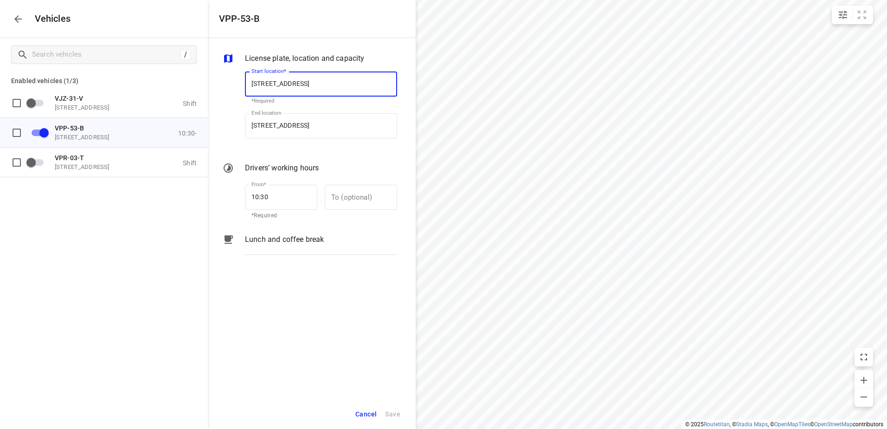
click at [327, 249] on div "Lunch and coffee break" at bounding box center [321, 248] width 156 height 32
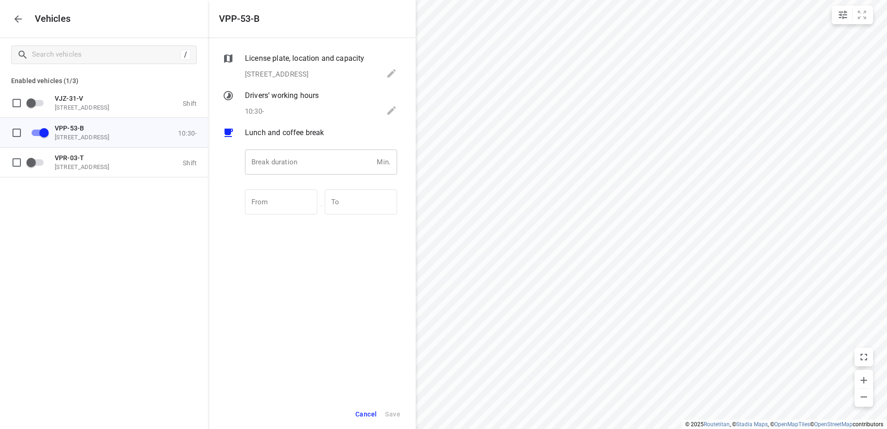
click at [328, 173] on input "number" at bounding box center [309, 161] width 128 height 25
type input "30"
click at [391, 414] on span "Save" at bounding box center [392, 414] width 15 height 12
click at [16, 20] on icon "button" at bounding box center [17, 18] width 7 height 7
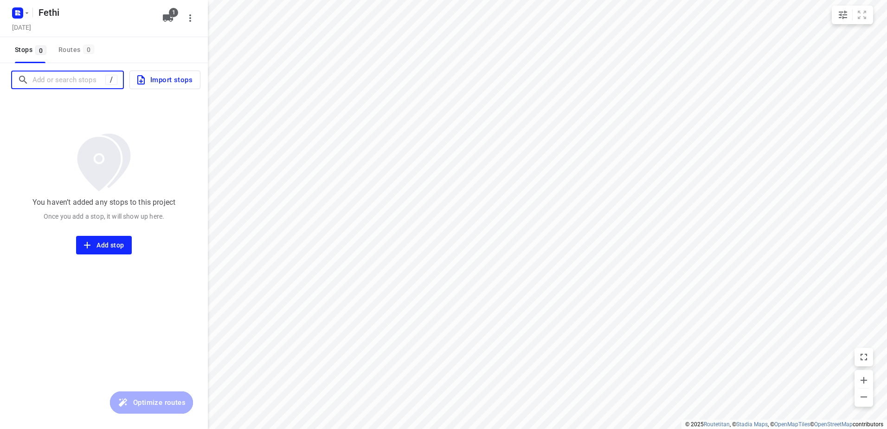
click at [77, 78] on input "Add or search stops" at bounding box center [68, 80] width 73 height 14
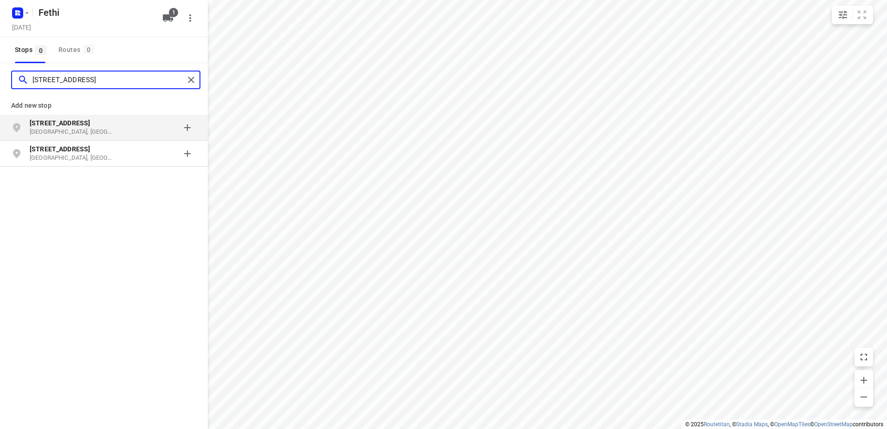
type input "[STREET_ADDRESS]"
click at [75, 125] on b "[STREET_ADDRESS]" at bounding box center [60, 122] width 60 height 7
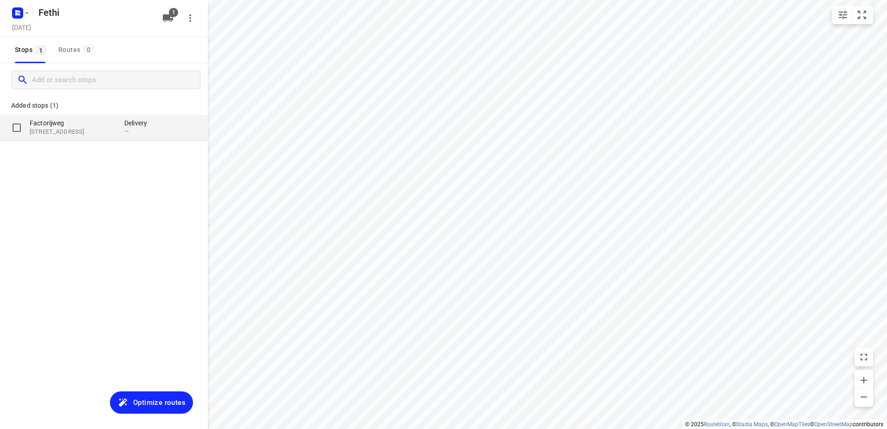
click at [56, 130] on p "[STREET_ADDRESS]" at bounding box center [72, 132] width 85 height 9
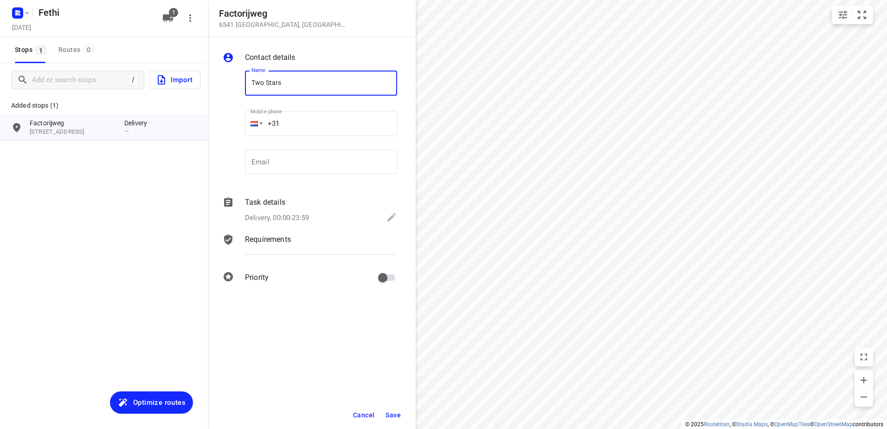
type input "Two Stars"
click at [385, 216] on div "Delivery, 00:00-23:59" at bounding box center [321, 218] width 152 height 13
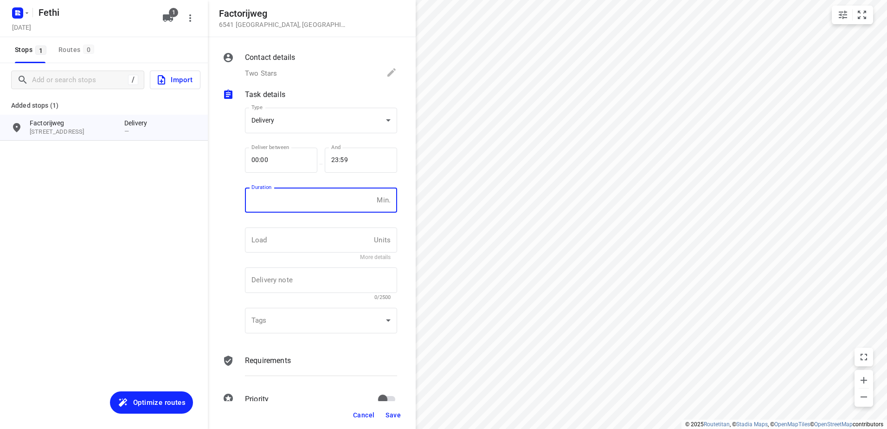
click at [328, 195] on input "number" at bounding box center [309, 199] width 128 height 25
type input "10"
click at [391, 406] on div "Cancel Save" at bounding box center [312, 415] width 208 height 28
click at [396, 415] on span "Save" at bounding box center [392, 414] width 15 height 7
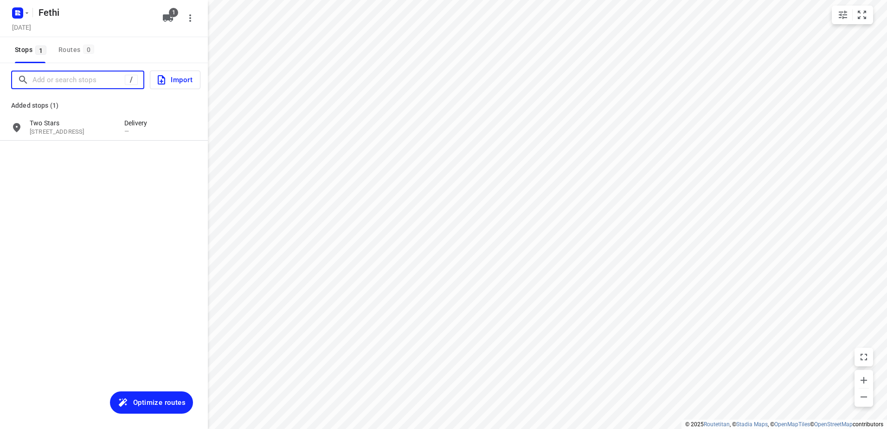
click at [54, 82] on input "Add or search stops" at bounding box center [78, 80] width 92 height 14
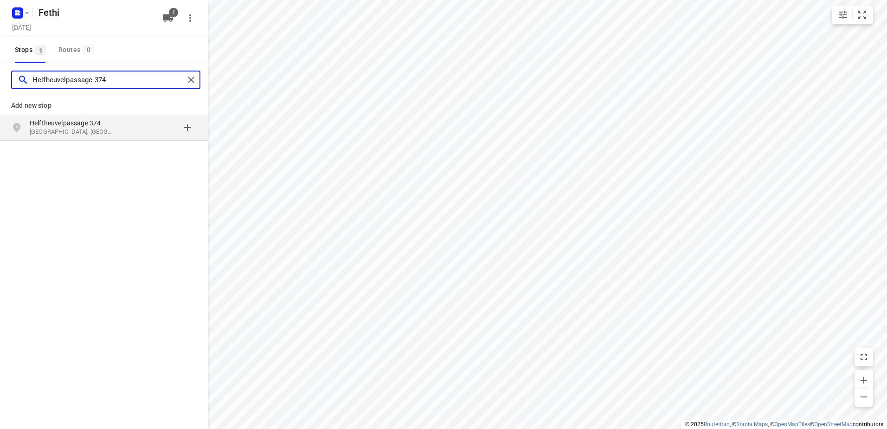
type input "Helfheuvelpassage 374"
click at [85, 132] on p "[GEOGRAPHIC_DATA], [GEOGRAPHIC_DATA]" at bounding box center [72, 132] width 85 height 9
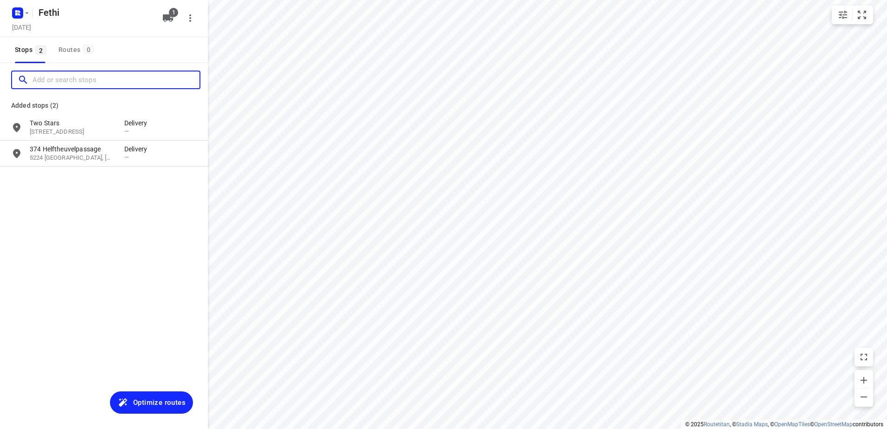
type input "B"
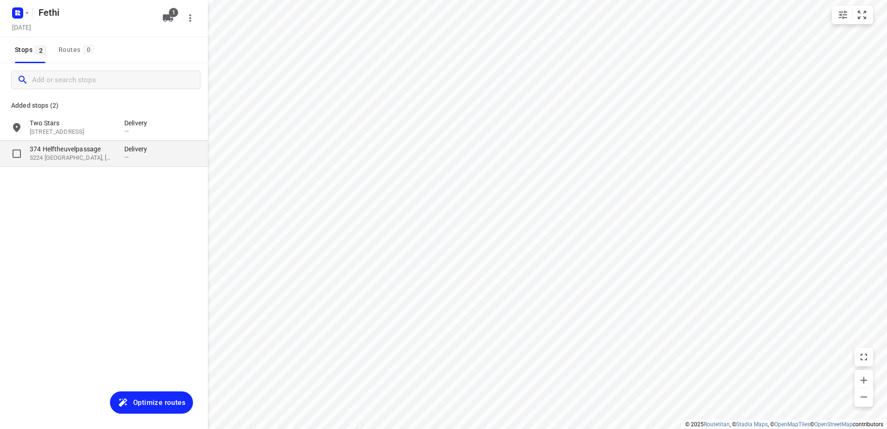
click at [95, 151] on p "374 Helftheuvelpassage" at bounding box center [72, 148] width 85 height 9
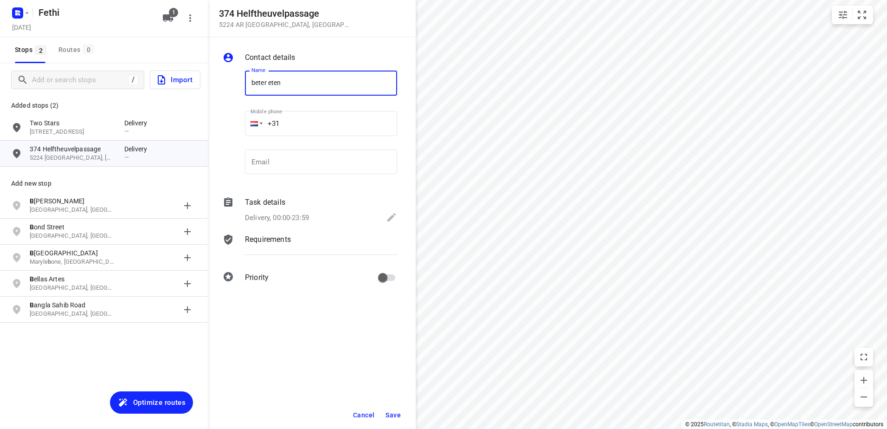
click at [255, 80] on input "beter eten" at bounding box center [321, 83] width 152 height 25
click at [270, 83] on input "Beter eten" at bounding box center [321, 83] width 152 height 25
type input "Beter Eten"
click at [388, 223] on span at bounding box center [391, 218] width 11 height 13
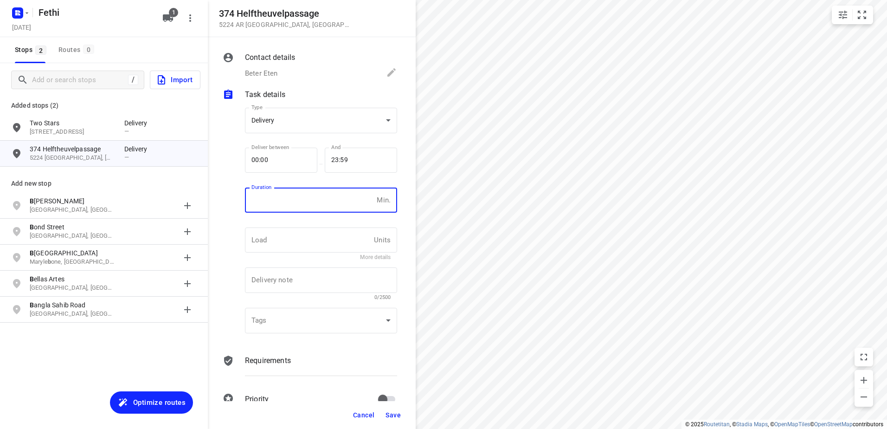
click at [292, 206] on input "number" at bounding box center [309, 199] width 128 height 25
type input "10"
click at [397, 413] on span "Save" at bounding box center [392, 414] width 15 height 7
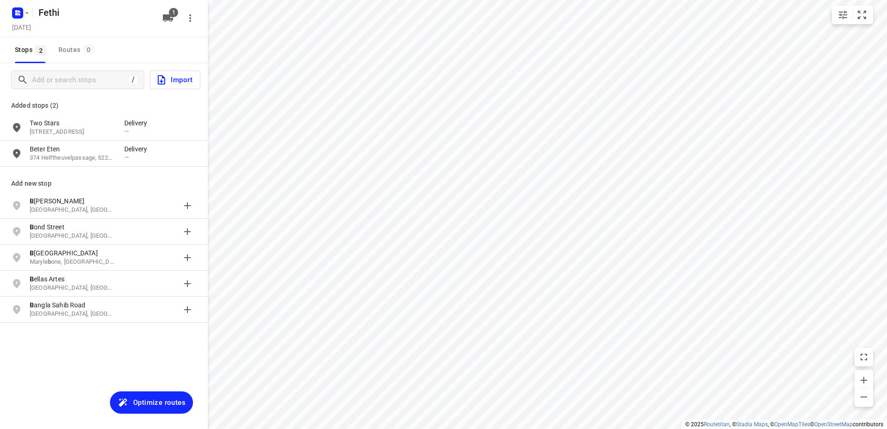
click at [157, 402] on span "Optimize routes" at bounding box center [159, 402] width 52 height 12
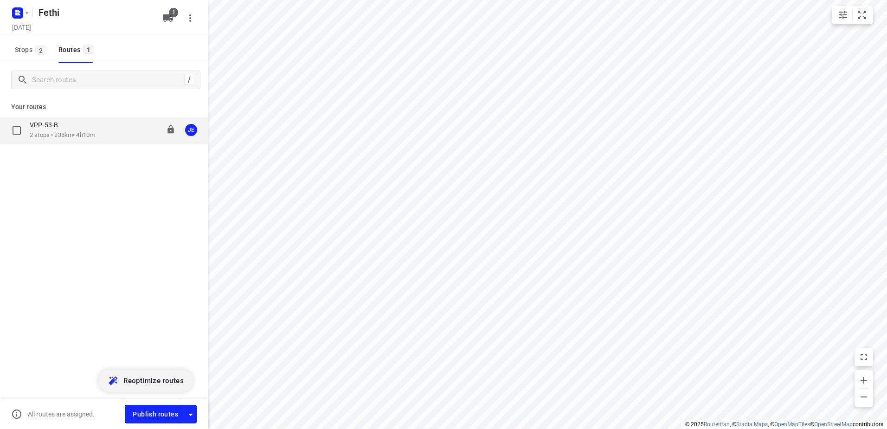
click at [71, 133] on p "2 stops • 238km • 4h10m" at bounding box center [62, 135] width 65 height 9
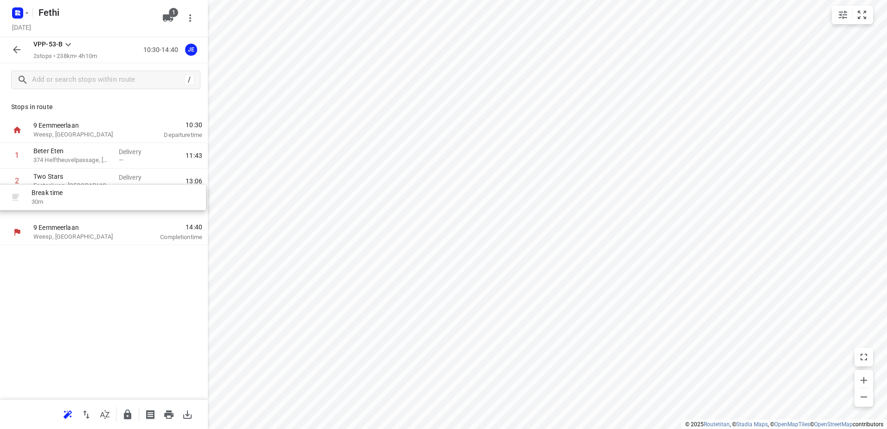
drag, startPoint x: 54, startPoint y: 185, endPoint x: 51, endPoint y: 207, distance: 22.4
click at [51, 207] on div "1 Beter Eten 374 Helftheuvelpassage, [GEOGRAPHIC_DATA] Delivery — 11:43 Break t…" at bounding box center [104, 181] width 208 height 77
drag, startPoint x: 58, startPoint y: 155, endPoint x: 55, endPoint y: 176, distance: 21.1
click at [55, 176] on div "1 Beter Eten 374 Helftheuvelpassage, [GEOGRAPHIC_DATA] Delivery — 11:43 2 Two S…" at bounding box center [104, 181] width 208 height 77
drag, startPoint x: 57, startPoint y: 155, endPoint x: 55, endPoint y: 180, distance: 25.1
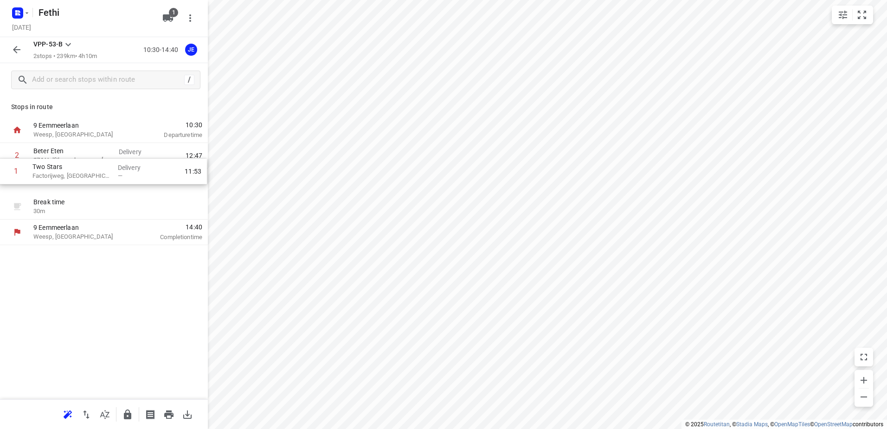
click at [55, 180] on div "1 Two Stars Factorijweg, Nijmegen Delivery — 11:53 2 Beter Eten 374 Helftheuvel…" at bounding box center [104, 181] width 208 height 77
drag, startPoint x: 54, startPoint y: 159, endPoint x: 53, endPoint y: 183, distance: 24.6
click at [53, 183] on div "1 Beter Eten 374 Helftheuvelpassage, [GEOGRAPHIC_DATA] Delivery — 11:43 2 Two S…" at bounding box center [104, 181] width 208 height 77
drag, startPoint x: 70, startPoint y: 179, endPoint x: 70, endPoint y: 187, distance: 8.8
click at [70, 187] on div "1 Two Stars Factorijweg, Nijmegen Delivery — 11:53 2 Beter Eten 374 Helftheuvel…" at bounding box center [104, 181] width 208 height 77
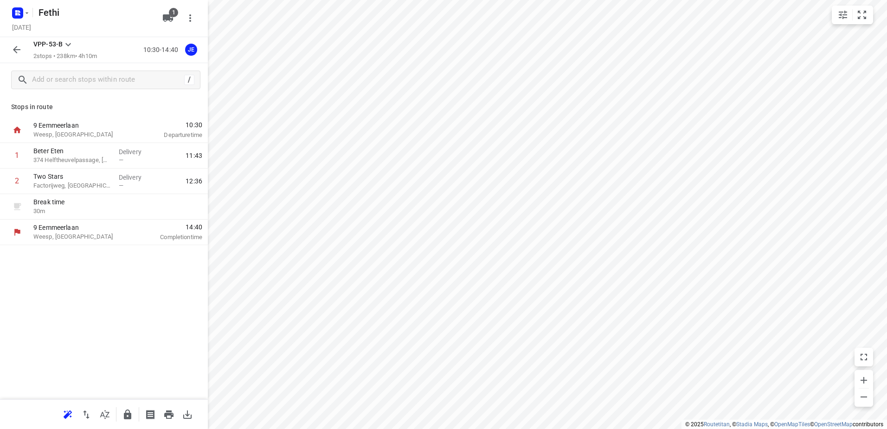
click at [191, 52] on div "JE" at bounding box center [191, 50] width 12 height 12
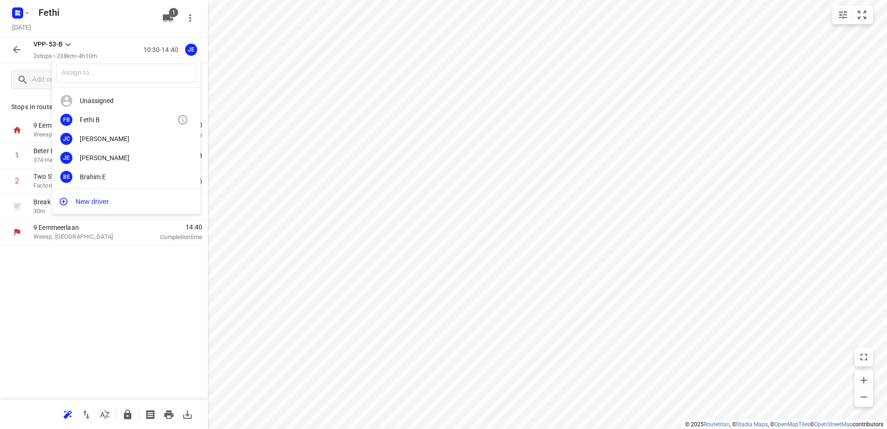
click at [98, 118] on div "Fethi B" at bounding box center [128, 119] width 97 height 7
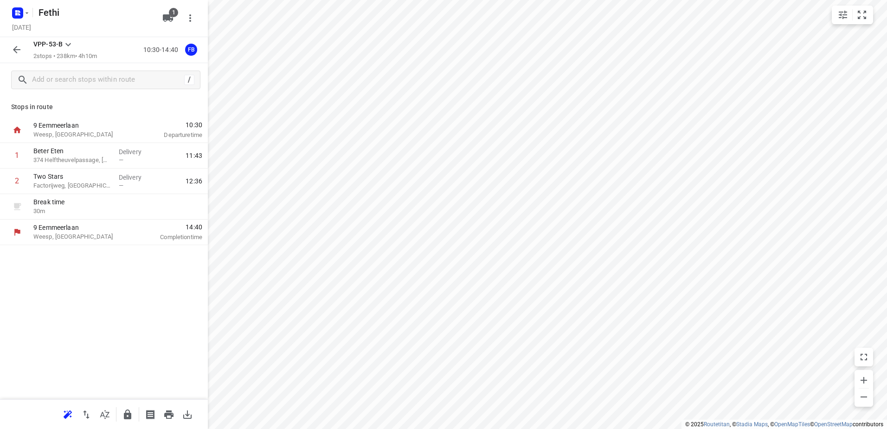
click at [16, 45] on icon "button" at bounding box center [16, 49] width 11 height 11
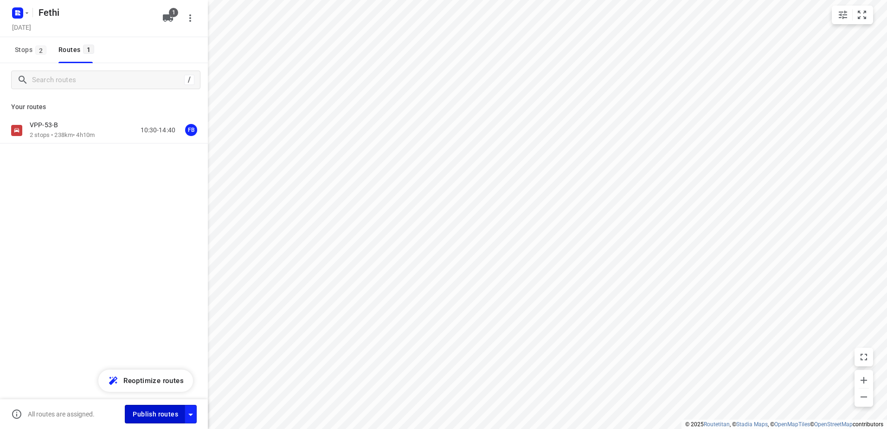
click at [160, 411] on span "Publish routes" at bounding box center [155, 414] width 45 height 12
click at [27, 13] on icon "button" at bounding box center [27, 12] width 3 height 1
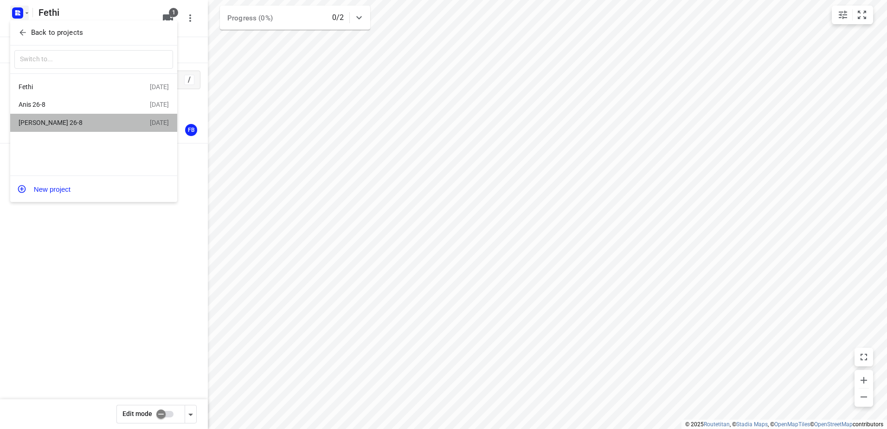
click at [40, 122] on div "[PERSON_NAME] 26-8" at bounding box center [72, 122] width 107 height 7
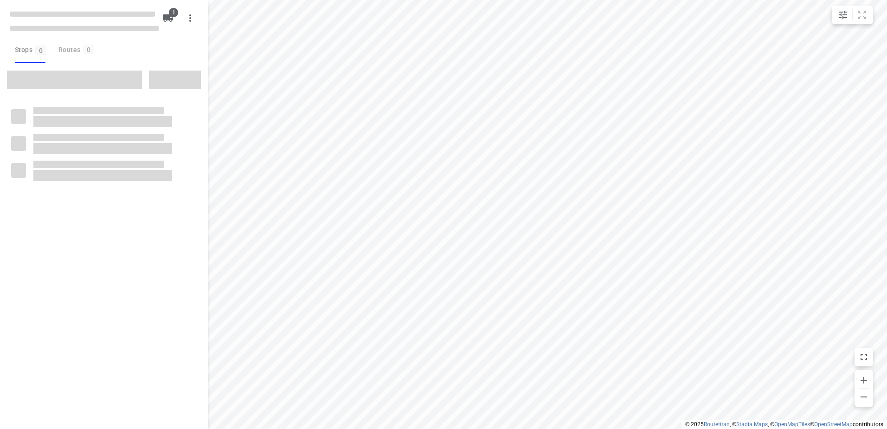
type input "distance"
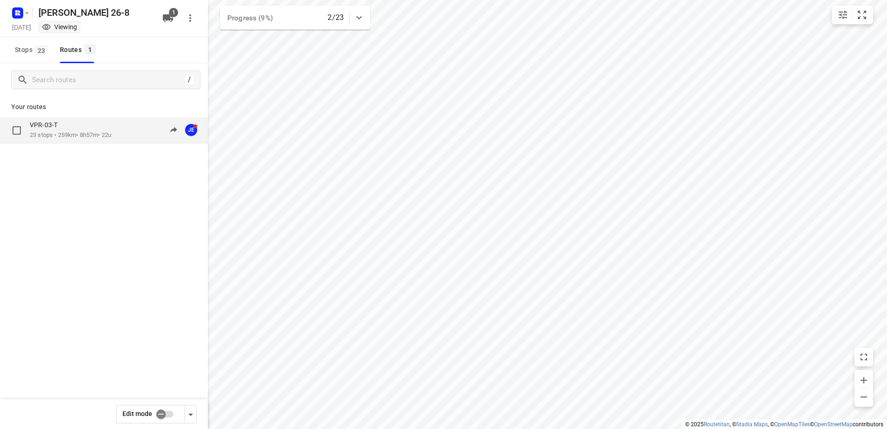
click at [63, 122] on p "VPR-03-T" at bounding box center [46, 125] width 33 height 8
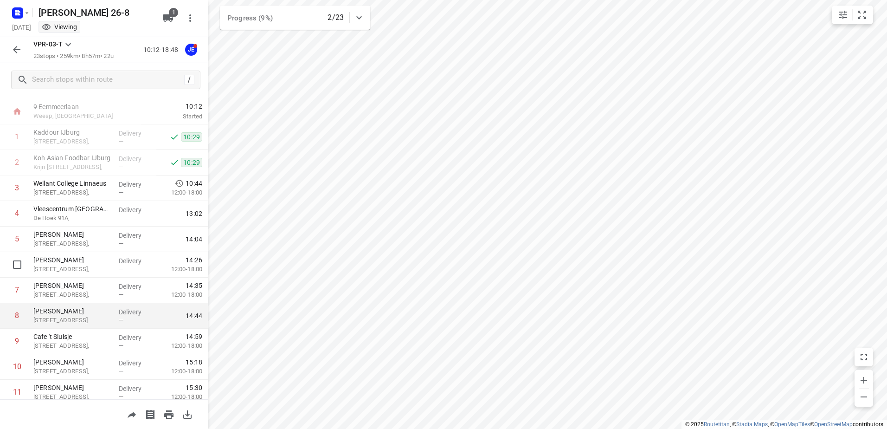
scroll to position [46, 0]
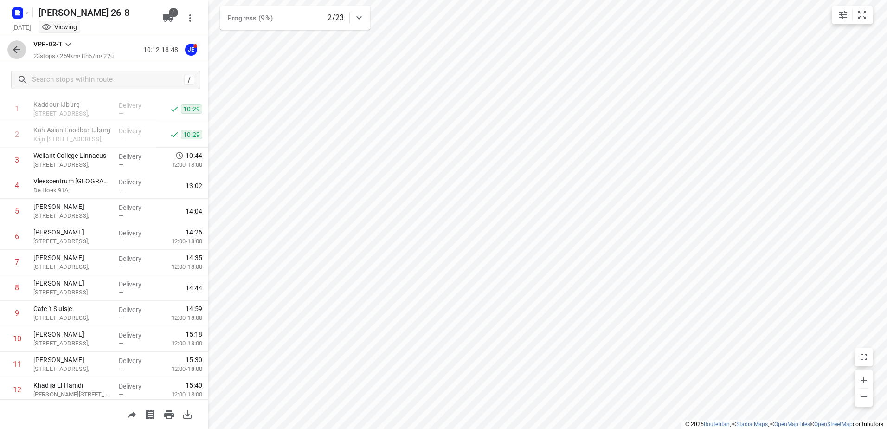
click at [13, 55] on icon "button" at bounding box center [16, 49] width 11 height 11
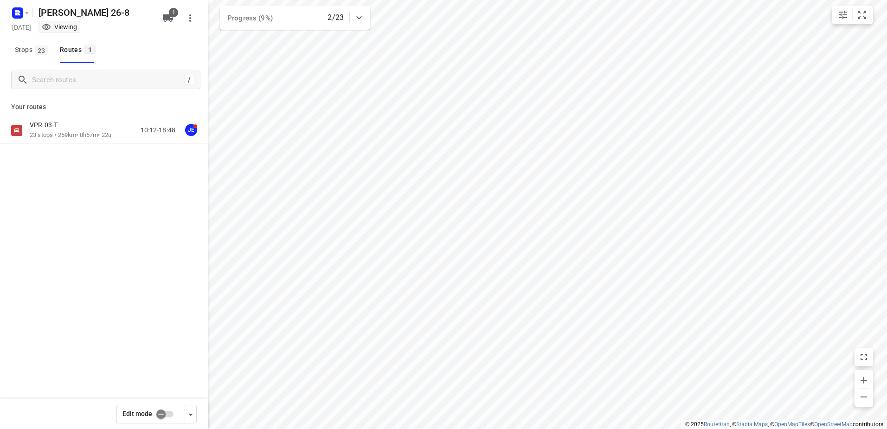
click at [170, 414] on input "checkbox" at bounding box center [161, 414] width 53 height 18
checkbox input "true"
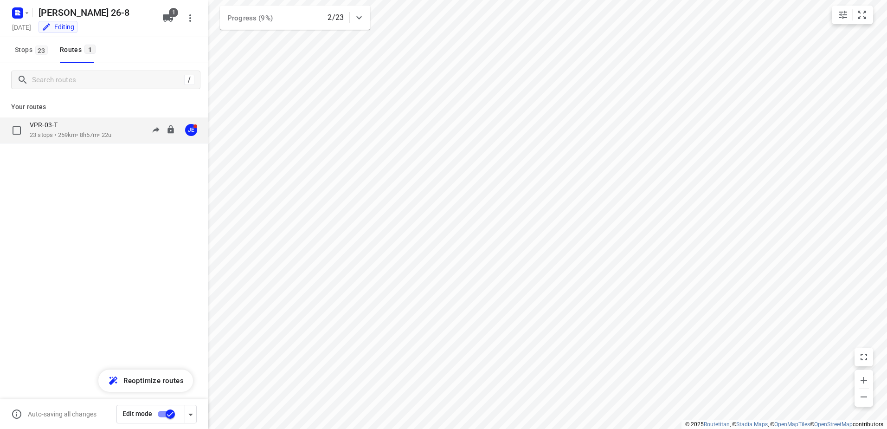
click at [44, 128] on p "VPR-03-T" at bounding box center [46, 125] width 33 height 8
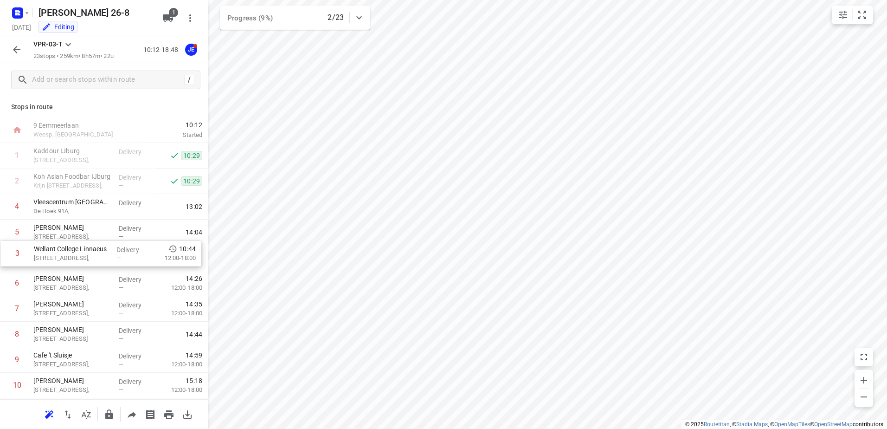
drag, startPoint x: 69, startPoint y: 210, endPoint x: 70, endPoint y: 259, distance: 49.2
click at [70, 259] on div "1 [GEOGRAPHIC_DATA][STREET_ADDRESS], Delivery — 10:29 2 Koh Asian Foodbar IJbur…" at bounding box center [104, 436] width 208 height 587
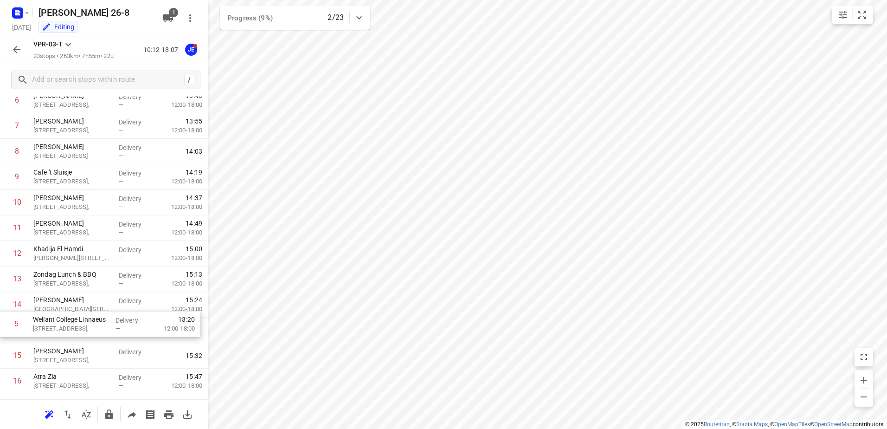
scroll to position [160, 0]
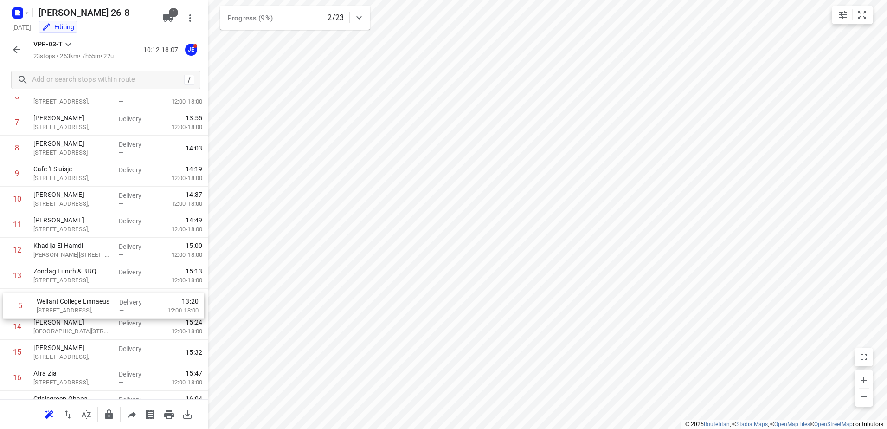
drag, startPoint x: 75, startPoint y: 265, endPoint x: 79, endPoint y: 318, distance: 53.0
click at [79, 318] on div "1 Kaddour IJburg [STREET_ADDRESS], Delivery — 10:29 2 Koh Asian Foodbar IJburg …" at bounding box center [104, 275] width 208 height 587
click at [19, 49] on icon "button" at bounding box center [16, 49] width 11 height 11
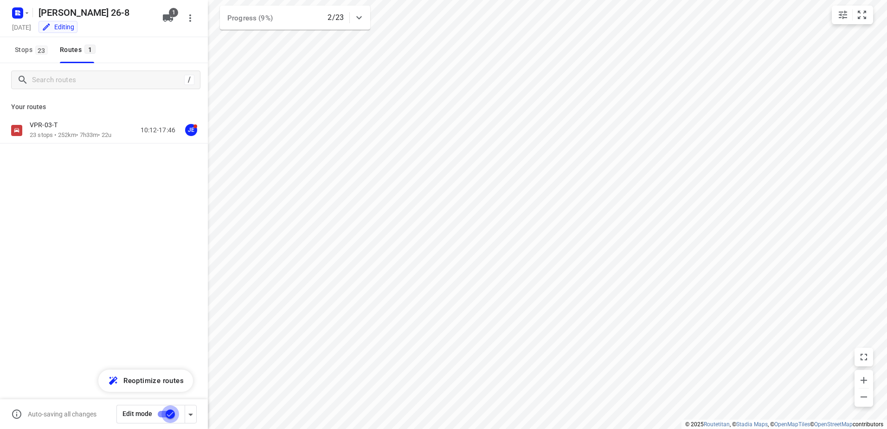
click at [161, 411] on input "checkbox" at bounding box center [170, 414] width 53 height 18
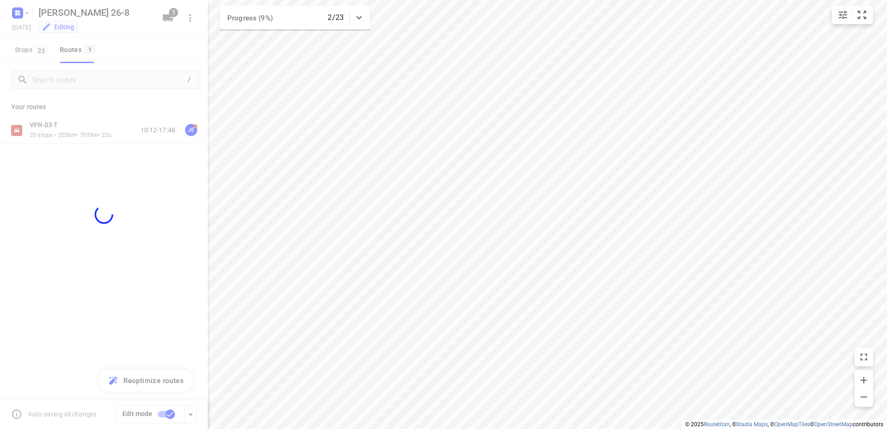
checkbox input "false"
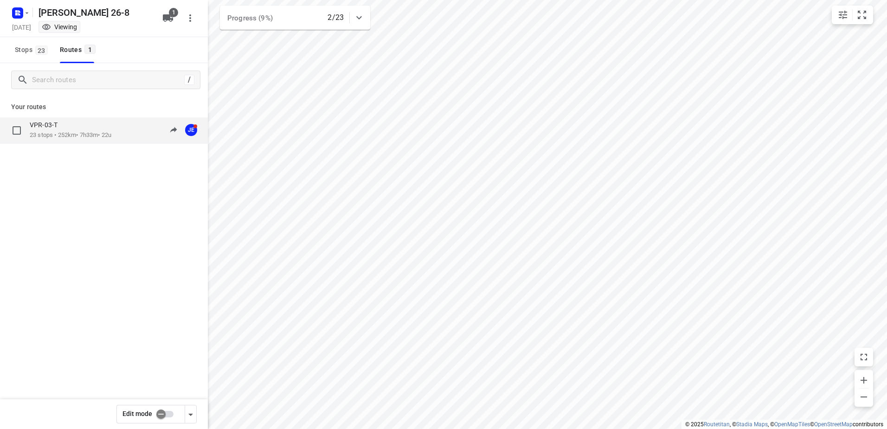
click at [98, 131] on p "23 stops • 252km • 7h33m • 22u" at bounding box center [71, 135] width 82 height 9
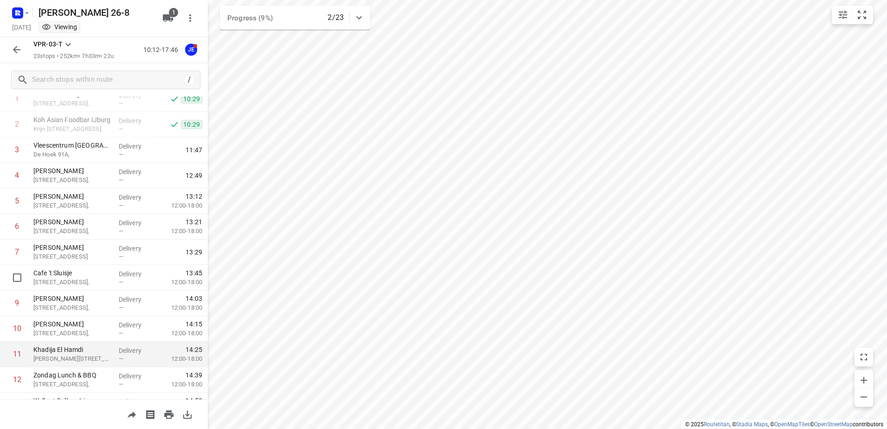
scroll to position [93, 0]
